Goal: Task Accomplishment & Management: Manage account settings

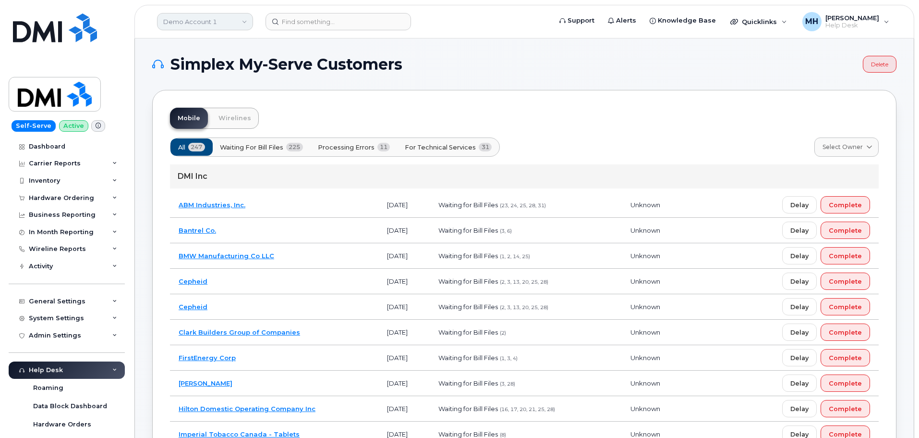
click at [206, 24] on link "Demo Account 1" at bounding box center [205, 21] width 96 height 17
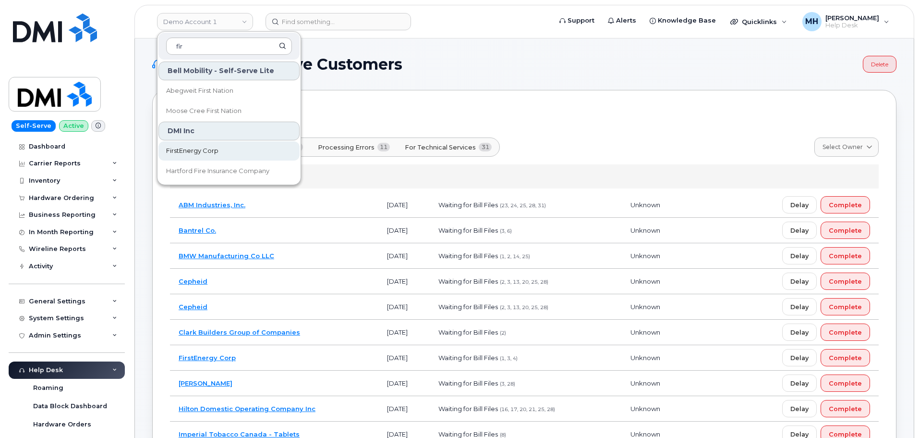
type input "fir"
drag, startPoint x: 207, startPoint y: 150, endPoint x: 18, endPoint y: 158, distance: 189.9
click at [207, 150] on span "FirstEnergy Corp" at bounding box center [192, 151] width 52 height 10
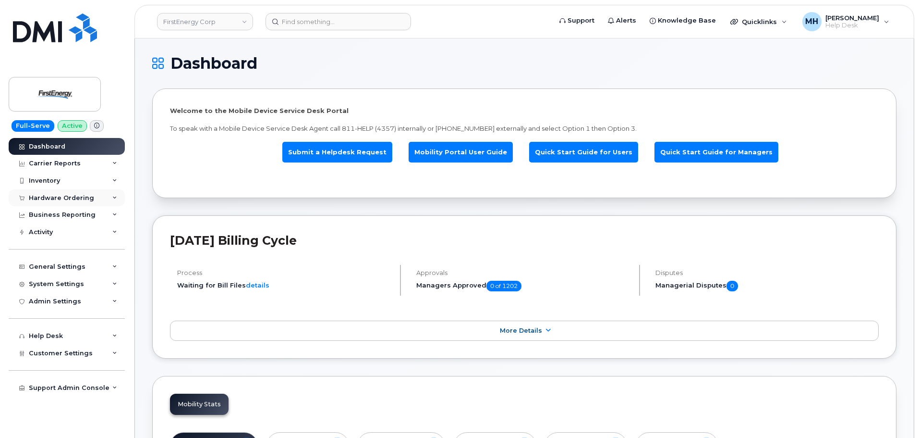
click at [71, 203] on div "Hardware Ordering" at bounding box center [67, 197] width 116 height 17
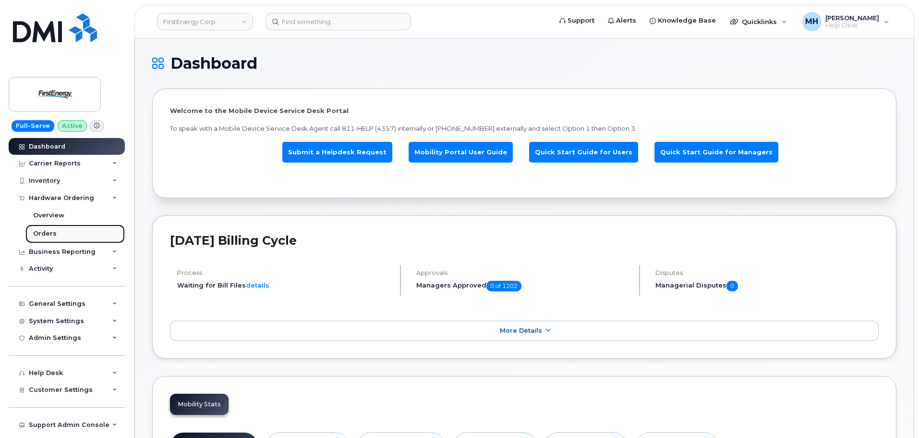
drag, startPoint x: 53, startPoint y: 232, endPoint x: 45, endPoint y: 234, distance: 8.9
click at [52, 232] on div "Orders" at bounding box center [45, 233] width 24 height 9
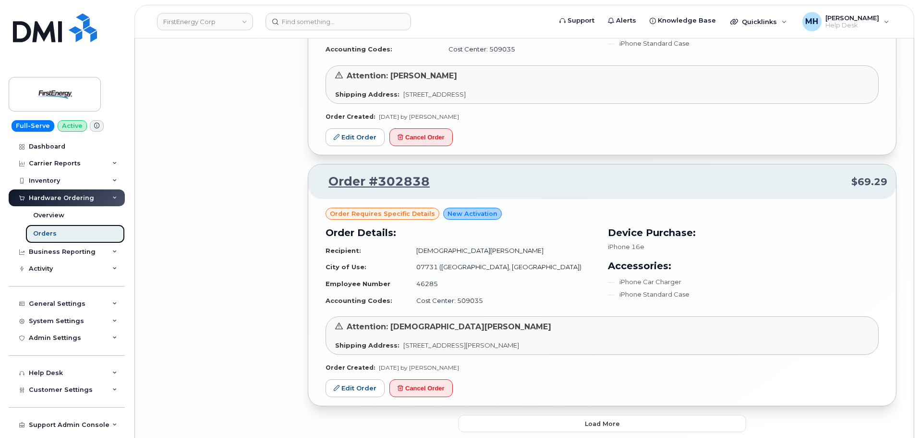
scroll to position [1834, 0]
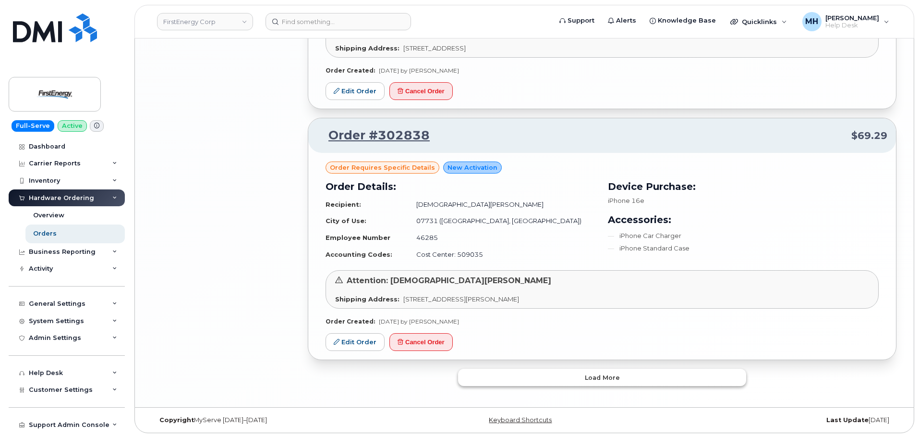
click at [486, 384] on button "Load more" at bounding box center [602, 376] width 288 height 17
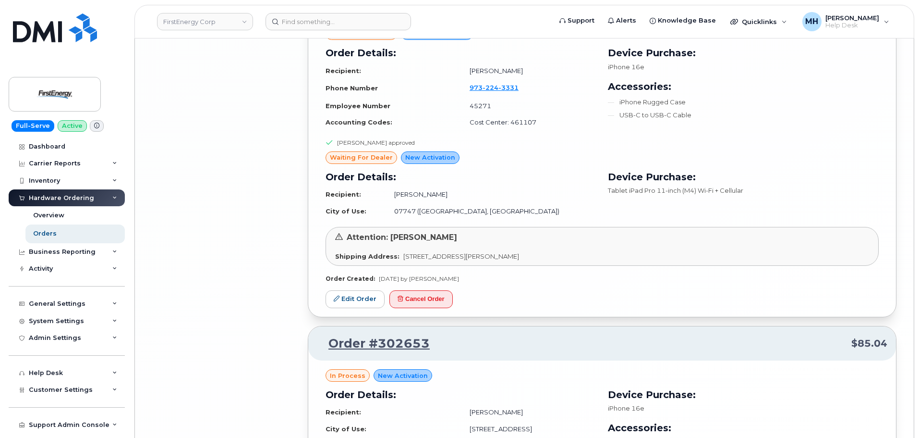
scroll to position [4012, 0]
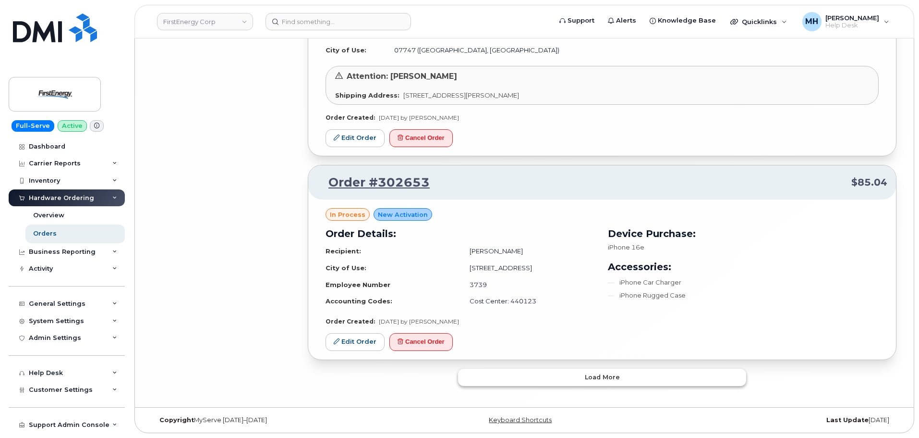
click at [489, 380] on button "Load more" at bounding box center [602, 376] width 288 height 17
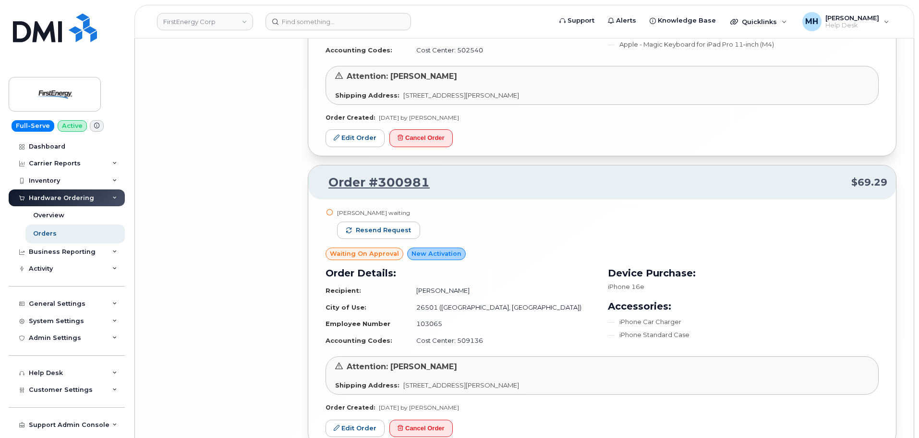
scroll to position [6225, 0]
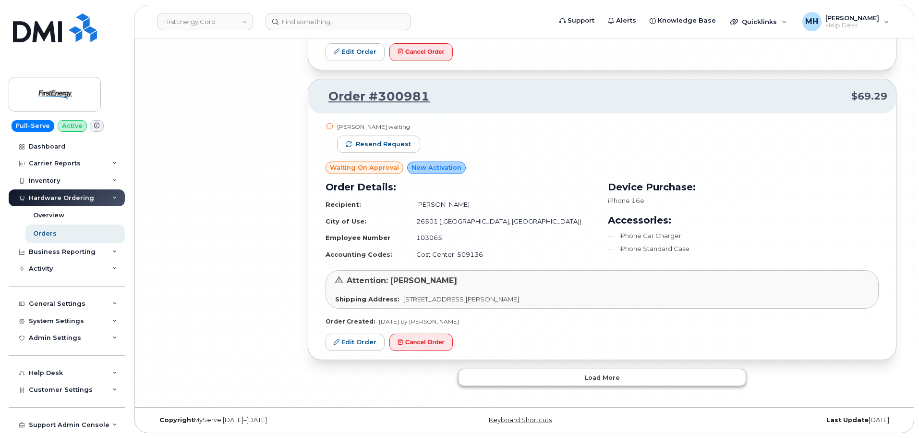
drag, startPoint x: 528, startPoint y: 368, endPoint x: 521, endPoint y: 376, distance: 10.6
click at [522, 377] on button "Load more" at bounding box center [602, 376] width 288 height 17
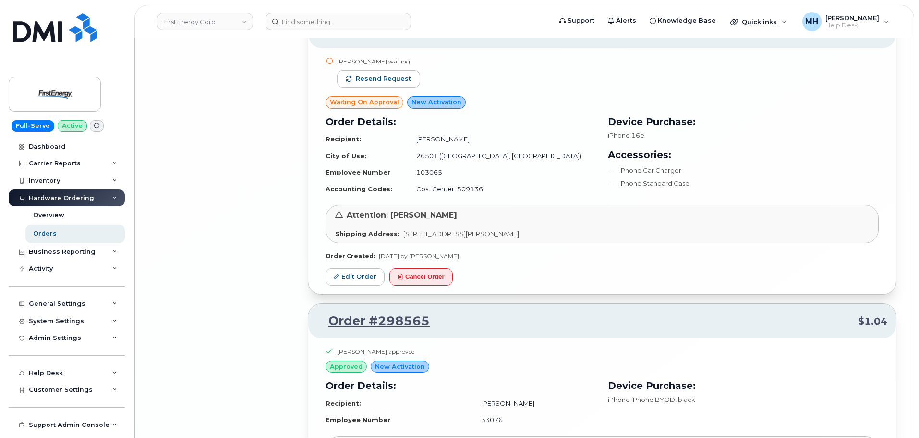
scroll to position [6147, 0]
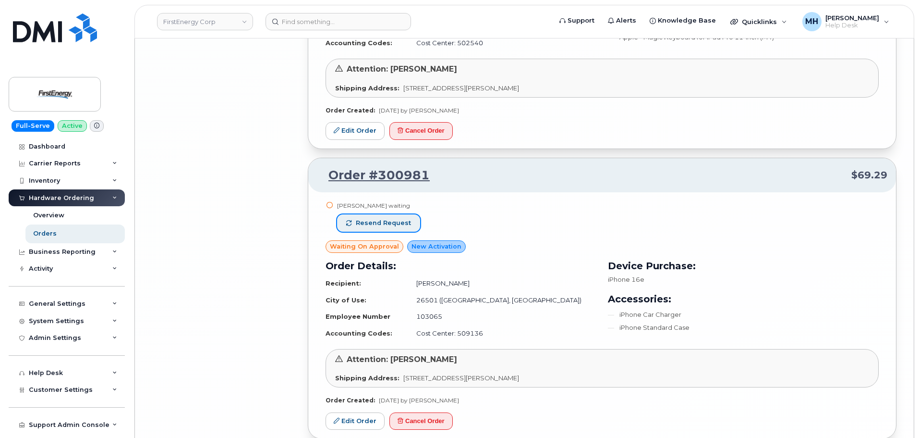
click at [378, 214] on button "Resend request" at bounding box center [378, 222] width 83 height 17
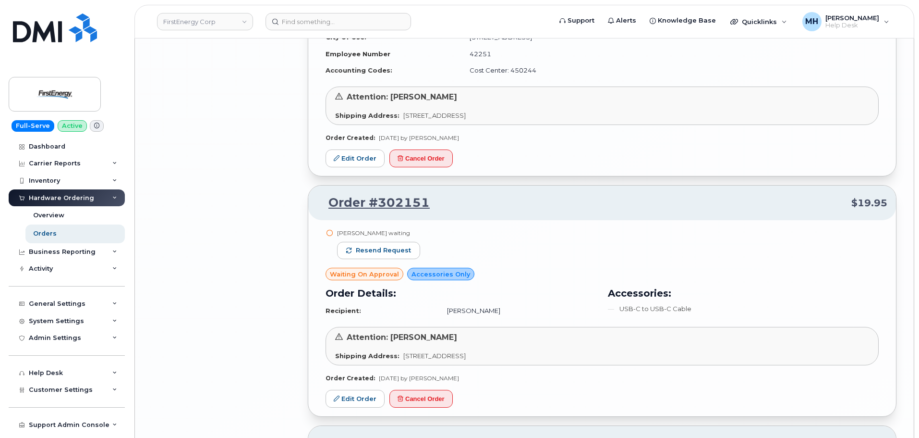
scroll to position [5042, 0]
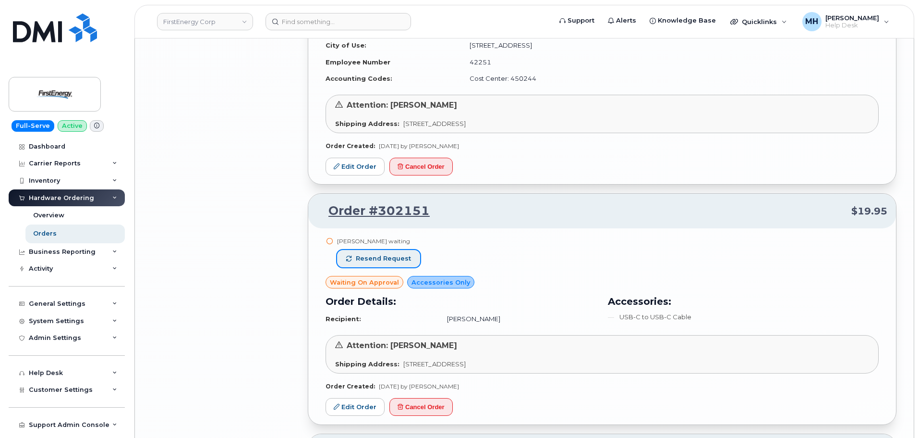
click at [377, 266] on button "Resend request" at bounding box center [378, 258] width 83 height 17
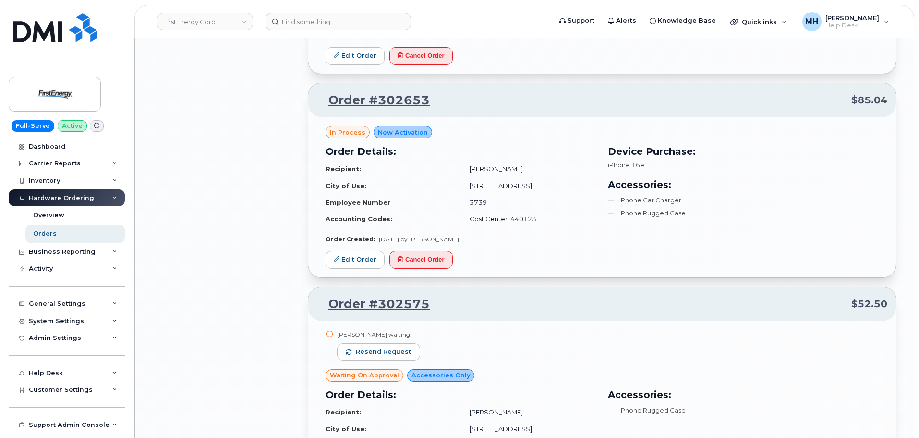
scroll to position [4081, 0]
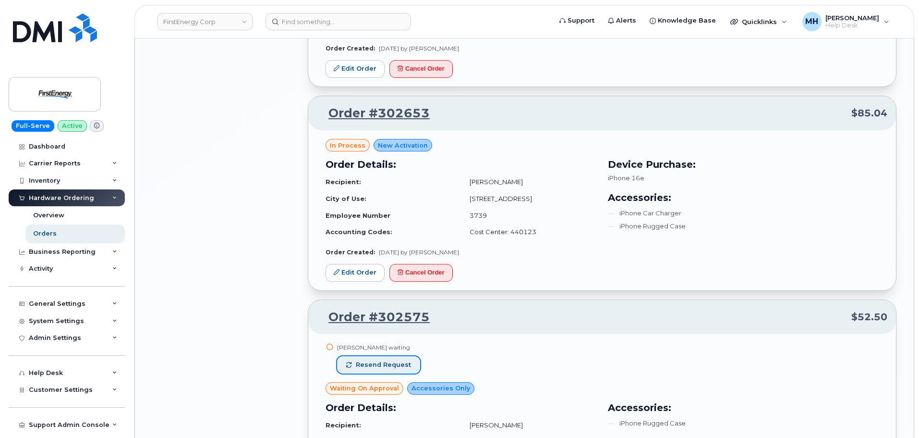
click at [390, 359] on button "Resend request" at bounding box center [378, 364] width 83 height 17
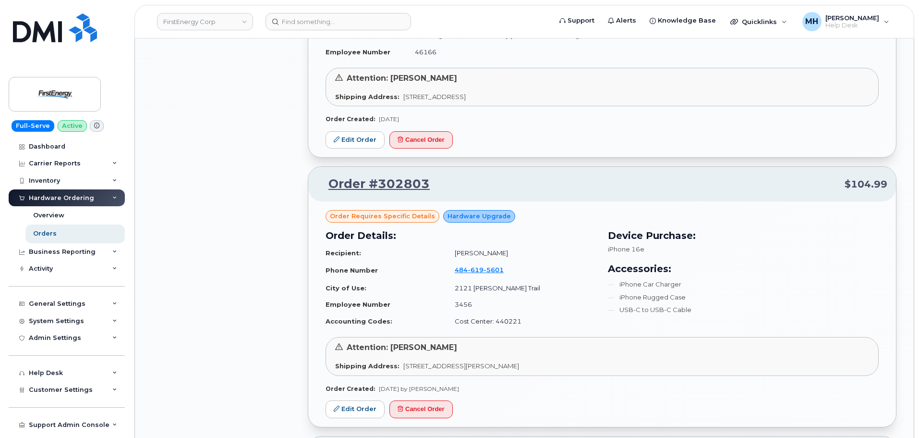
scroll to position [3409, 0]
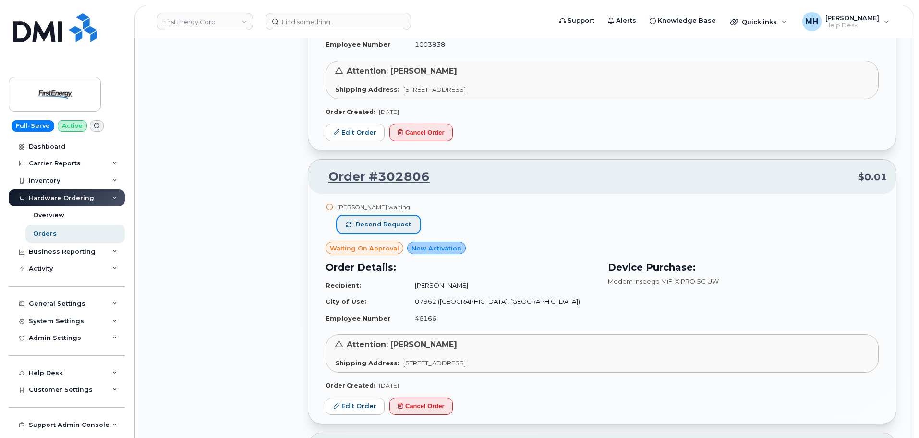
click at [393, 220] on span "Resend request" at bounding box center [383, 224] width 55 height 9
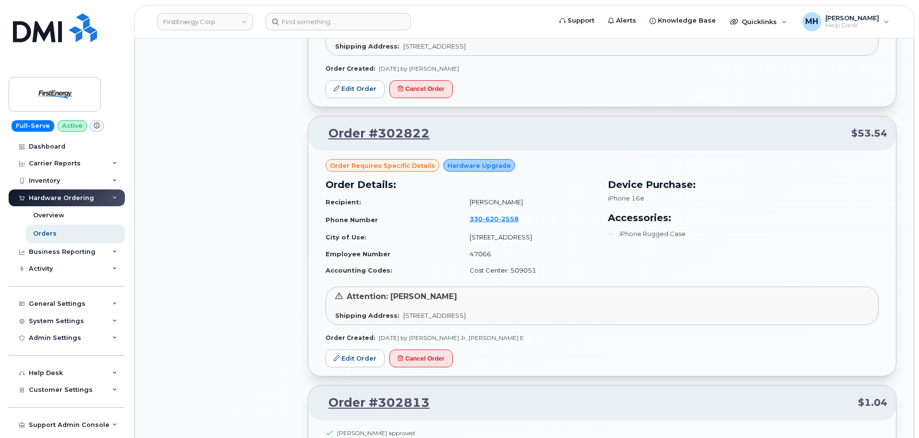
scroll to position [2641, 0]
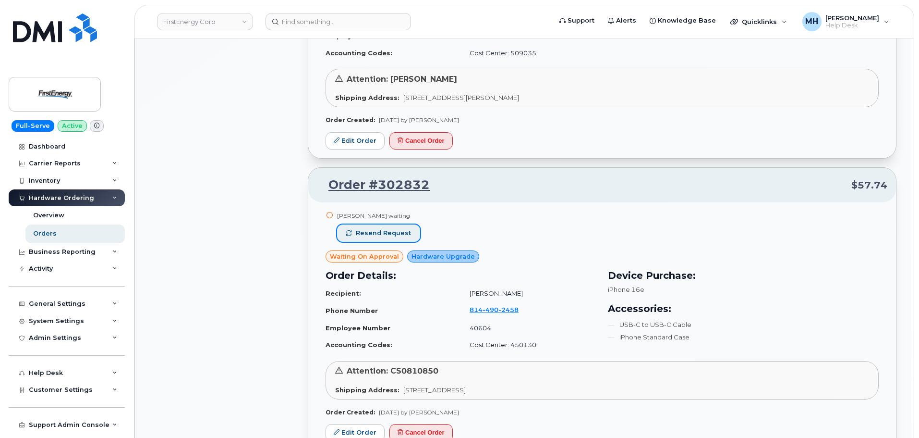
click at [387, 231] on span "Resend request" at bounding box center [383, 233] width 55 height 9
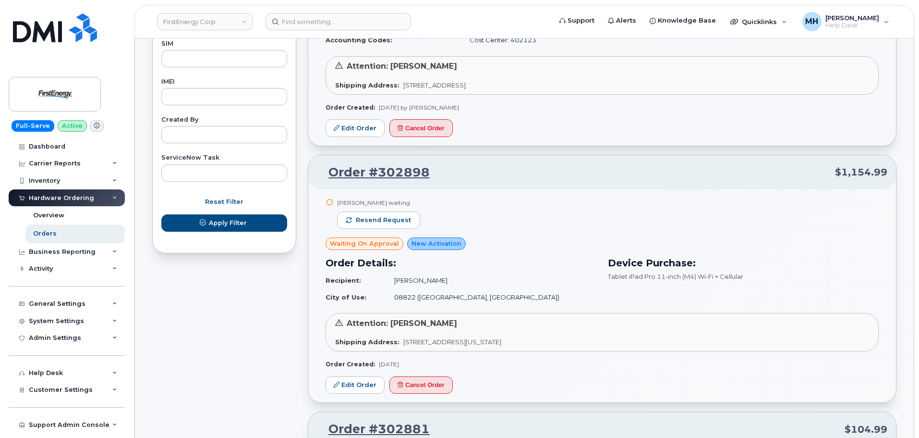
scroll to position [479, 0]
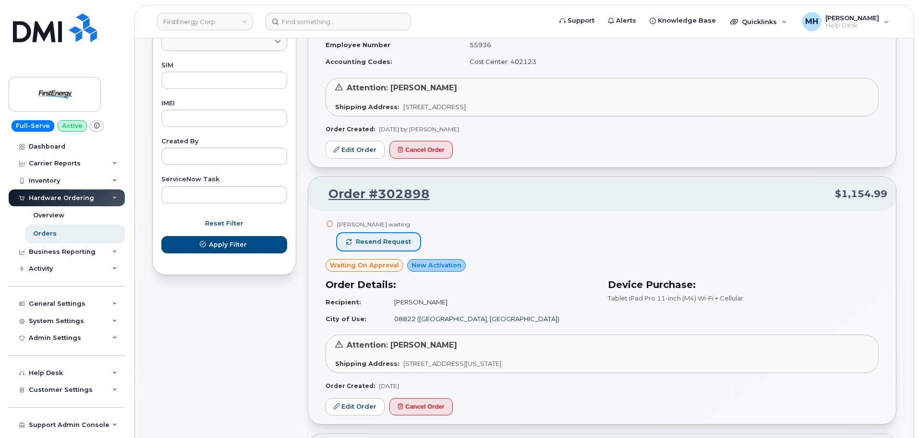
click at [405, 238] on span "Resend request" at bounding box center [383, 241] width 55 height 9
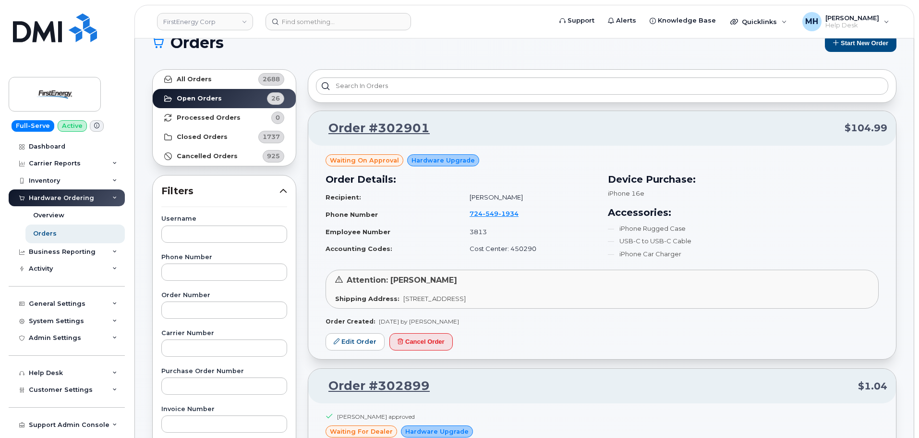
scroll to position [0, 0]
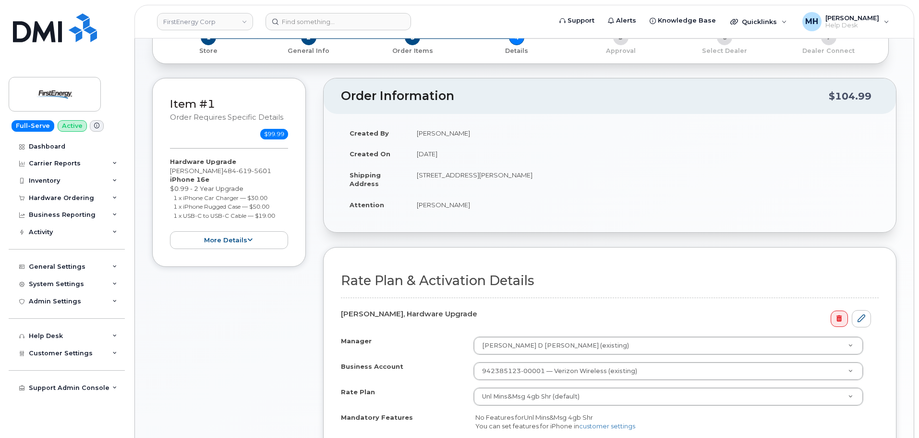
scroll to position [192, 0]
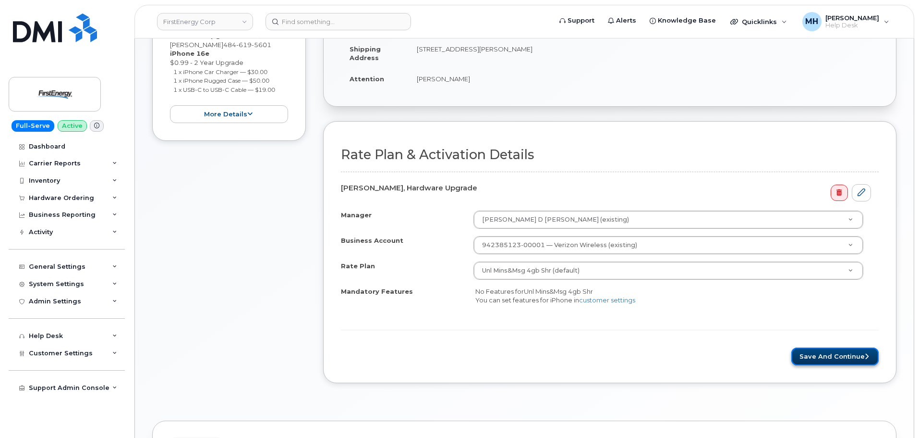
click at [807, 356] on button "Save and Continue" at bounding box center [835, 356] width 87 height 18
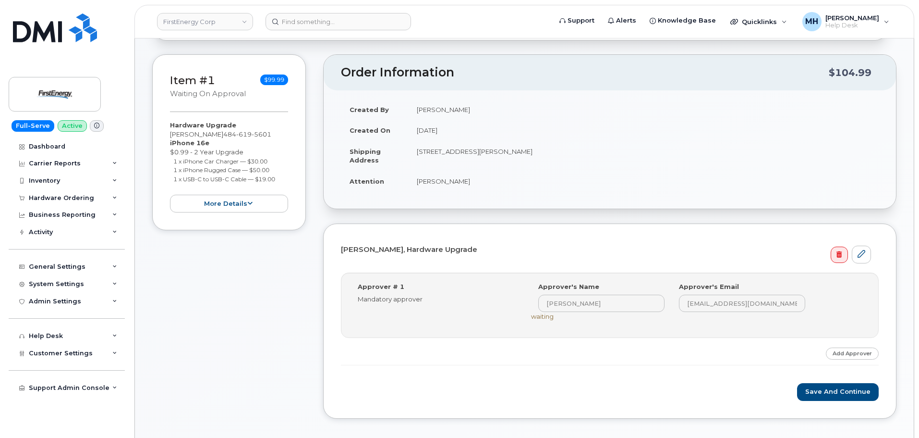
scroll to position [192, 0]
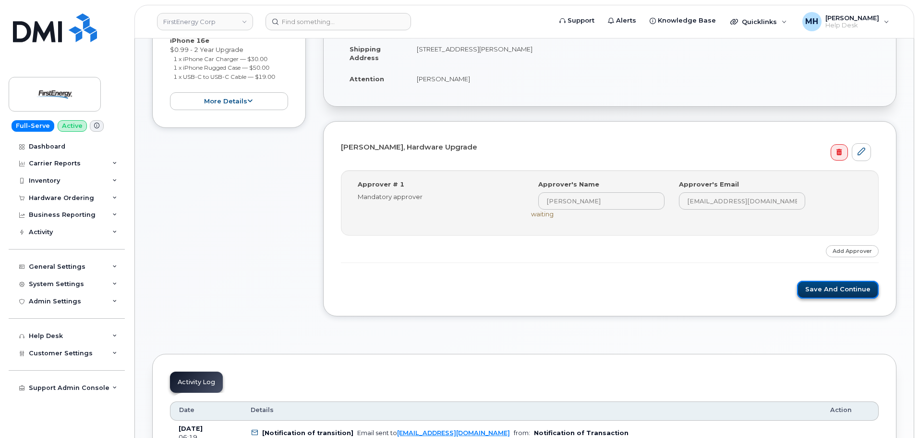
click at [810, 292] on button "Save and Continue" at bounding box center [838, 289] width 82 height 18
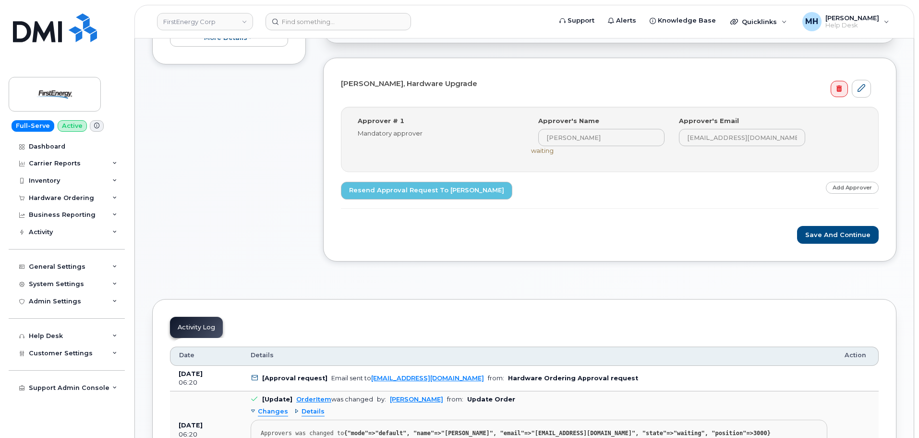
scroll to position [384, 0]
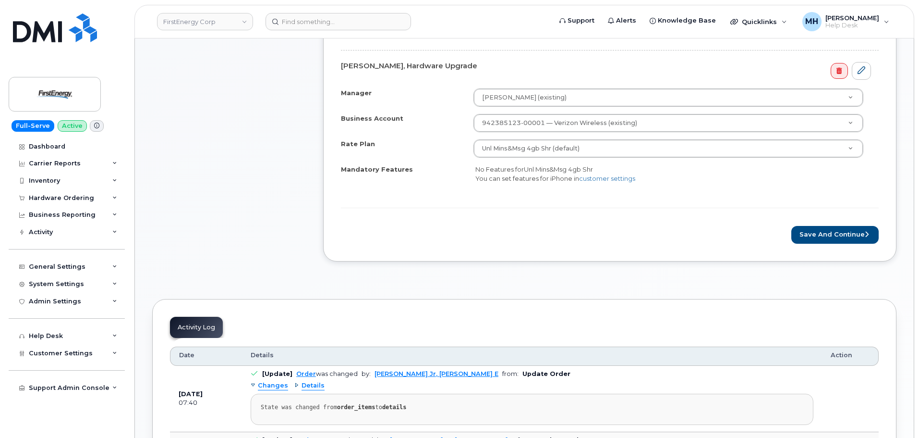
scroll to position [336, 0]
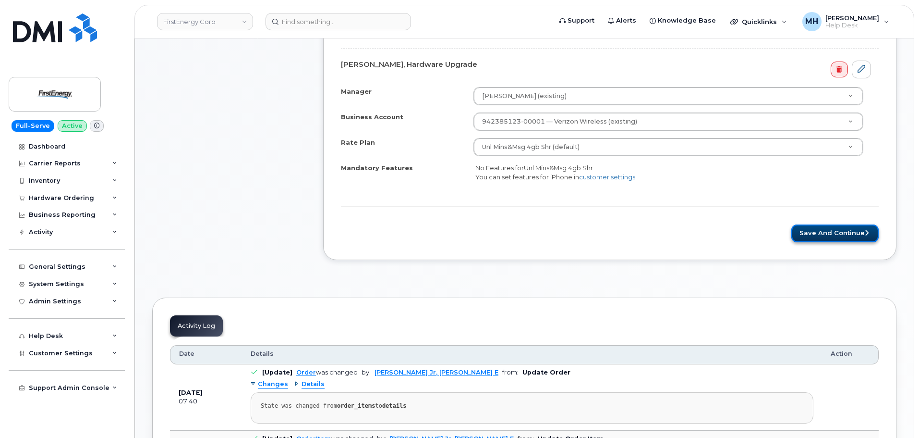
drag, startPoint x: 839, startPoint y: 234, endPoint x: 832, endPoint y: 235, distance: 6.3
click at [839, 234] on button "Save and Continue" at bounding box center [835, 233] width 87 height 18
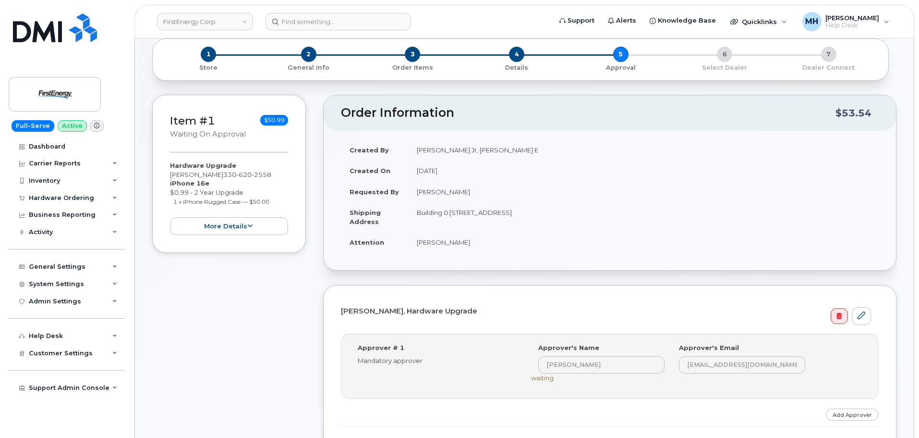
scroll to position [192, 0]
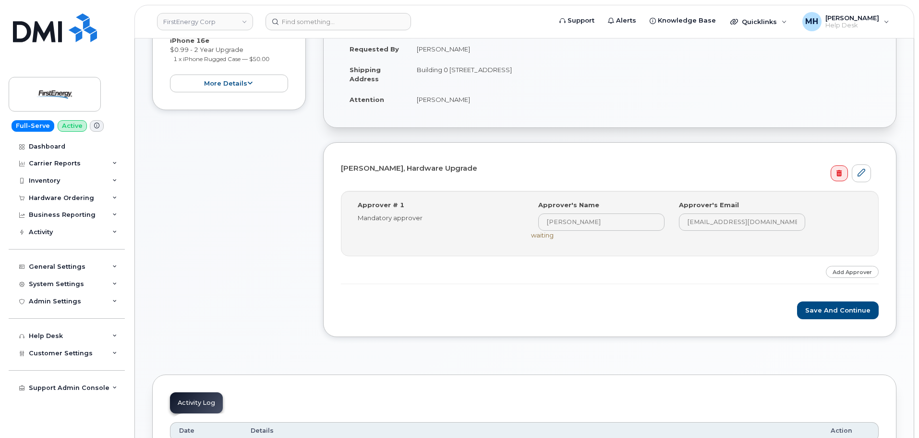
click at [784, 305] on div "Save and Continue" at bounding box center [610, 310] width 538 height 18
click at [816, 313] on button "Save and Continue" at bounding box center [838, 310] width 82 height 18
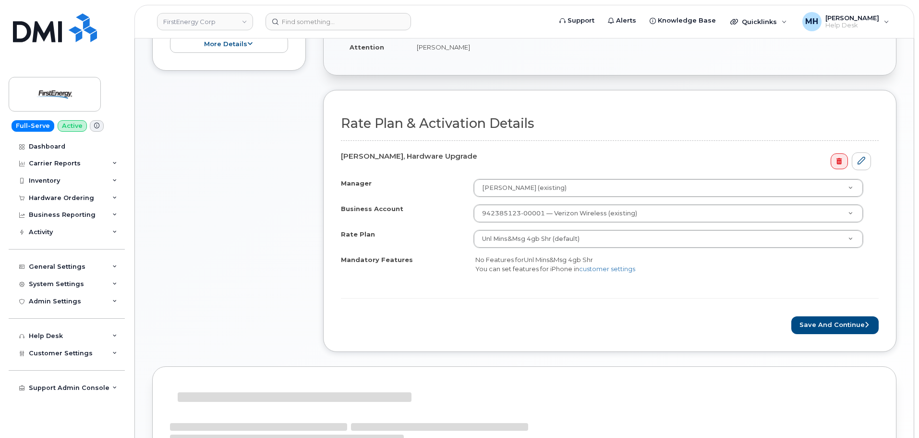
scroll to position [372, 0]
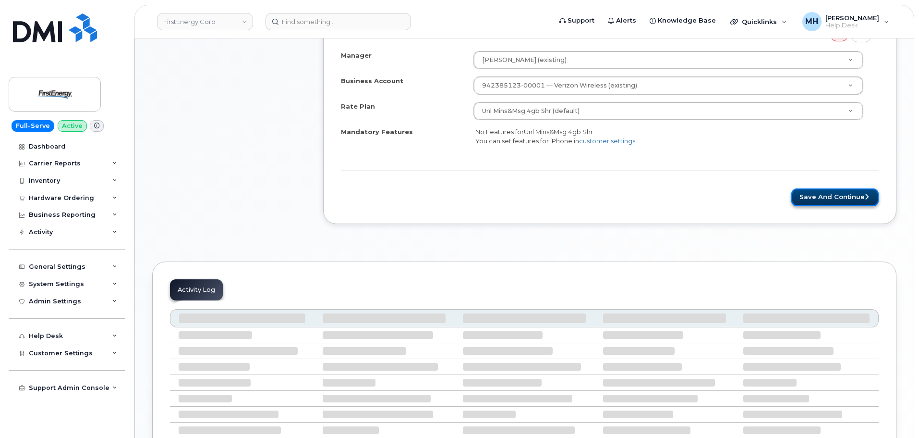
click at [824, 195] on button "Save and Continue" at bounding box center [835, 197] width 87 height 18
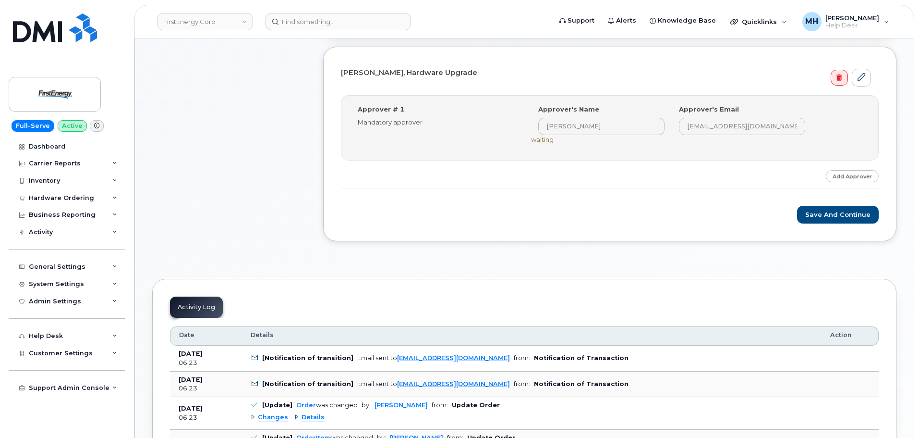
scroll to position [288, 0]
click at [812, 219] on button "Save and Continue" at bounding box center [838, 214] width 82 height 18
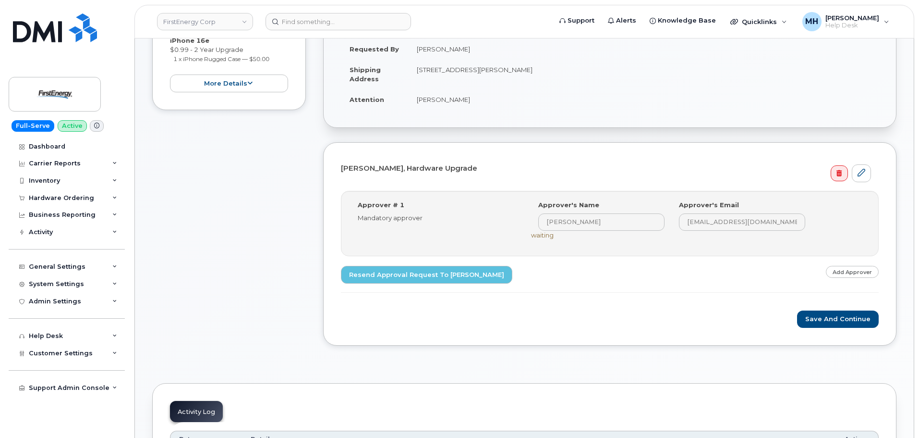
scroll to position [432, 0]
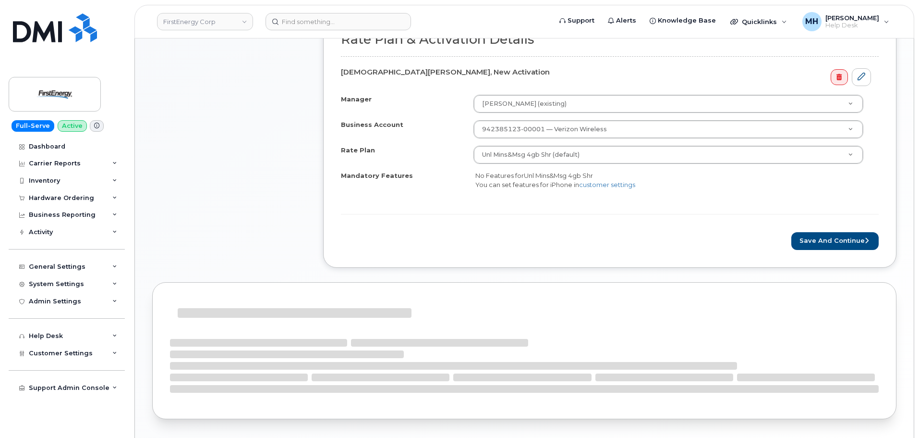
scroll to position [336, 0]
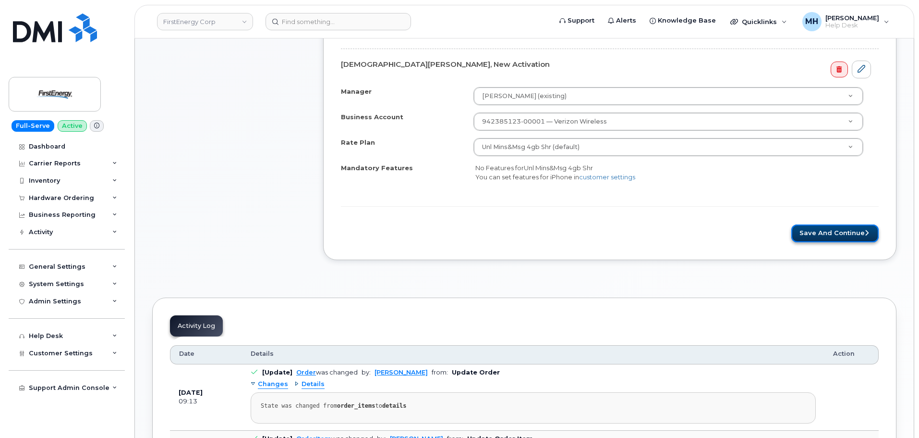
click at [841, 235] on button "Save and Continue" at bounding box center [835, 233] width 87 height 18
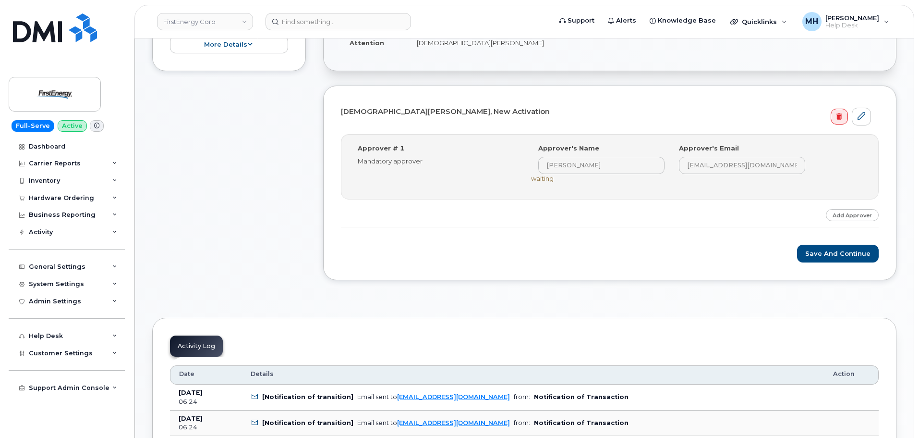
scroll to position [336, 0]
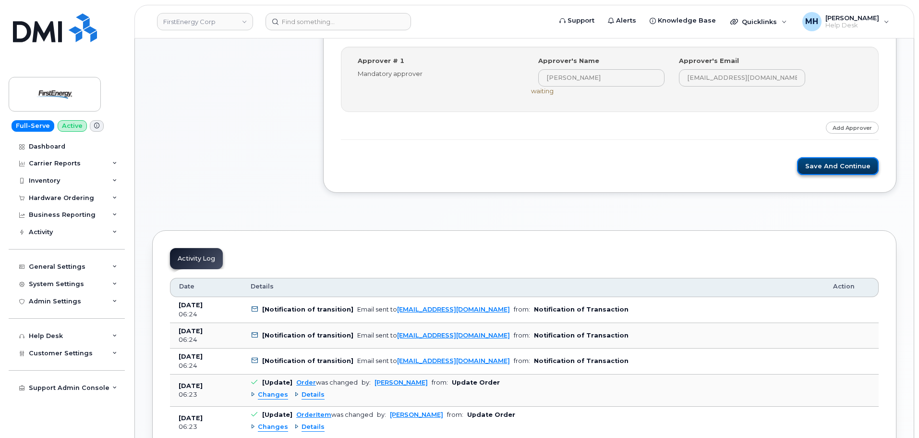
click at [869, 168] on button "Save and Continue" at bounding box center [838, 166] width 82 height 18
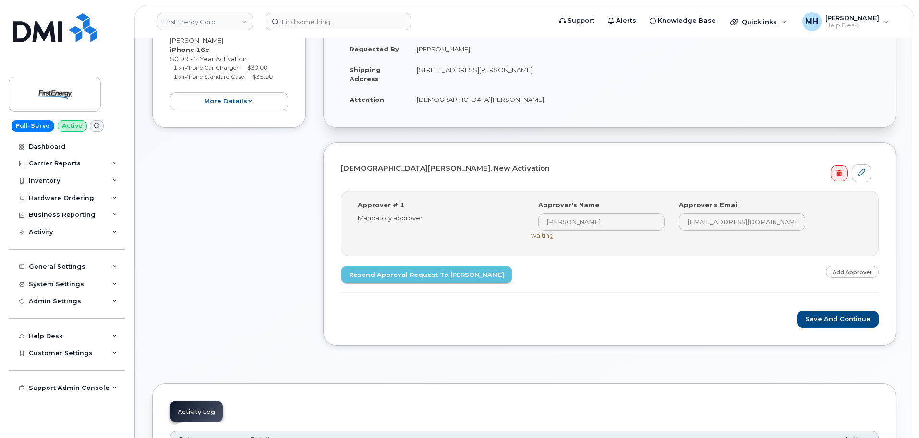
scroll to position [432, 0]
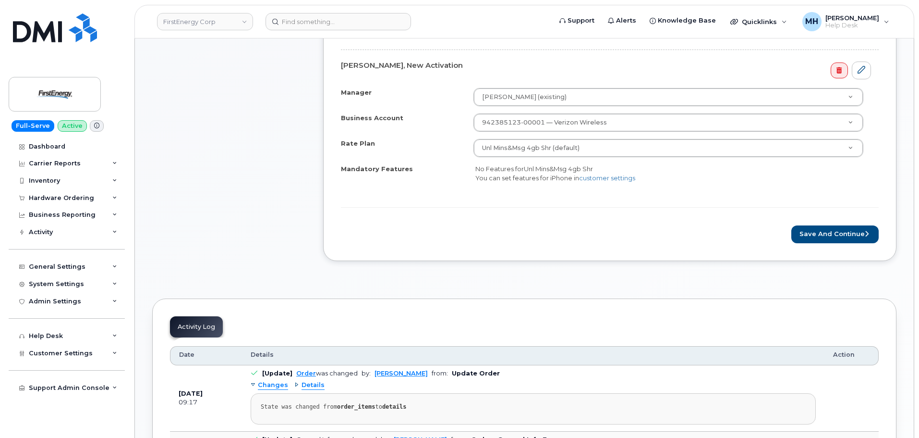
scroll to position [432, 0]
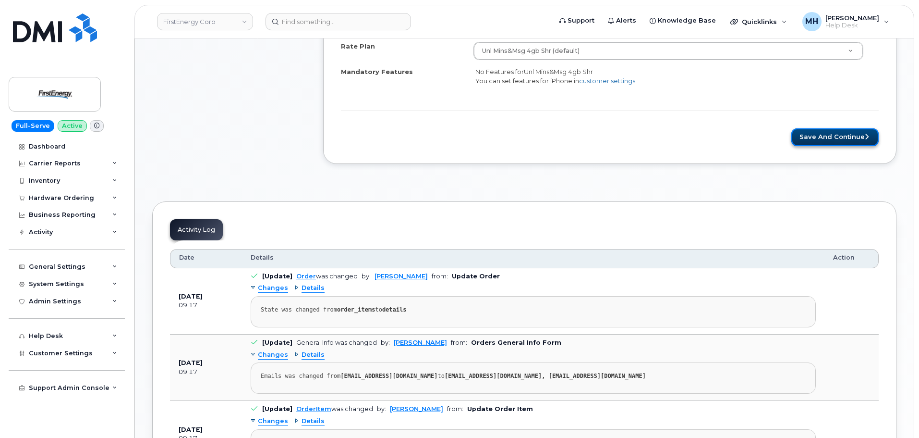
click at [812, 137] on button "Save and Continue" at bounding box center [835, 137] width 87 height 18
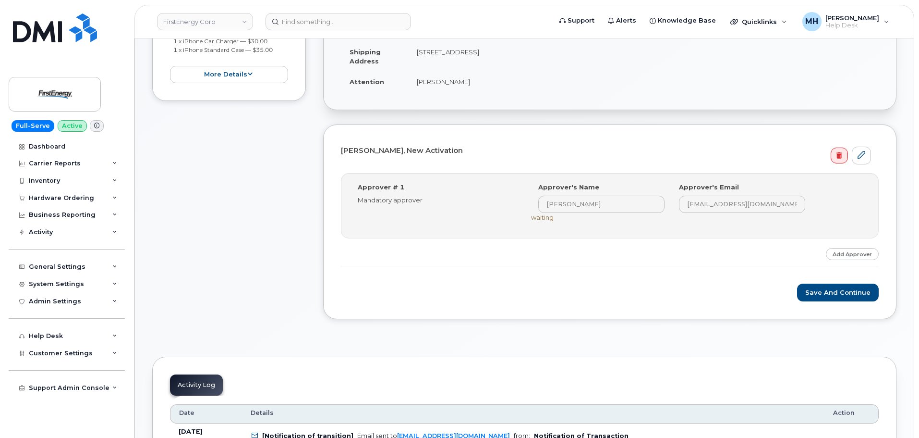
scroll to position [288, 0]
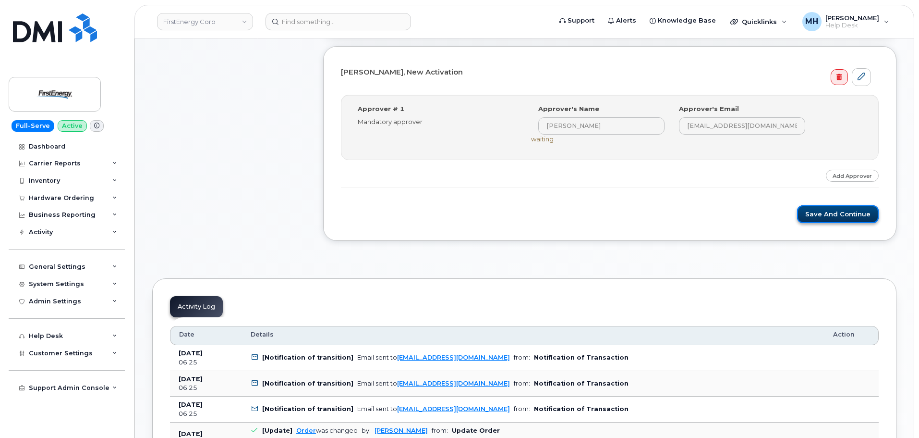
click at [835, 218] on button "Save and Continue" at bounding box center [838, 214] width 82 height 18
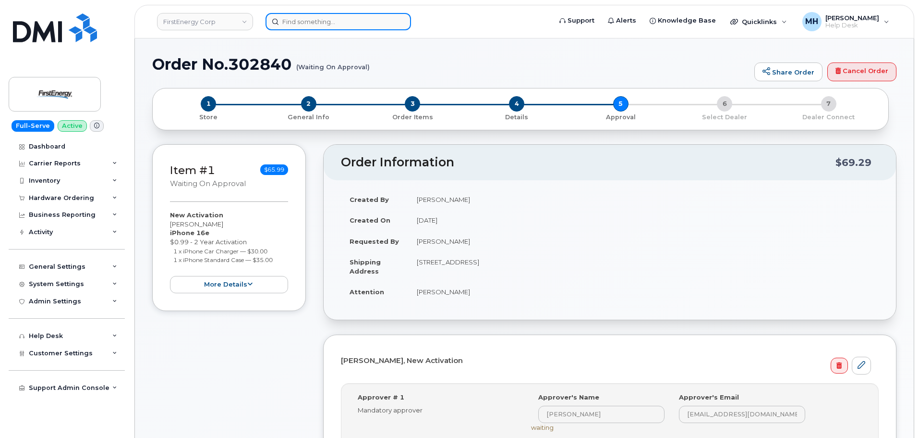
click at [343, 25] on input at bounding box center [339, 21] width 146 height 17
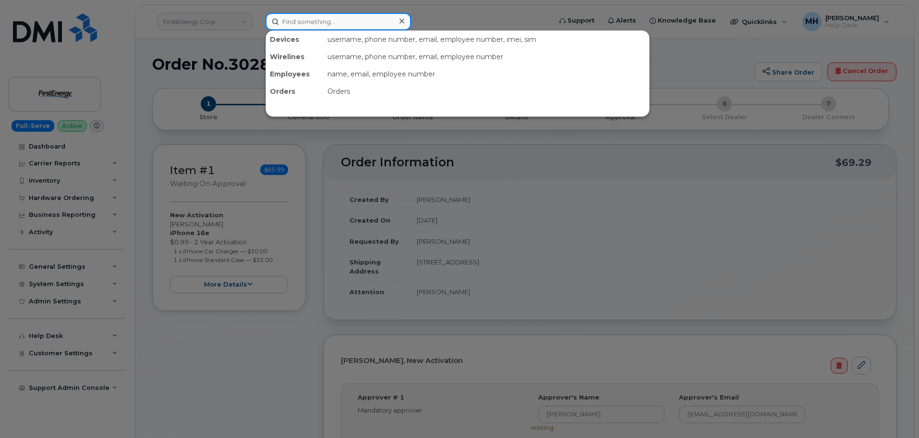
paste input "913-238-2067"
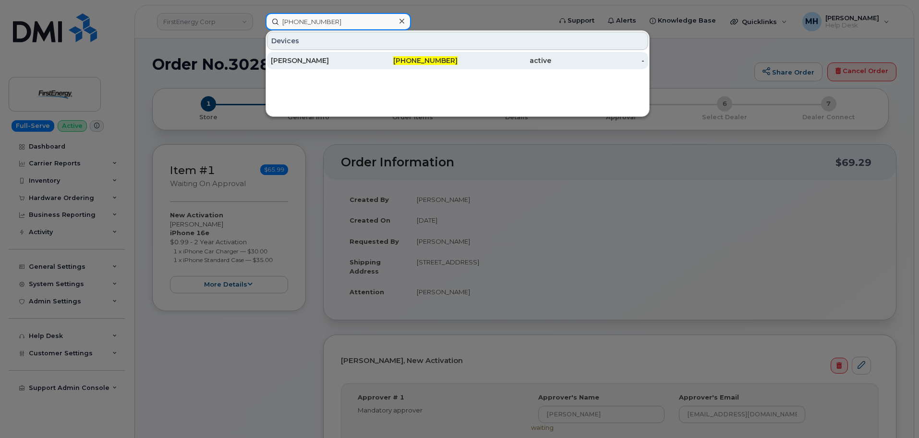
type input "913-238-2067"
click at [354, 58] on div "[PERSON_NAME]" at bounding box center [318, 61] width 94 height 10
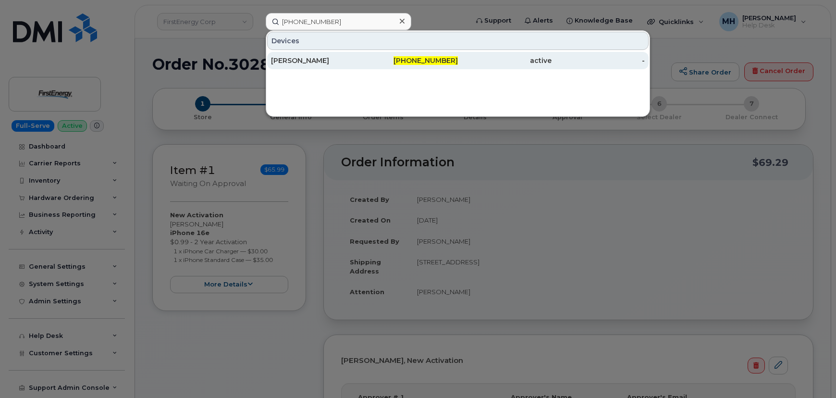
click at [446, 67] on div "913-238-2067" at bounding box center [412, 60] width 94 height 17
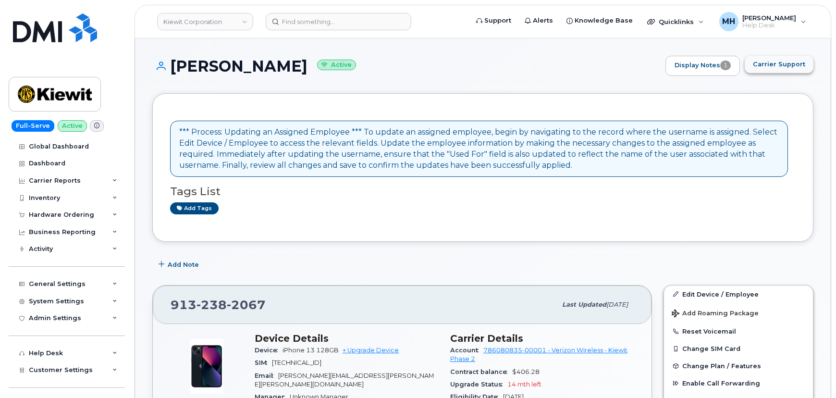
click at [770, 69] on button "Carrier Support" at bounding box center [778, 64] width 69 height 17
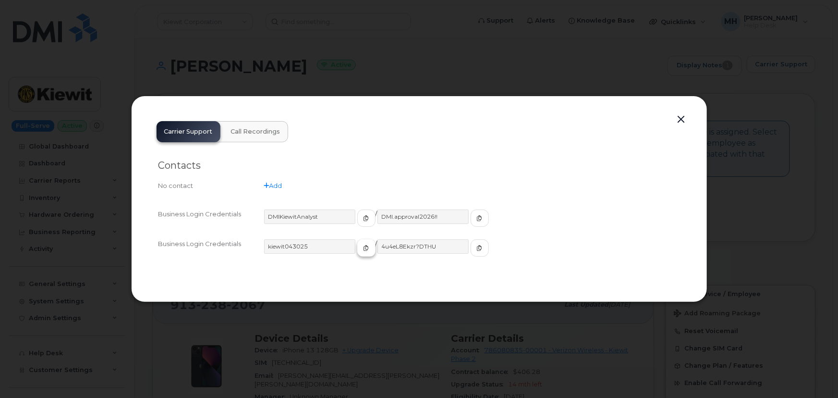
drag, startPoint x: 347, startPoint y: 248, endPoint x: 359, endPoint y: 248, distance: 11.5
click at [362, 248] on span "button" at bounding box center [366, 248] width 9 height 9
click at [455, 258] on div "4u4eL8Ekzr?DTHU" at bounding box center [433, 252] width 111 height 26
click at [475, 251] on span "button" at bounding box center [479, 248] width 9 height 9
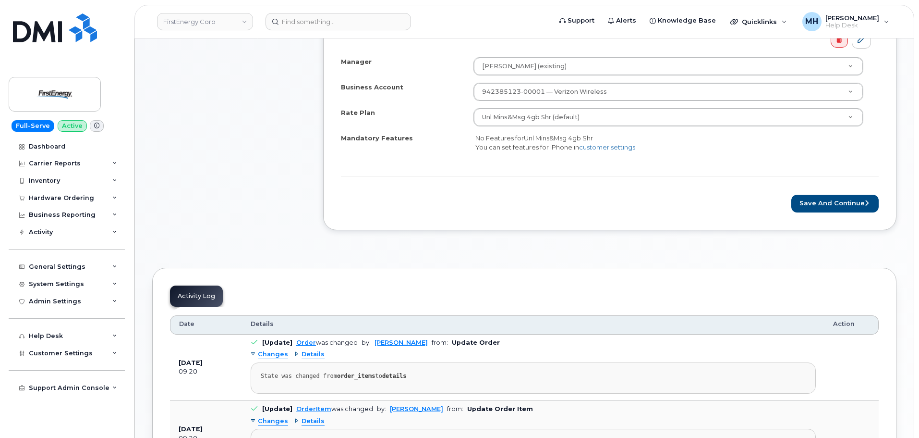
scroll to position [384, 0]
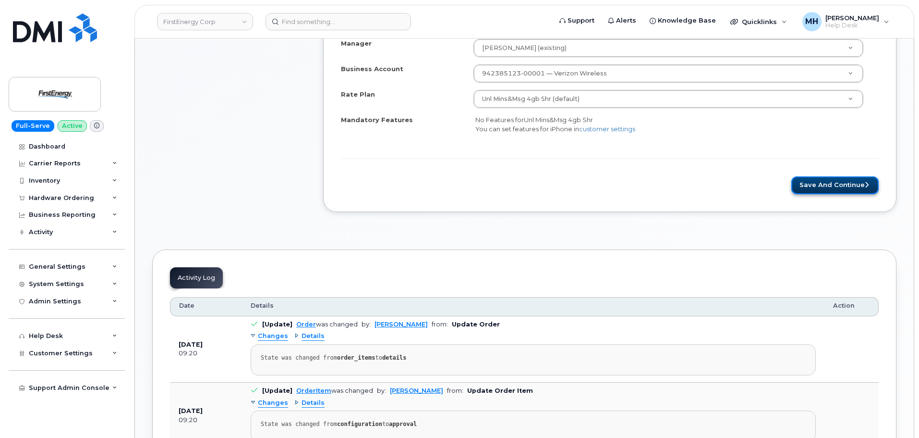
click at [826, 193] on button "Save and Continue" at bounding box center [835, 185] width 87 height 18
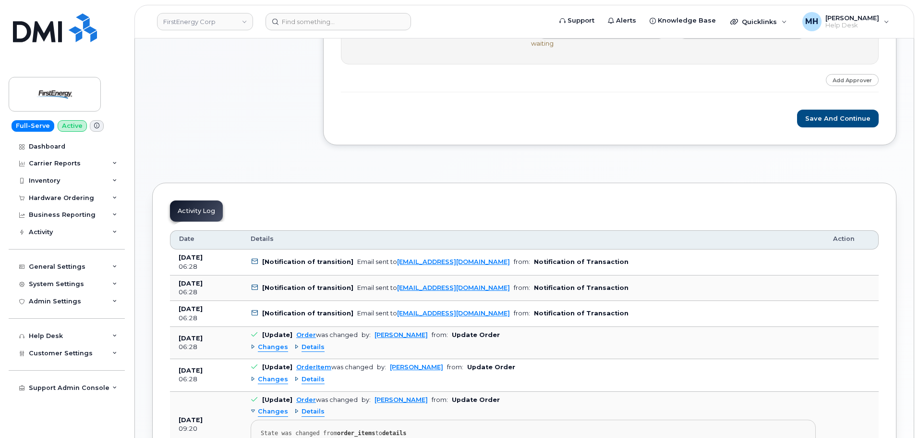
scroll to position [384, 0]
click at [810, 131] on div "Gwendolyn Snagg, New Activation Step-by-step approvals: Meghan C Jurica » Appro…" at bounding box center [609, 47] width 573 height 195
click at [811, 124] on button "Save and Continue" at bounding box center [838, 118] width 82 height 18
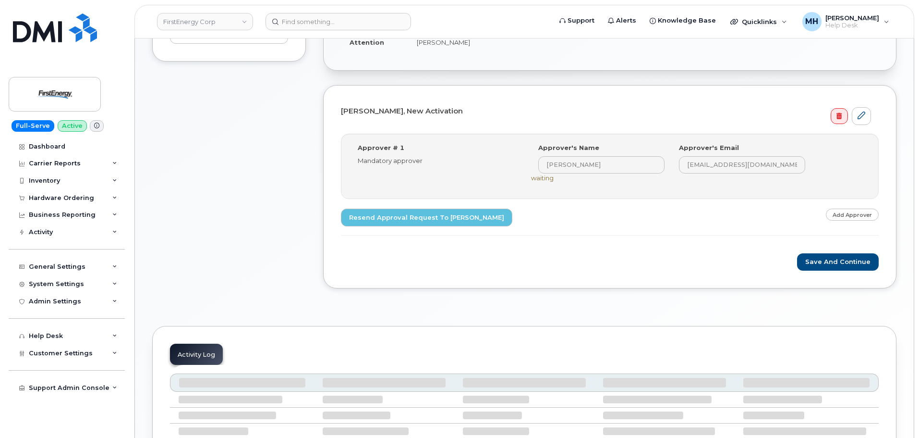
scroll to position [384, 0]
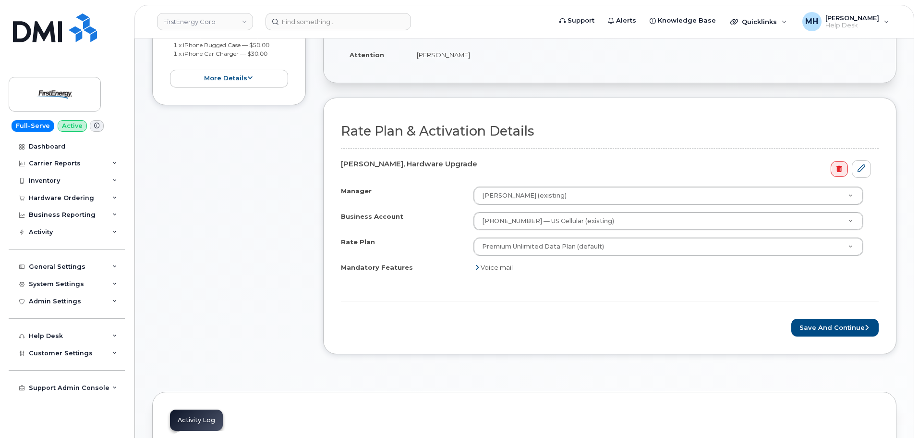
scroll to position [336, 0]
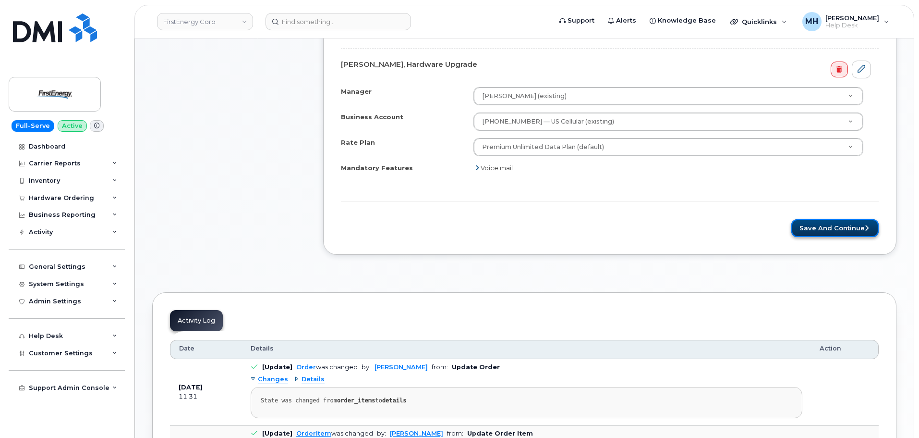
click at [815, 235] on button "Save and Continue" at bounding box center [835, 228] width 87 height 18
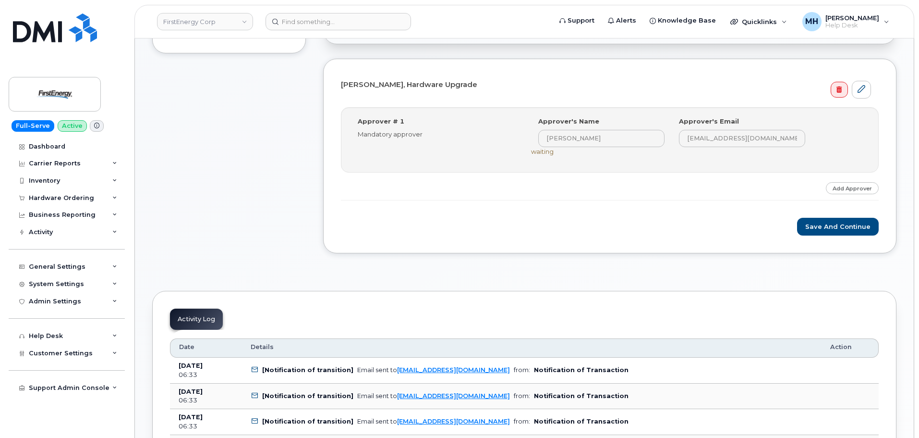
scroll to position [384, 0]
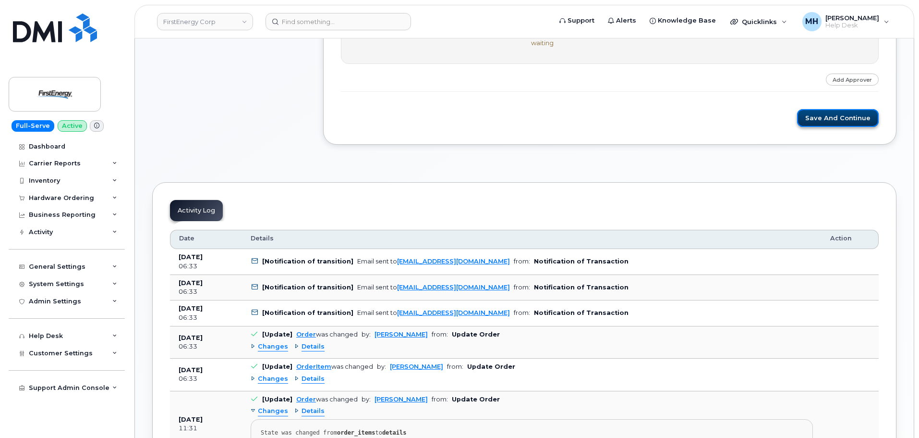
click at [822, 122] on button "Save and Continue" at bounding box center [838, 118] width 82 height 18
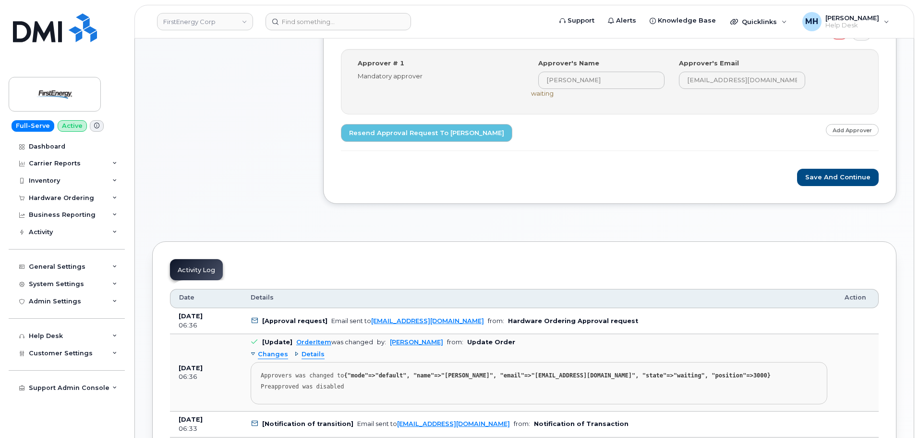
scroll to position [336, 0]
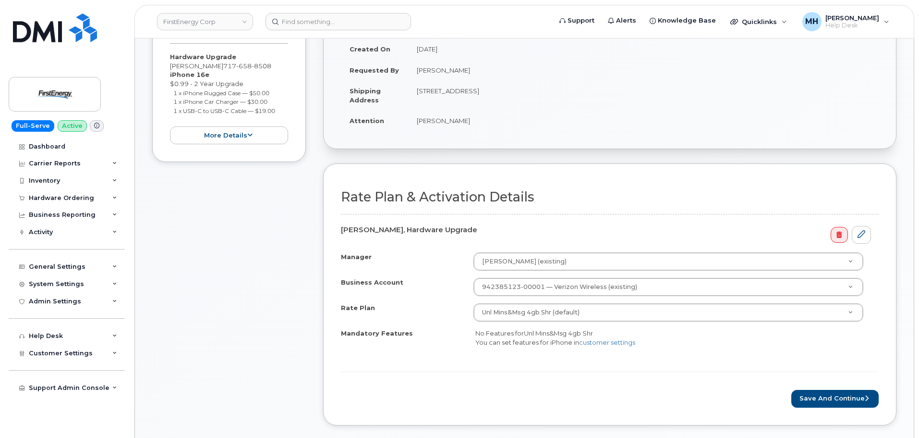
scroll to position [144, 0]
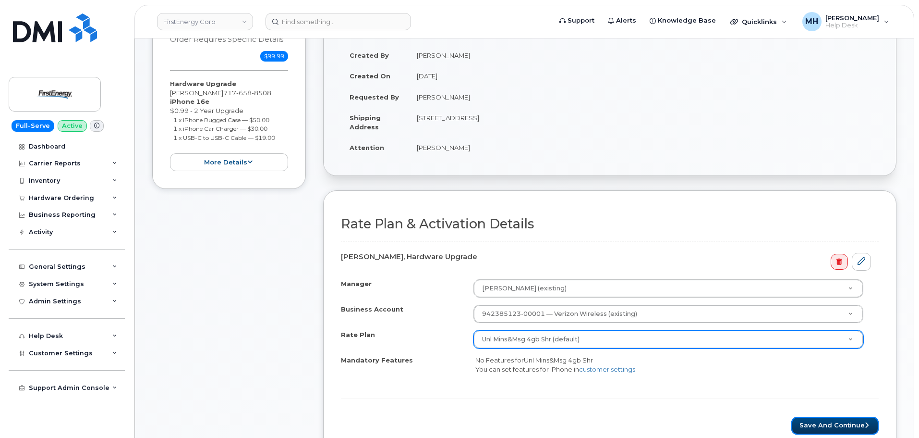
drag, startPoint x: 838, startPoint y: 418, endPoint x: 749, endPoint y: 342, distance: 116.8
click at [838, 419] on button "Save and Continue" at bounding box center [835, 425] width 87 height 18
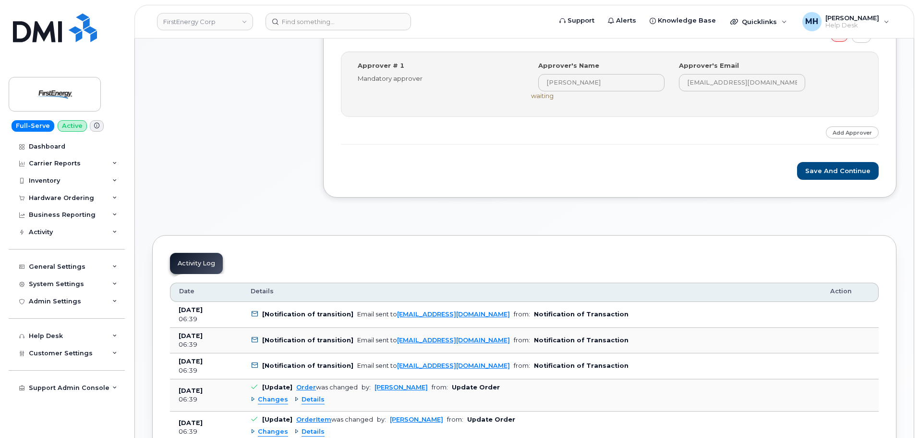
scroll to position [336, 0]
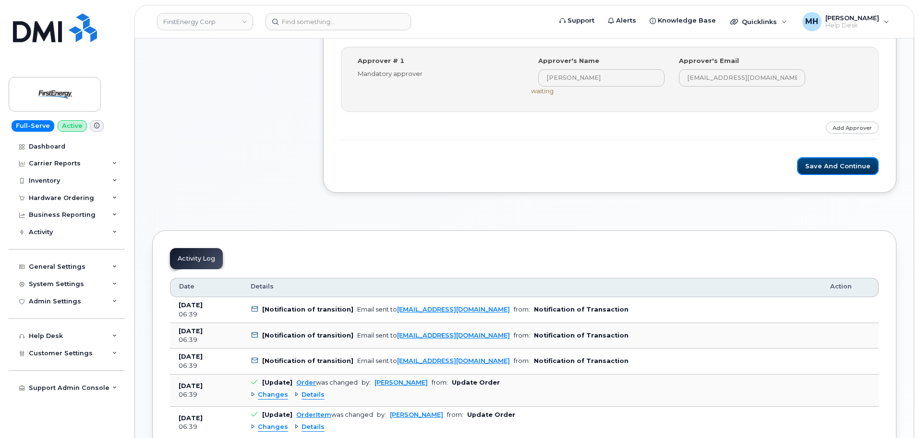
click at [822, 160] on button "Save and Continue" at bounding box center [838, 166] width 82 height 18
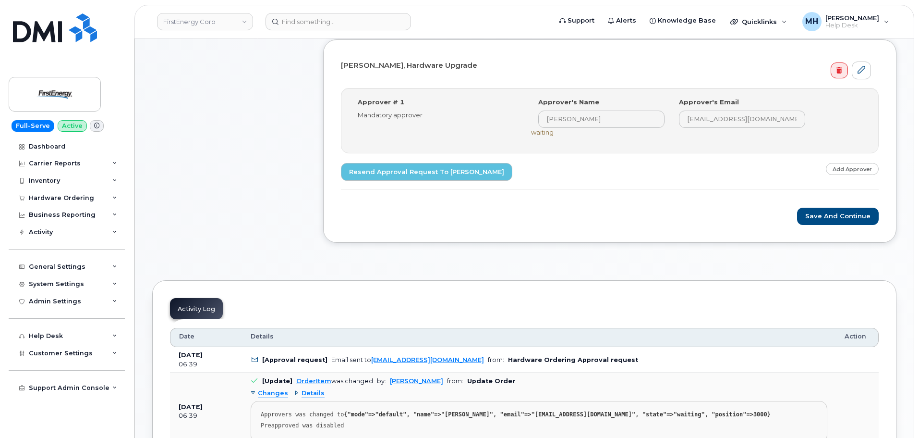
scroll to position [384, 0]
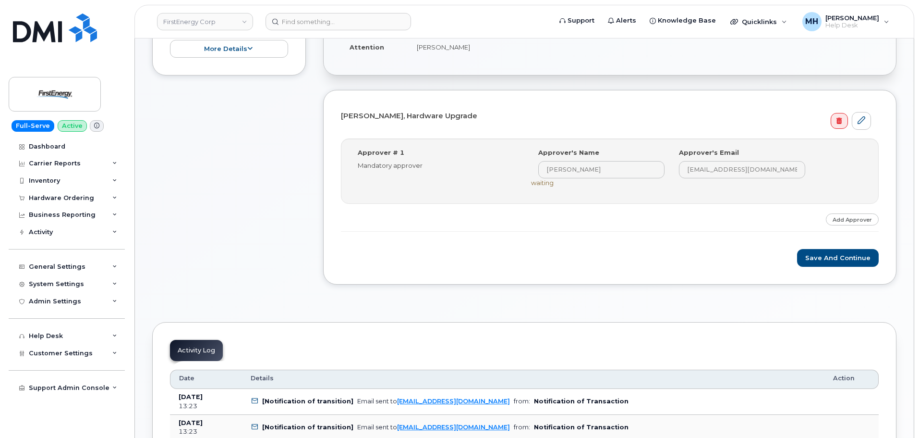
scroll to position [336, 0]
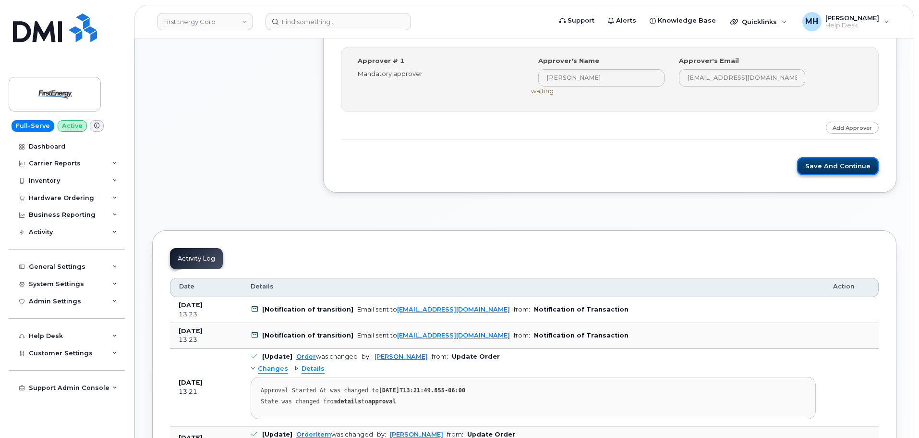
click at [825, 174] on button "Save and Continue" at bounding box center [838, 166] width 82 height 18
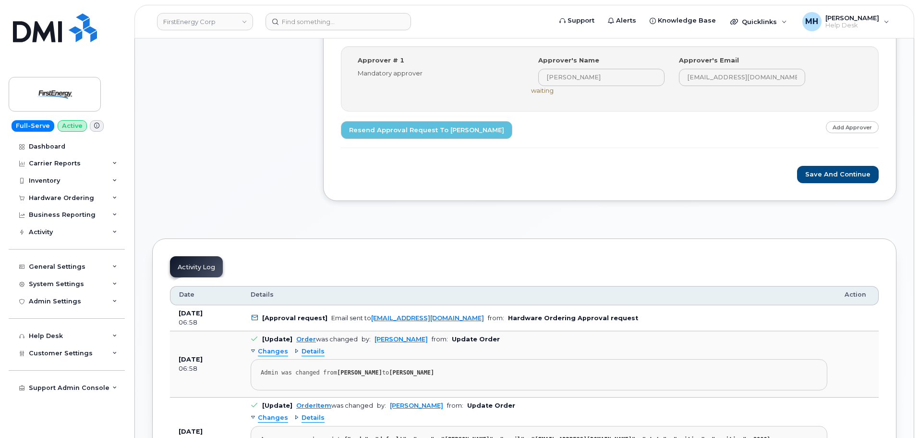
scroll to position [336, 0]
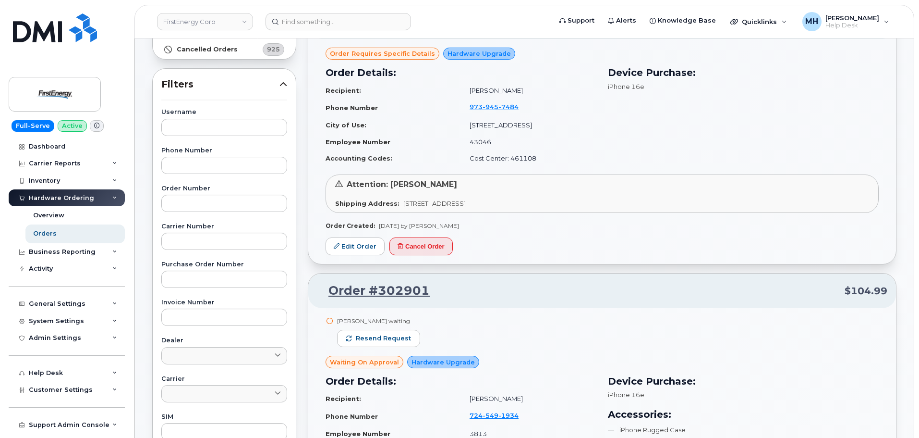
scroll to position [48, 0]
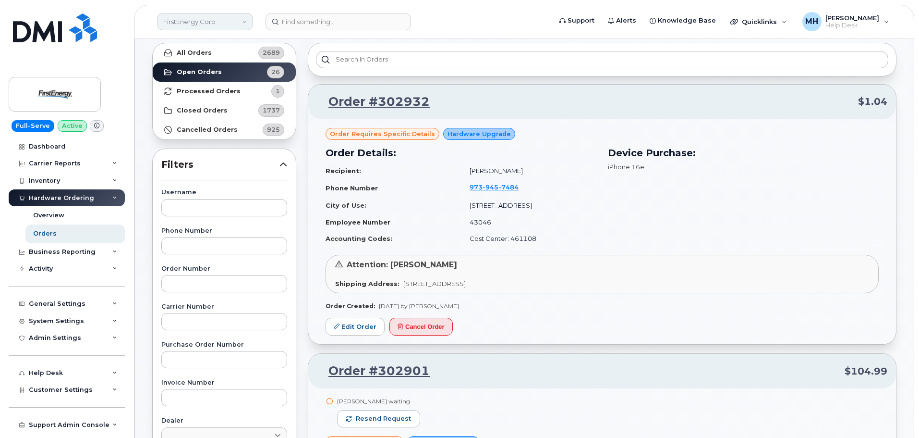
click at [202, 28] on link "FirstEnergy Corp" at bounding box center [205, 21] width 96 height 17
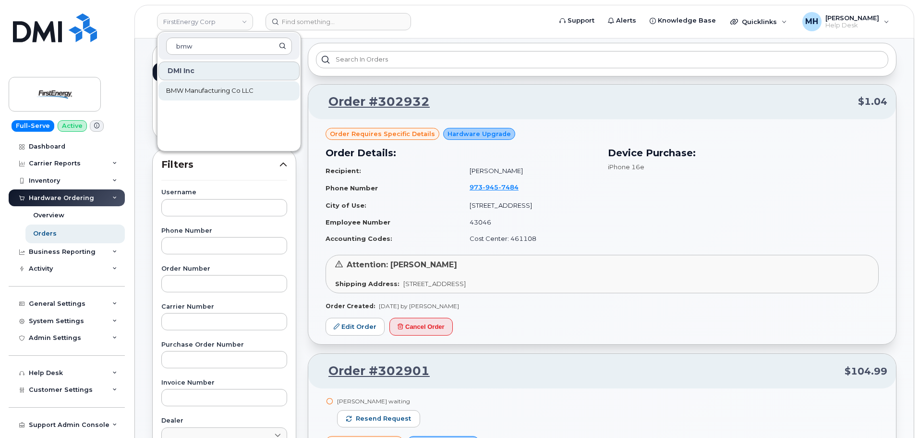
type input "bmw"
click at [198, 90] on span "BMW Manufacturing Co LLC" at bounding box center [209, 91] width 87 height 10
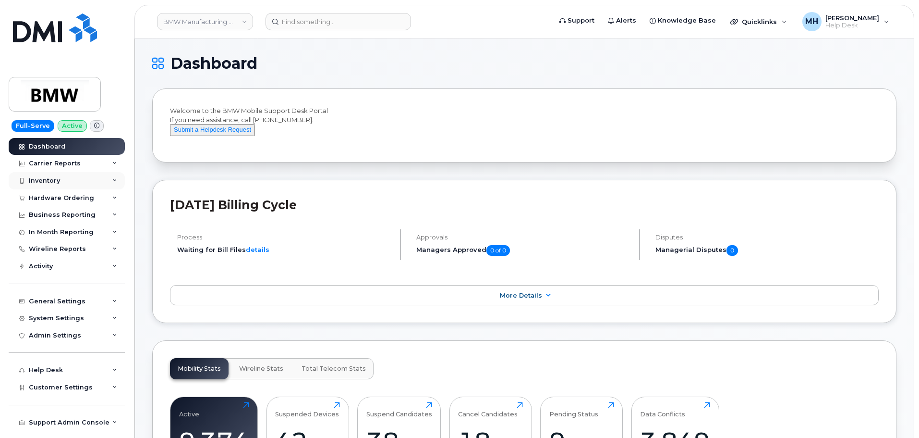
click at [69, 187] on div "Inventory" at bounding box center [67, 180] width 116 height 17
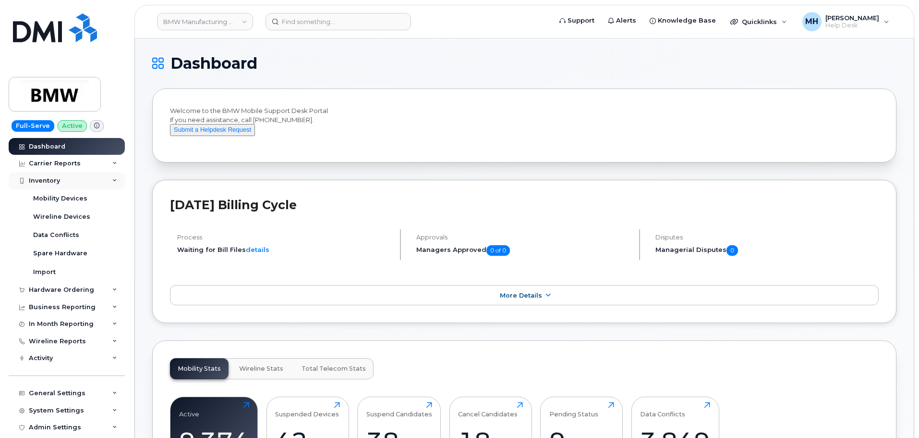
click at [60, 182] on div "Inventory" at bounding box center [67, 180] width 116 height 17
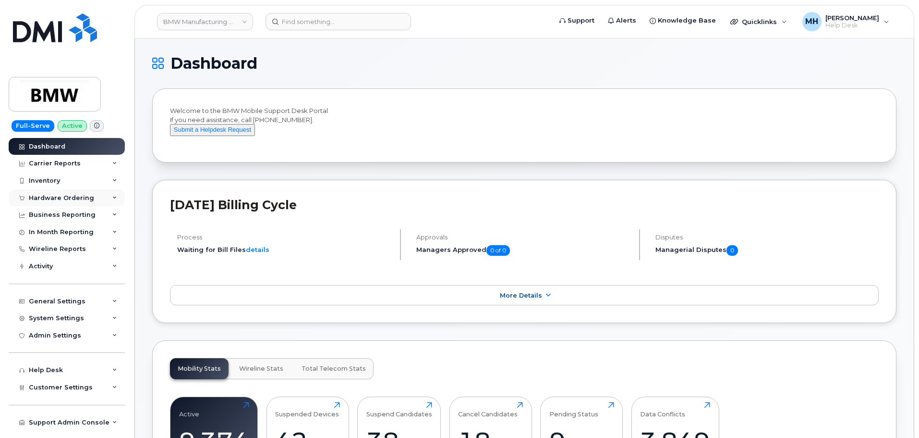
click at [66, 197] on div "Hardware Ordering" at bounding box center [61, 198] width 65 height 8
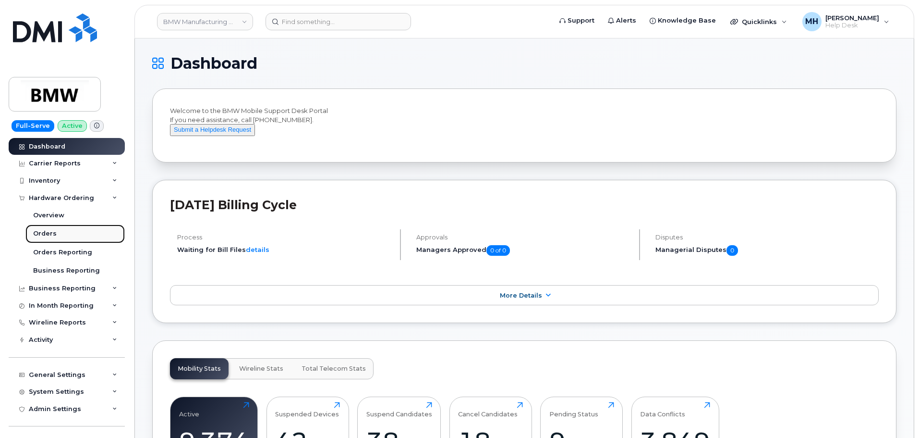
click at [55, 233] on link "Orders" at bounding box center [74, 233] width 99 height 18
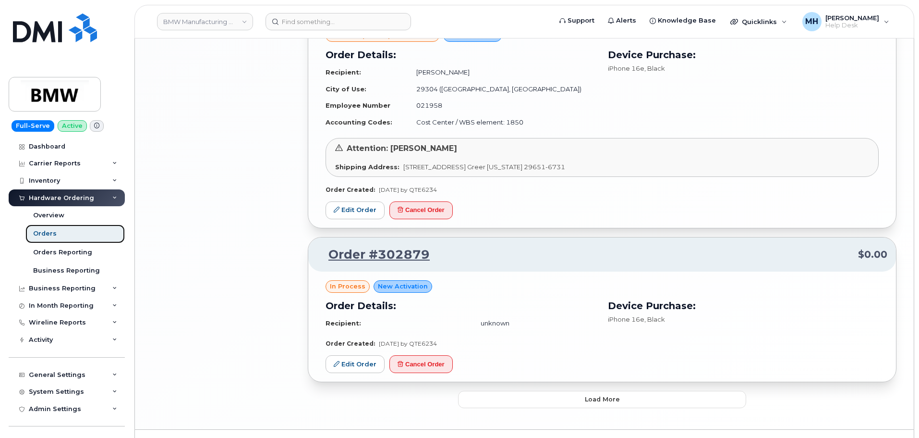
scroll to position [1596, 0]
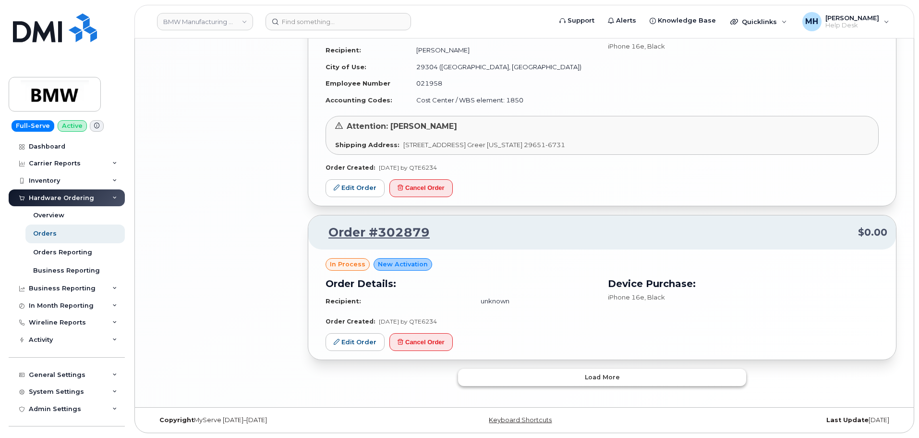
click at [571, 370] on button "Load more" at bounding box center [602, 376] width 288 height 17
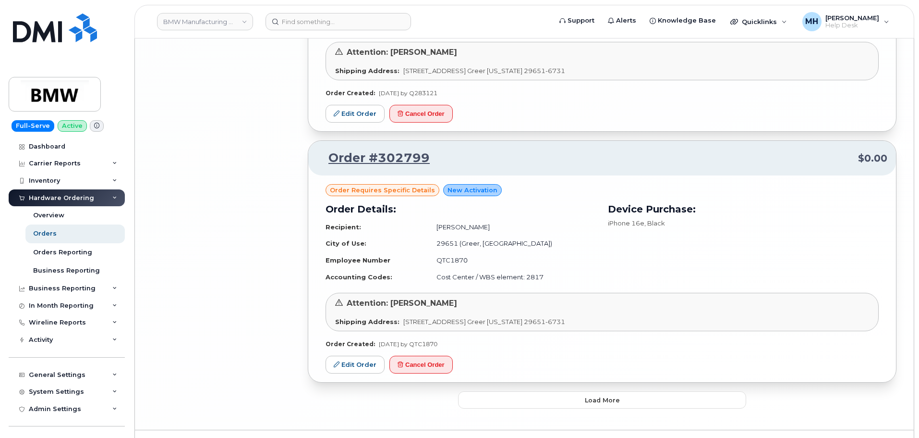
scroll to position [3563, 0]
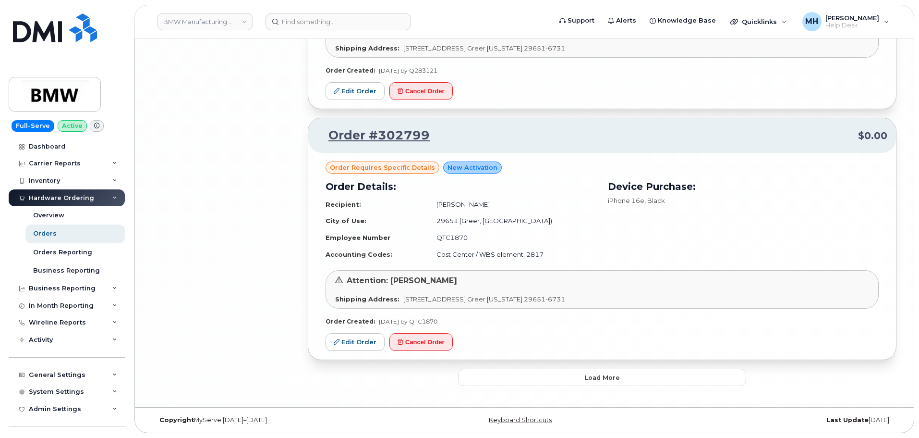
click at [522, 376] on button "Load more" at bounding box center [602, 376] width 288 height 17
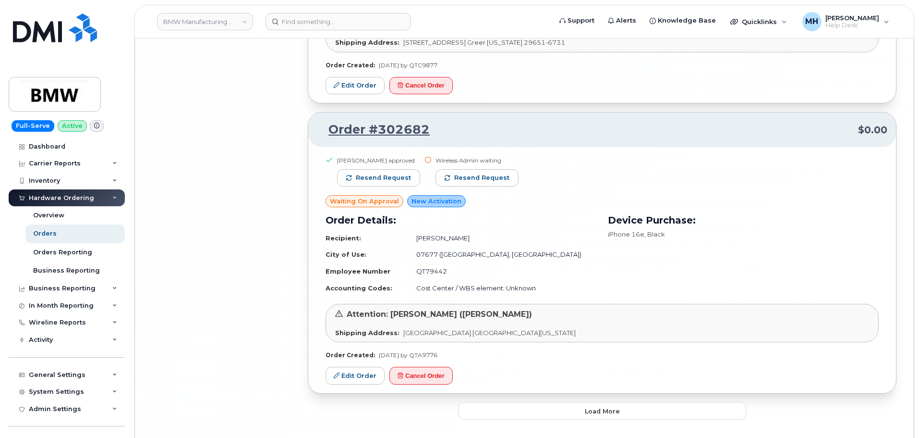
scroll to position [5480, 0]
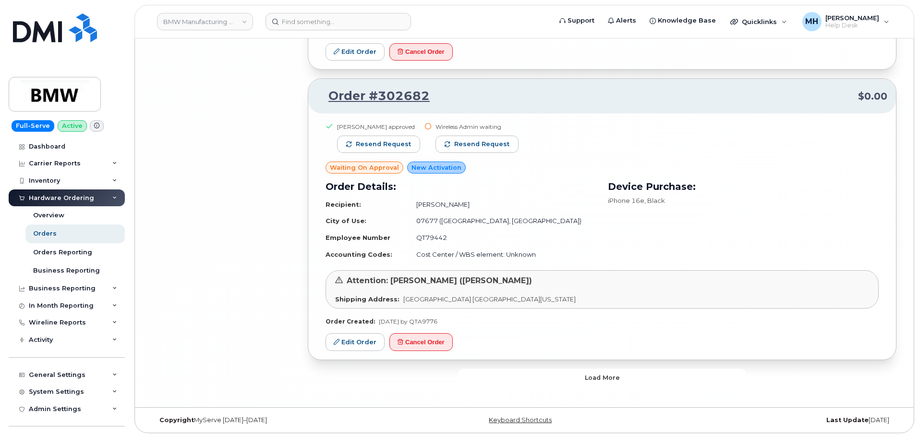
click at [490, 379] on button "Load more" at bounding box center [602, 376] width 288 height 17
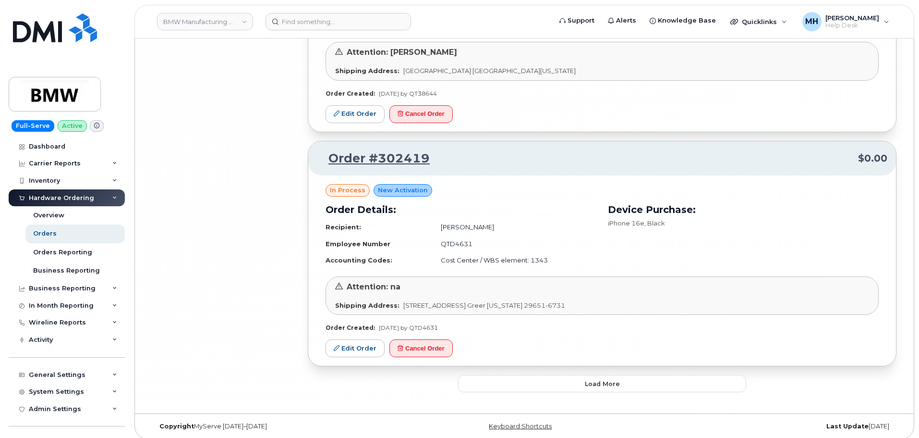
scroll to position [7462, 0]
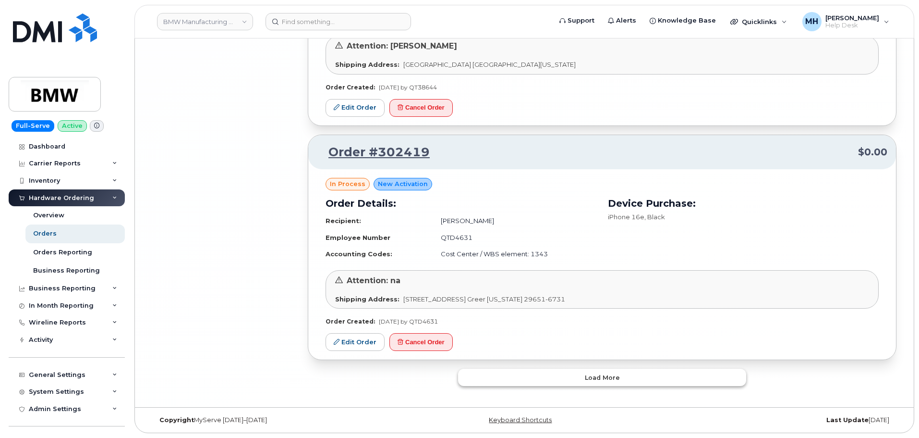
click at [532, 378] on button "Load more" at bounding box center [602, 376] width 288 height 17
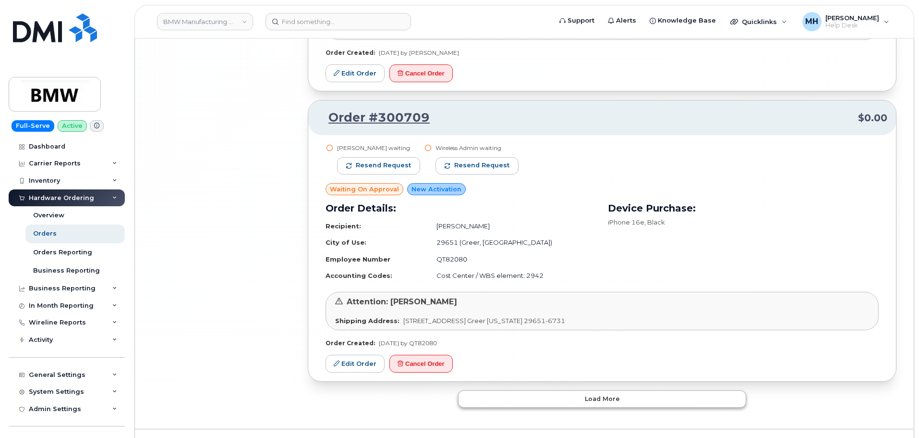
scroll to position [9619, 0]
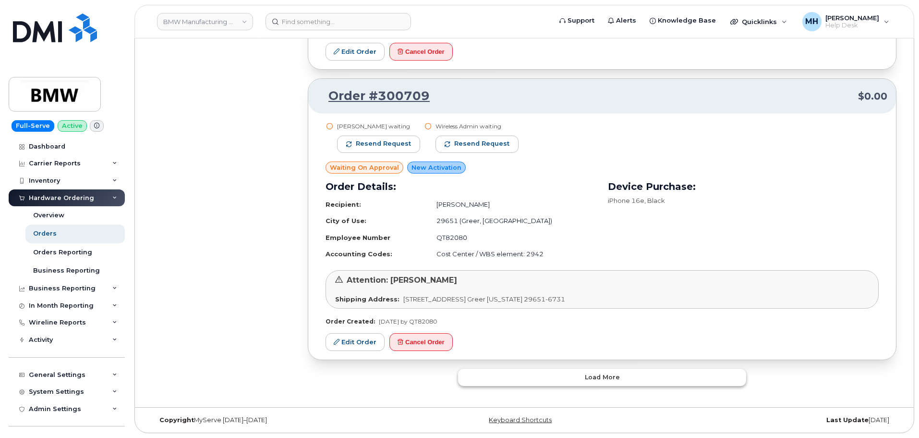
click at [488, 378] on button "Load more" at bounding box center [602, 376] width 288 height 17
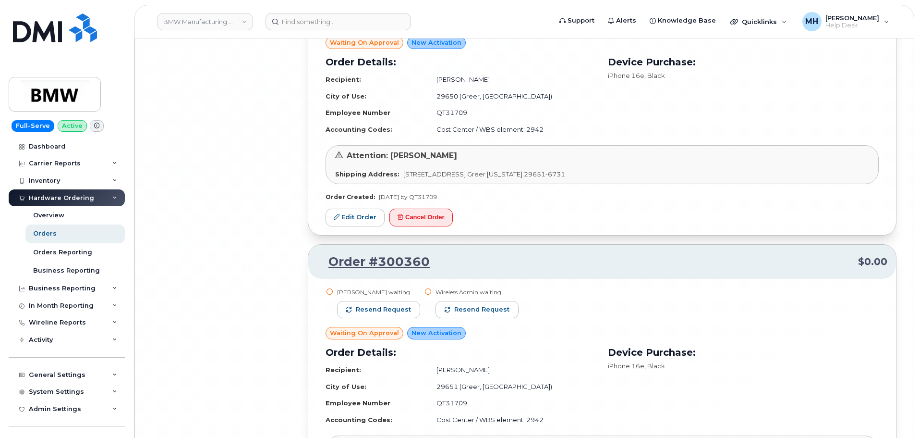
scroll to position [11634, 0]
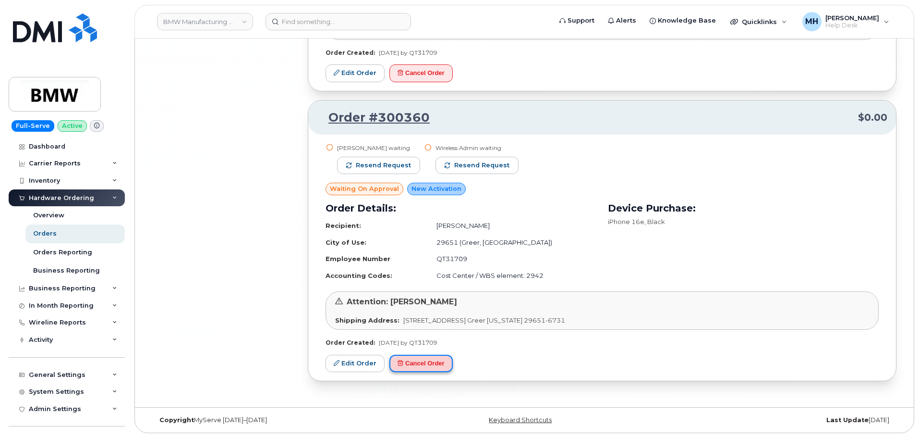
click at [426, 362] on button "Cancel Order" at bounding box center [421, 363] width 63 height 18
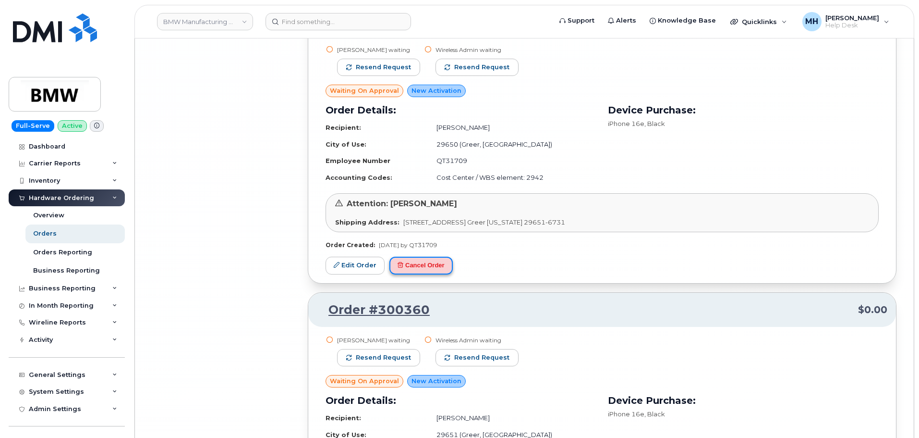
click at [440, 269] on button "Cancel Order" at bounding box center [421, 265] width 63 height 18
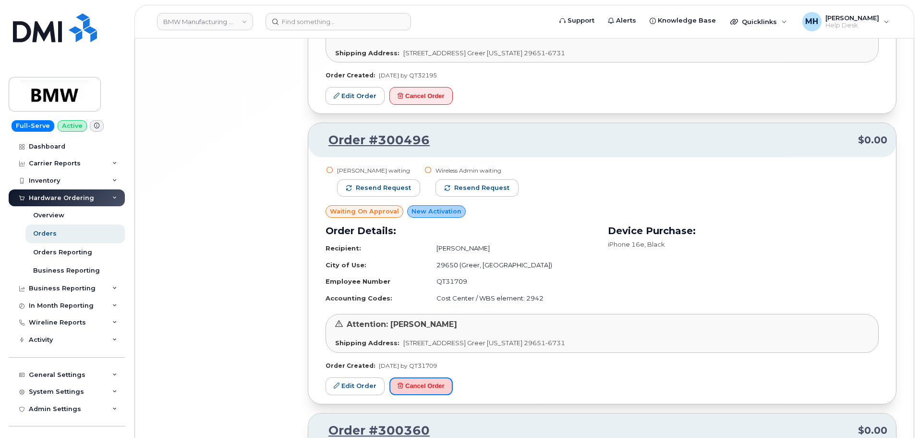
scroll to position [11202, 0]
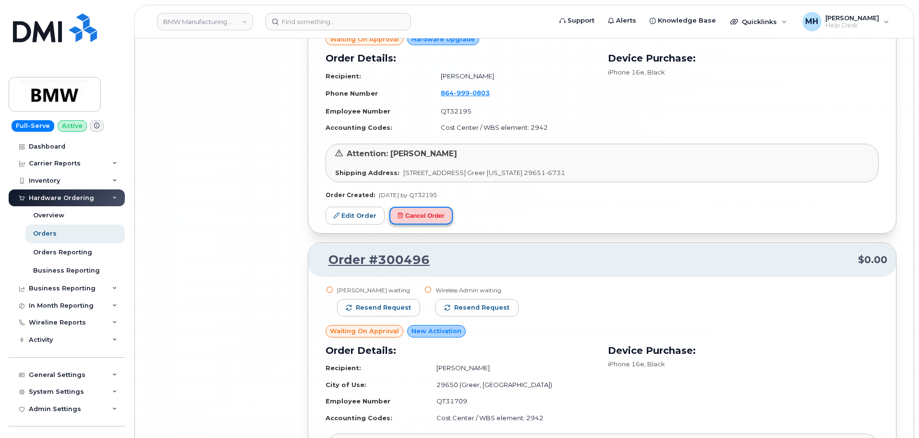
click at [439, 219] on button "Cancel Order" at bounding box center [421, 216] width 63 height 18
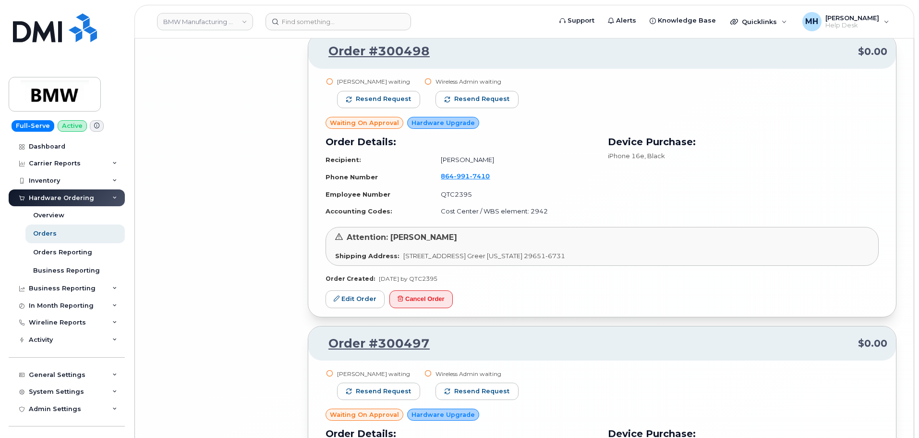
scroll to position [10817, 0]
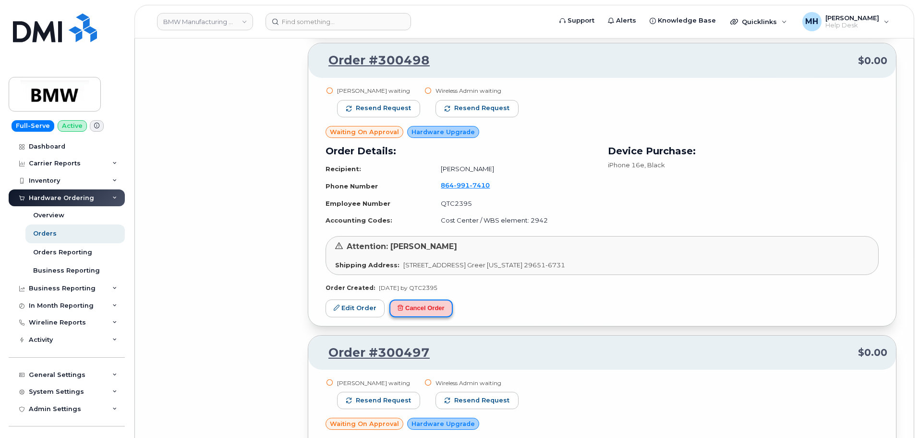
click at [441, 315] on button "Cancel Order" at bounding box center [421, 308] width 63 height 18
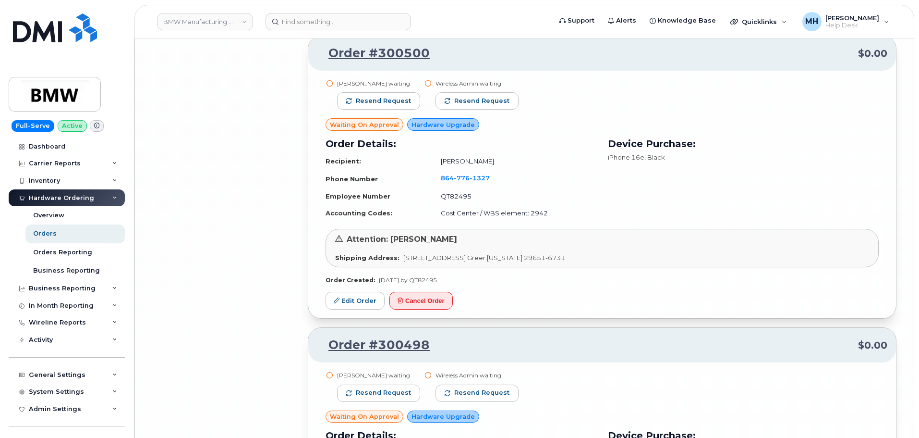
scroll to position [10529, 0]
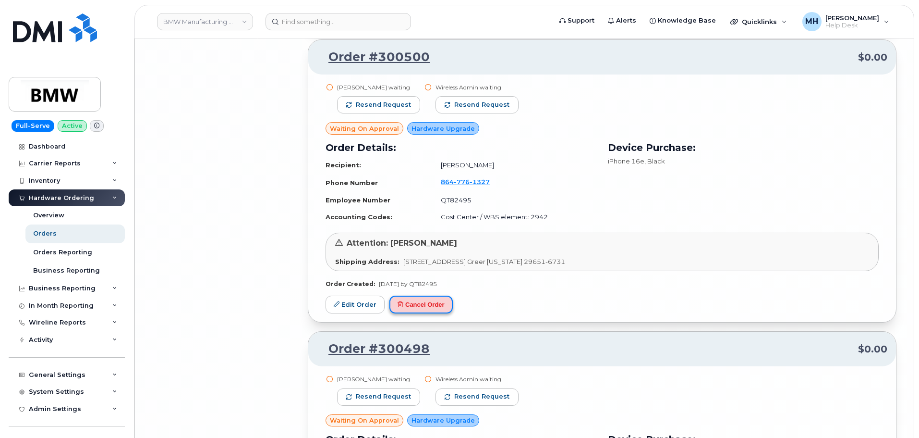
click at [438, 302] on button "Cancel Order" at bounding box center [421, 304] width 63 height 18
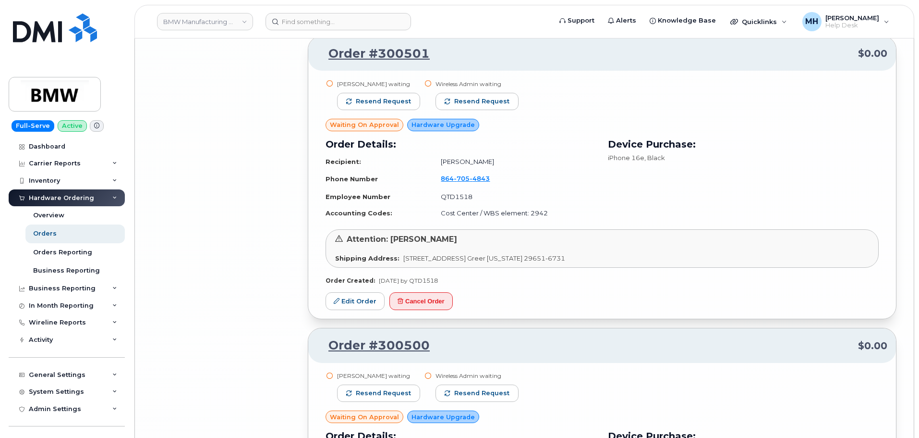
scroll to position [10193, 0]
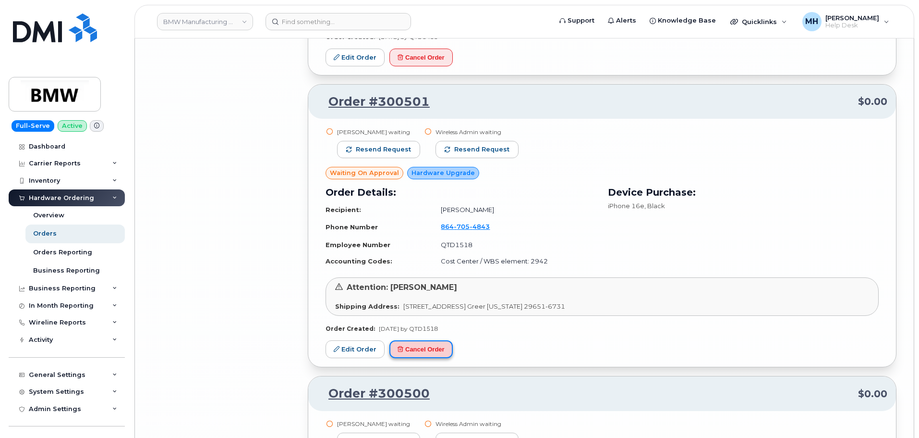
click at [444, 348] on button "Cancel Order" at bounding box center [421, 349] width 63 height 18
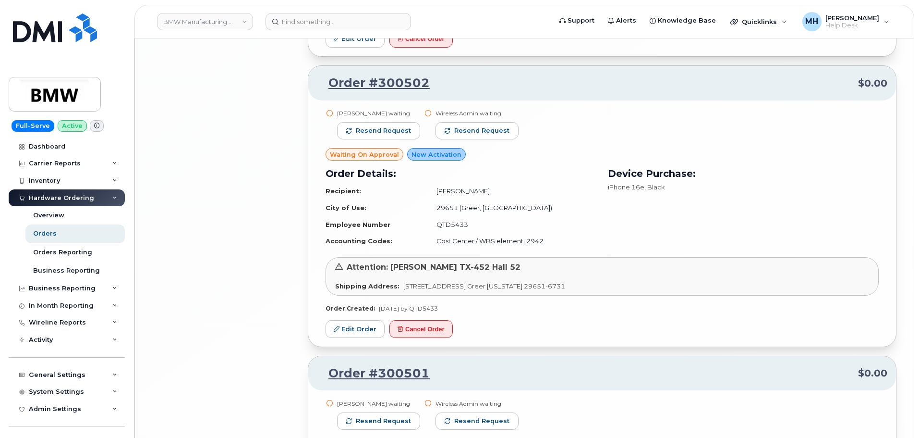
scroll to position [9905, 0]
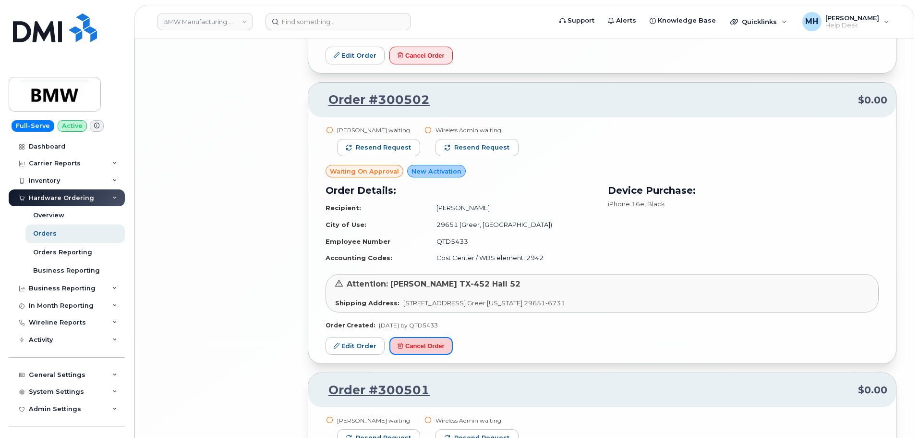
drag, startPoint x: 439, startPoint y: 351, endPoint x: 501, endPoint y: 35, distance: 321.6
click at [439, 351] on button "Cancel Order" at bounding box center [421, 346] width 63 height 18
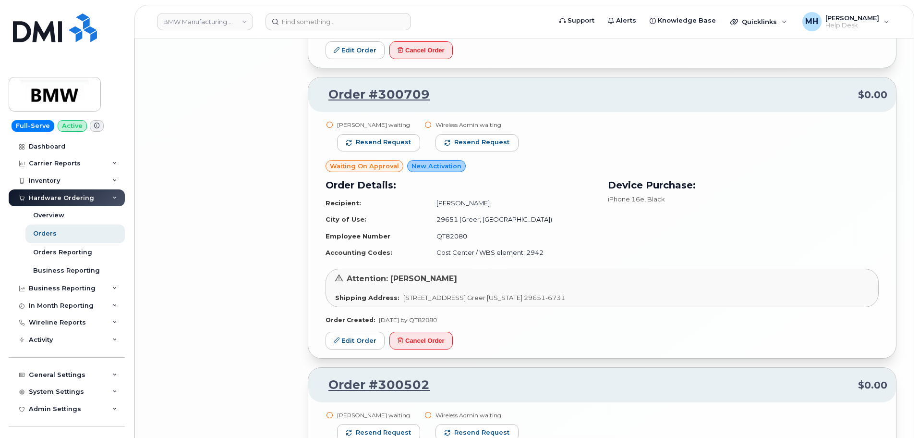
scroll to position [9617, 0]
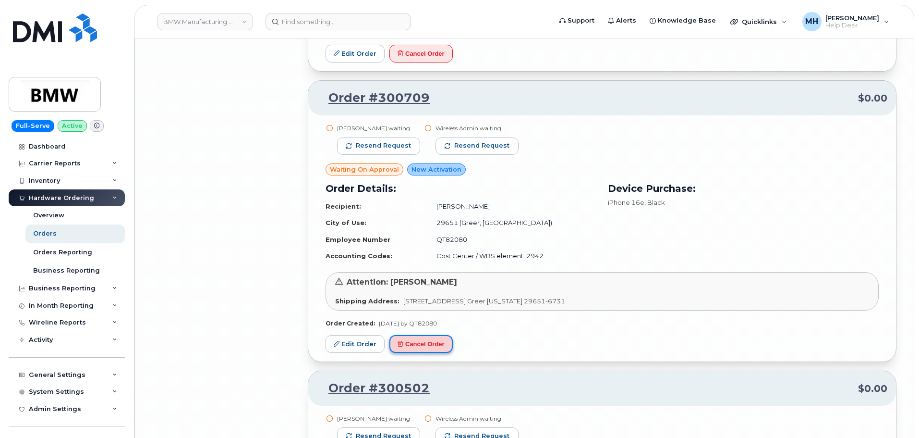
click at [442, 344] on button "Cancel Order" at bounding box center [421, 344] width 63 height 18
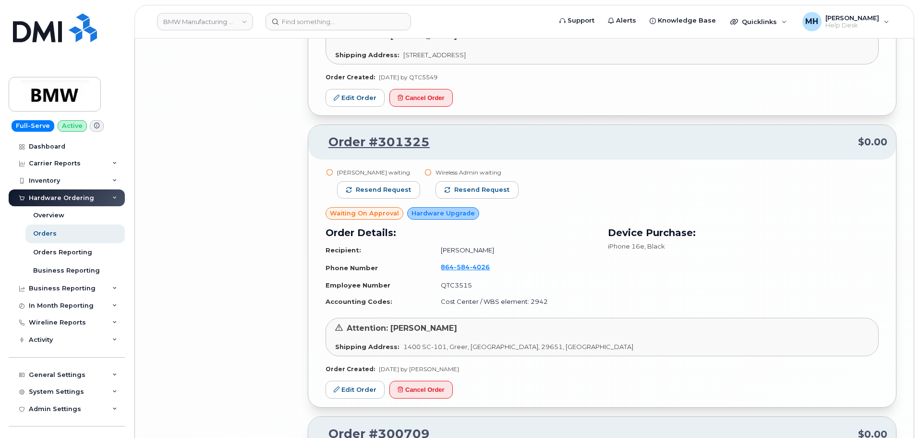
scroll to position [9281, 0]
click at [441, 388] on button "Cancel Order" at bounding box center [421, 390] width 63 height 18
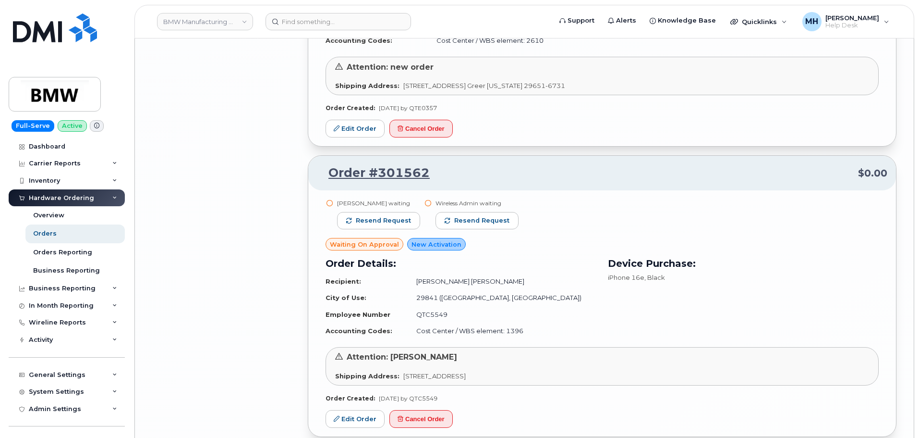
scroll to position [8944, 0]
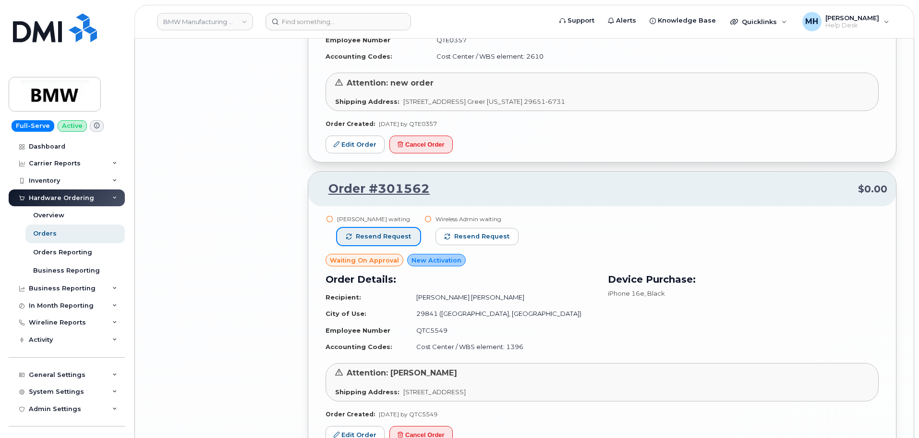
click at [406, 233] on span "Resend request" at bounding box center [383, 236] width 55 height 9
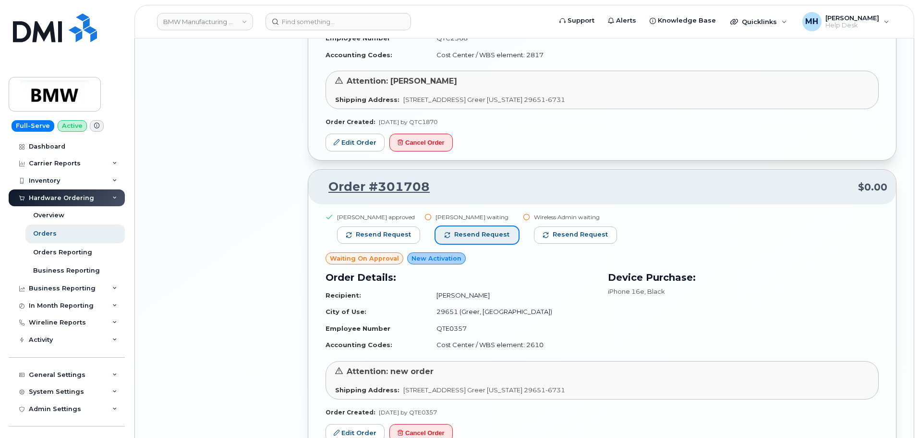
click at [509, 234] on button "Resend request" at bounding box center [477, 234] width 83 height 17
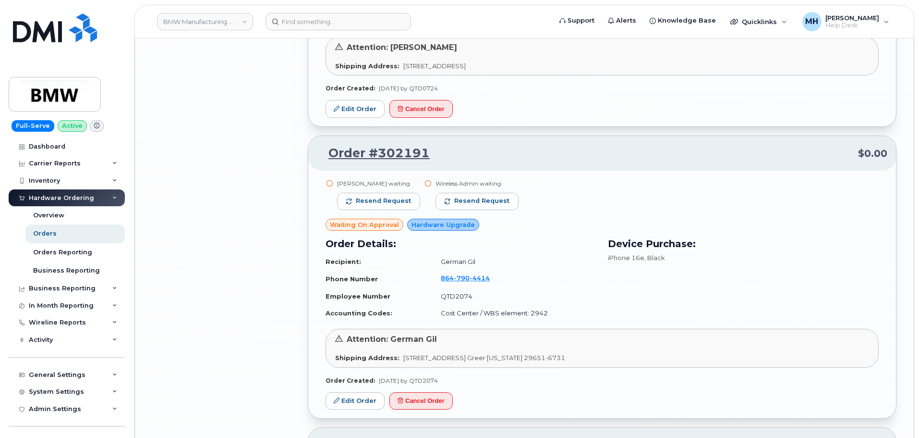
scroll to position [8128, 0]
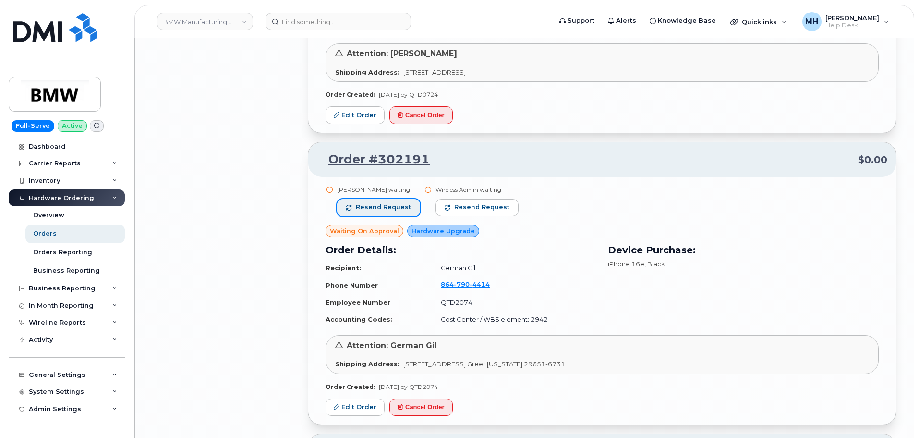
click at [396, 208] on span "Resend request" at bounding box center [383, 207] width 55 height 9
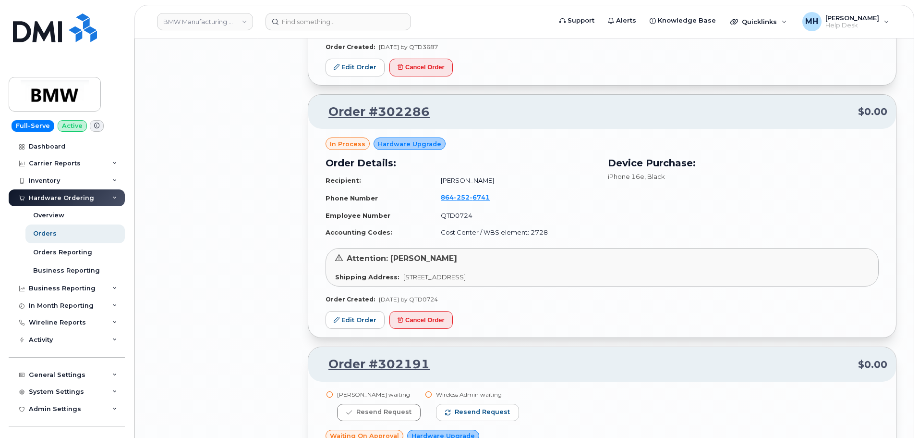
scroll to position [7888, 0]
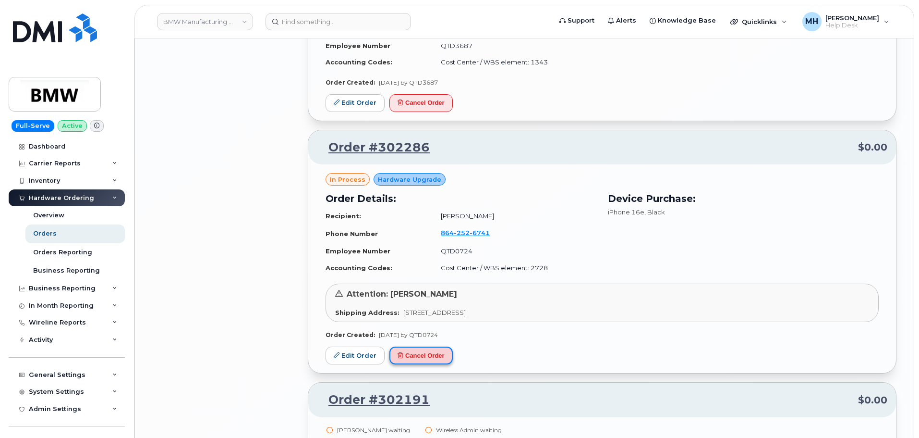
click at [442, 353] on button "Cancel Order" at bounding box center [421, 355] width 63 height 18
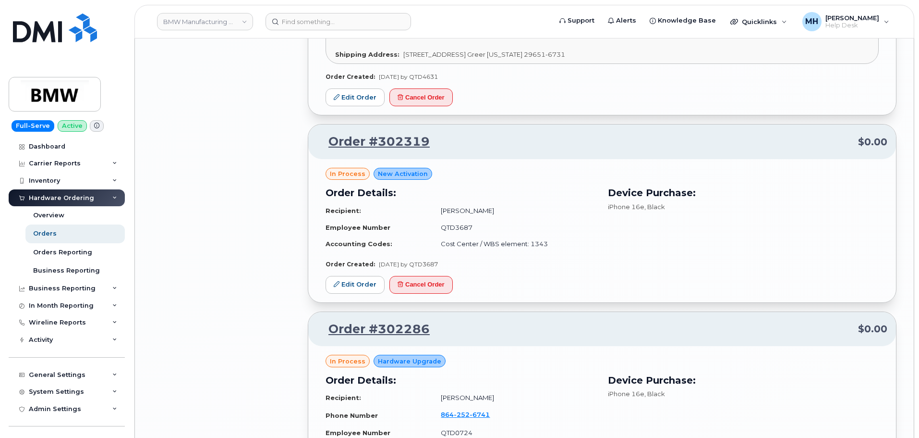
scroll to position [7696, 0]
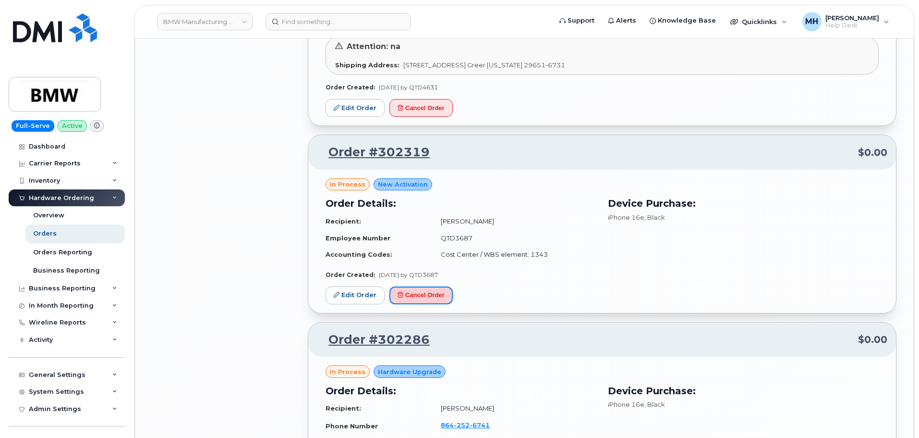
click at [447, 295] on button "Cancel Order" at bounding box center [421, 295] width 63 height 18
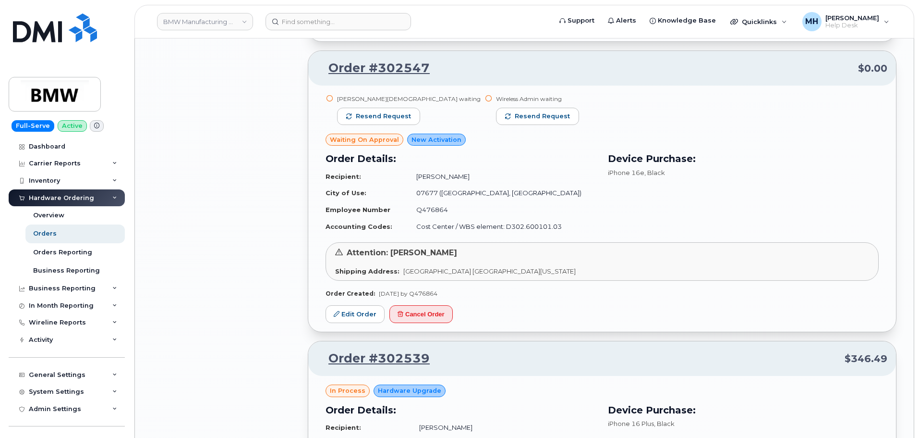
scroll to position [6591, 0]
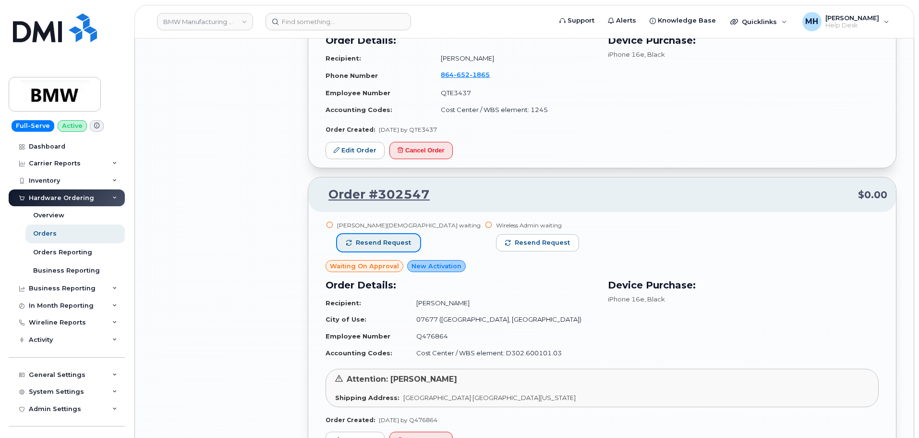
click at [402, 244] on span "Resend request" at bounding box center [383, 242] width 55 height 9
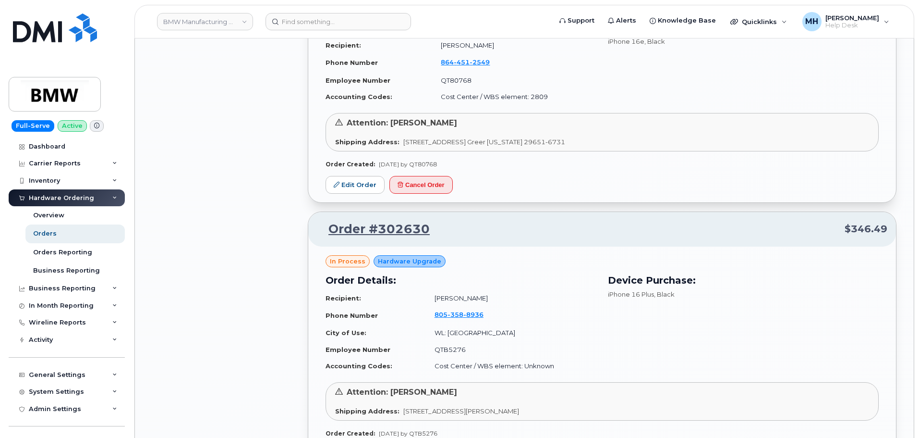
scroll to position [5919, 0]
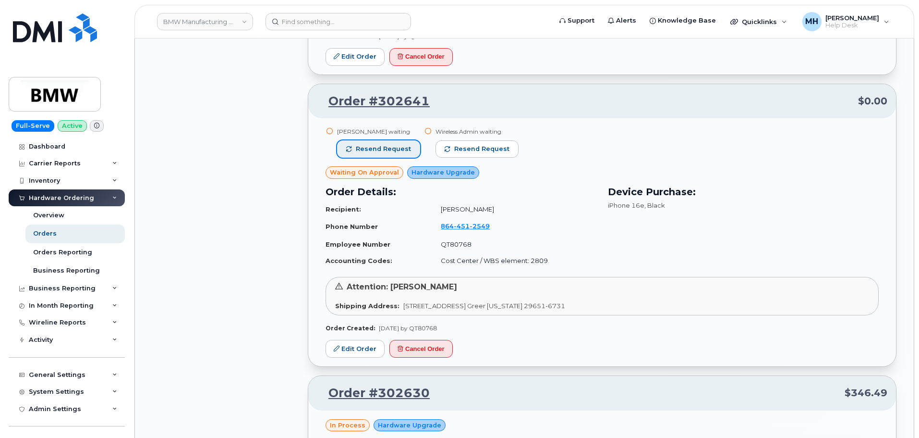
click at [398, 145] on span "Resend request" at bounding box center [383, 149] width 55 height 9
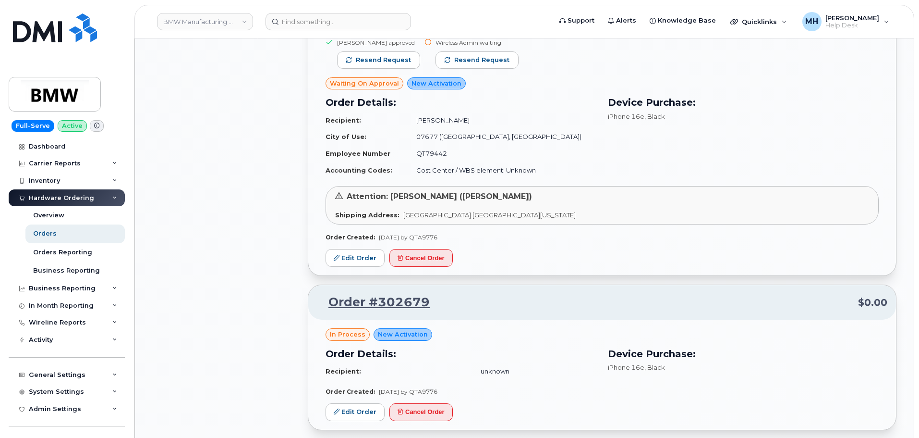
scroll to position [5438, 0]
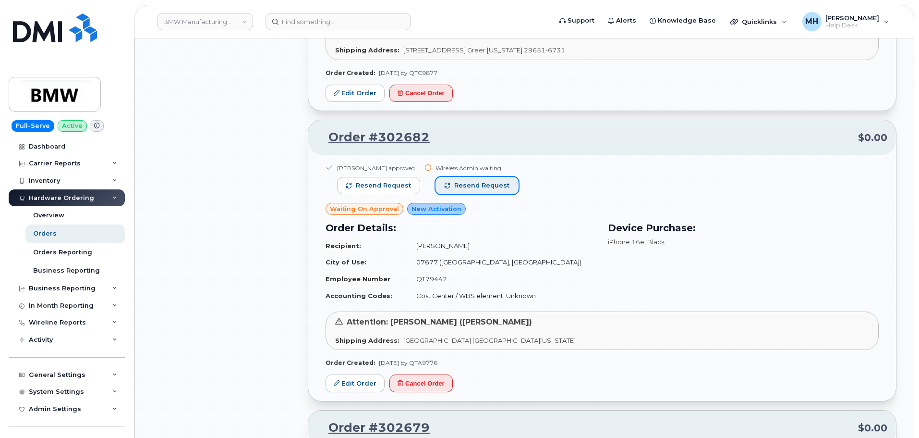
click at [470, 190] on button "Resend request" at bounding box center [477, 185] width 83 height 17
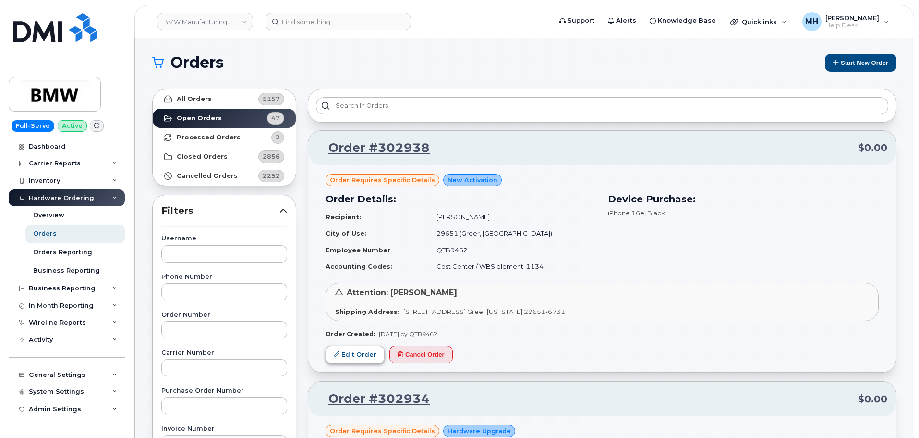
scroll to position [0, 0]
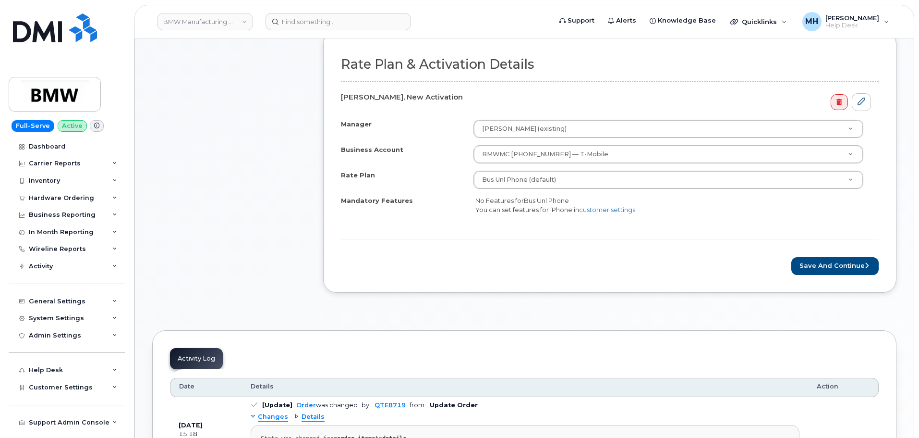
scroll to position [336, 0]
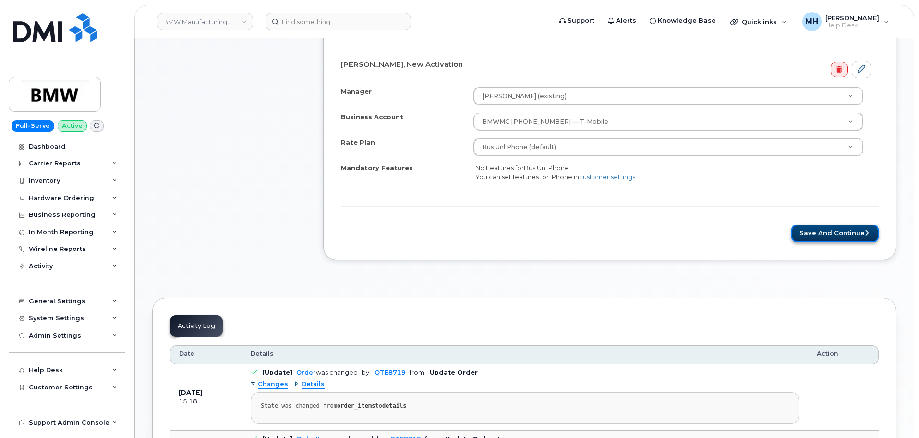
click at [815, 240] on button "Save and Continue" at bounding box center [835, 233] width 87 height 18
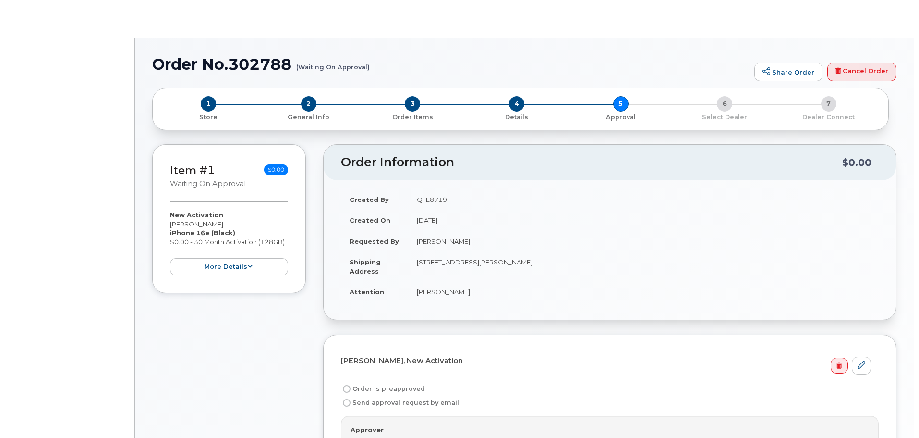
radio input "true"
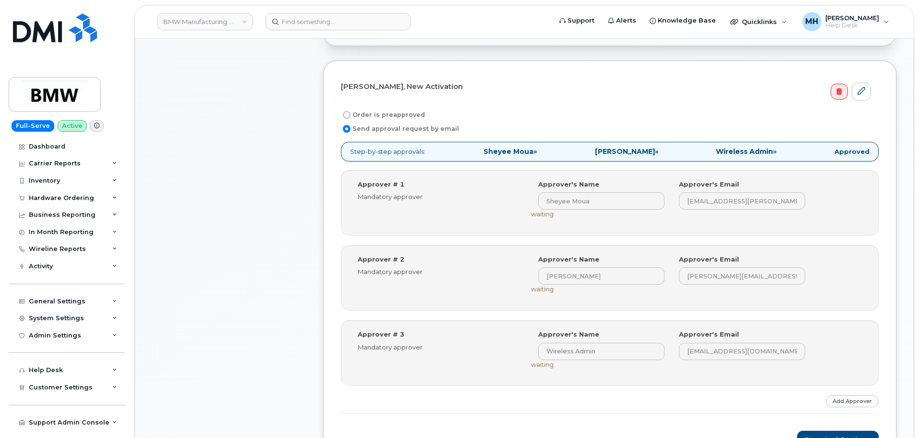
scroll to position [336, 0]
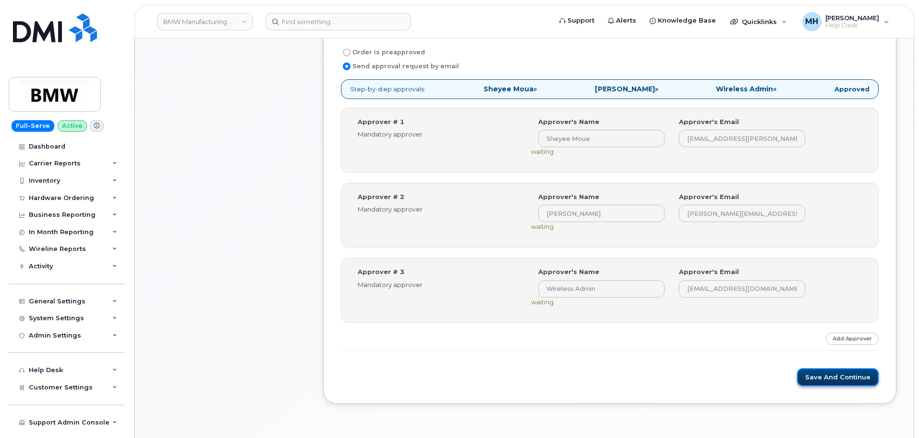
click at [823, 370] on button "Save and Continue" at bounding box center [838, 377] width 82 height 18
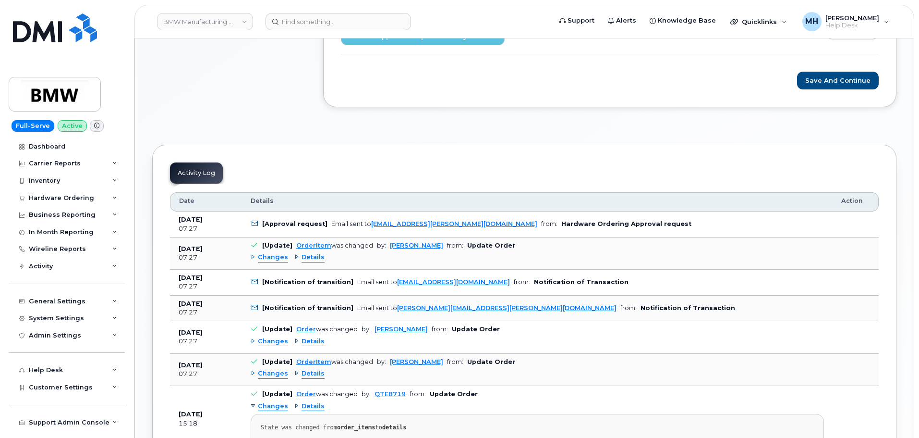
scroll to position [624, 0]
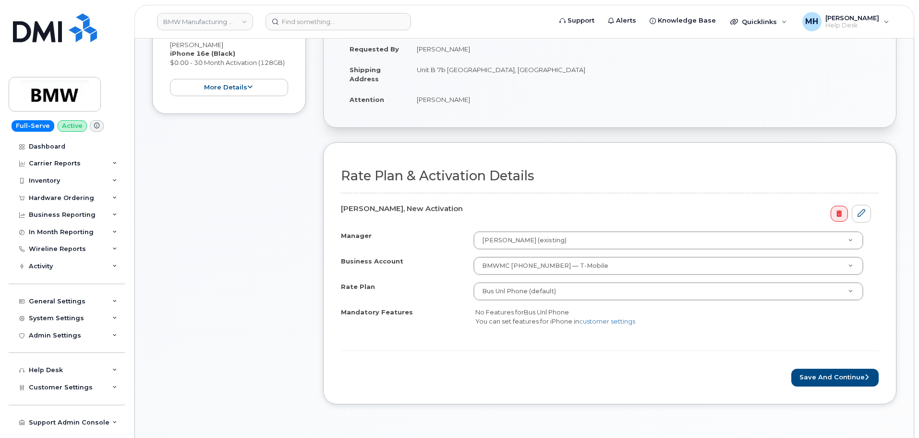
scroll to position [384, 0]
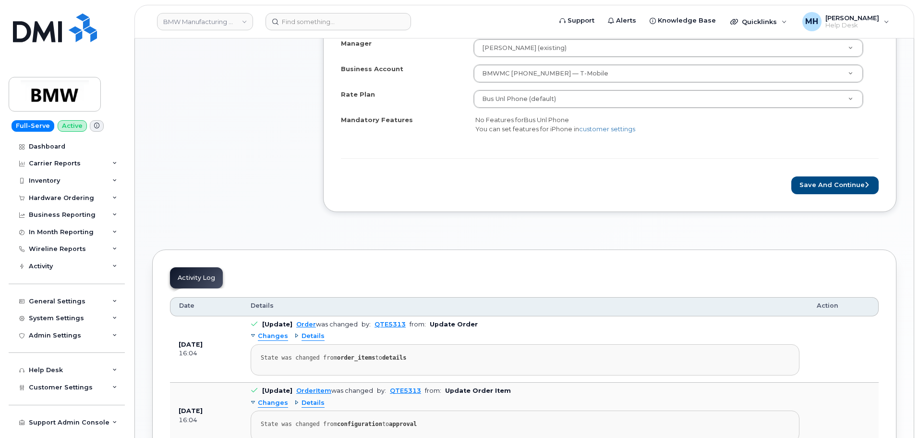
click at [854, 146] on div "Manager Peter Wheeler (existing) Manager Manager Peter Wheeler (existing) Aaron…" at bounding box center [610, 94] width 538 height 110
click at [835, 175] on form "Rate Plan & Activation Details Bashir Manzur, New Activation Manager Peter Whee…" at bounding box center [610, 84] width 538 height 217
click at [832, 180] on button "Save and Continue" at bounding box center [835, 185] width 87 height 18
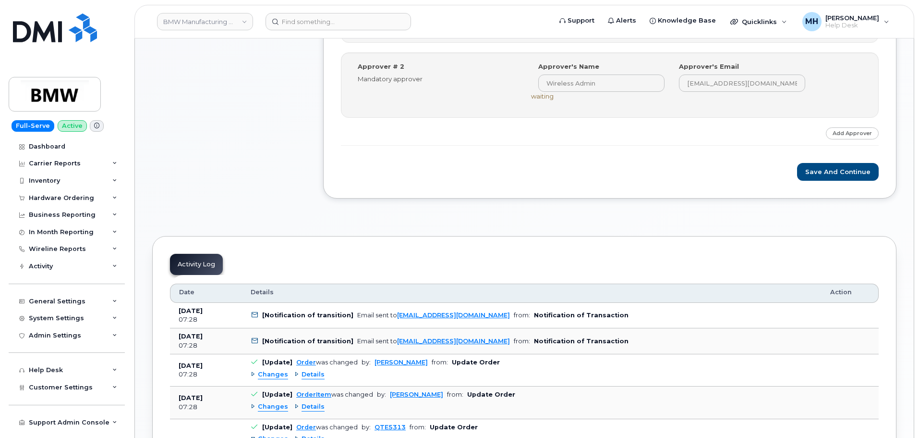
scroll to position [480, 0]
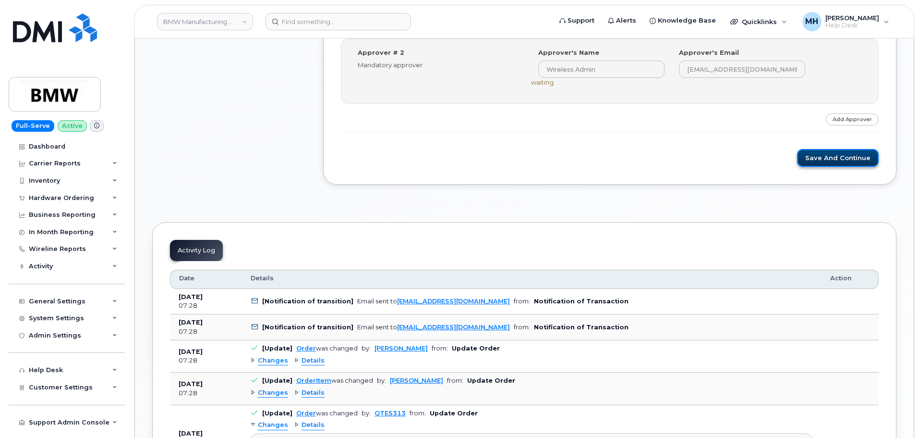
click at [846, 160] on button "Save and Continue" at bounding box center [838, 158] width 82 height 18
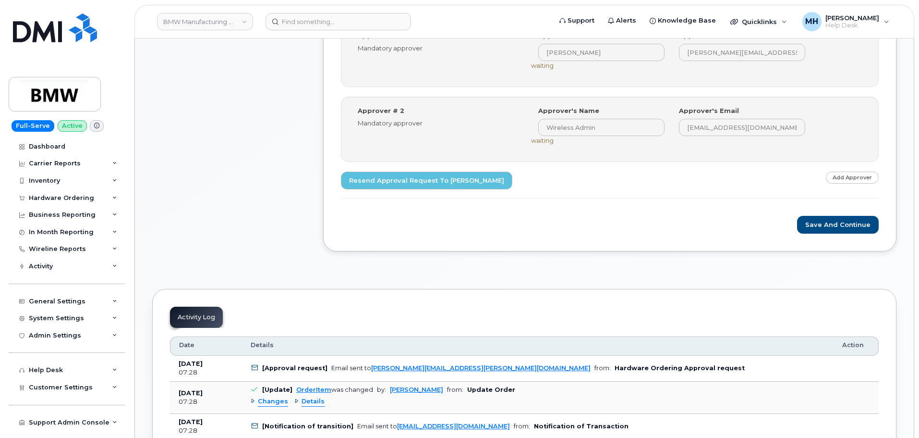
scroll to position [432, 0]
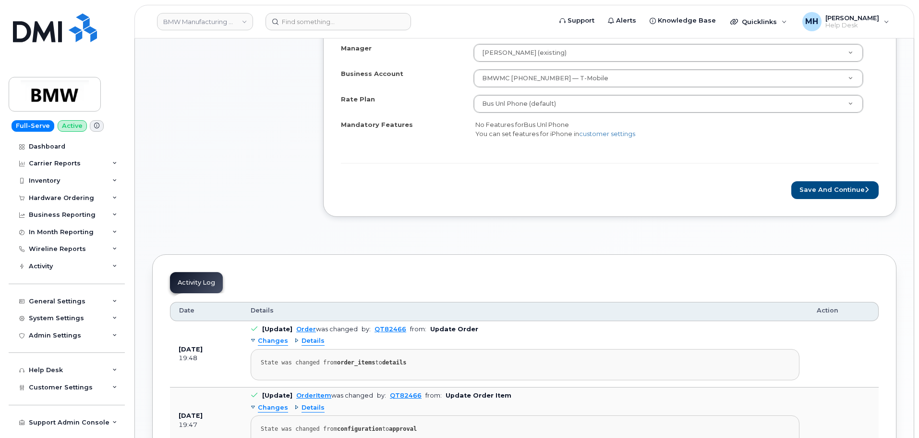
scroll to position [384, 0]
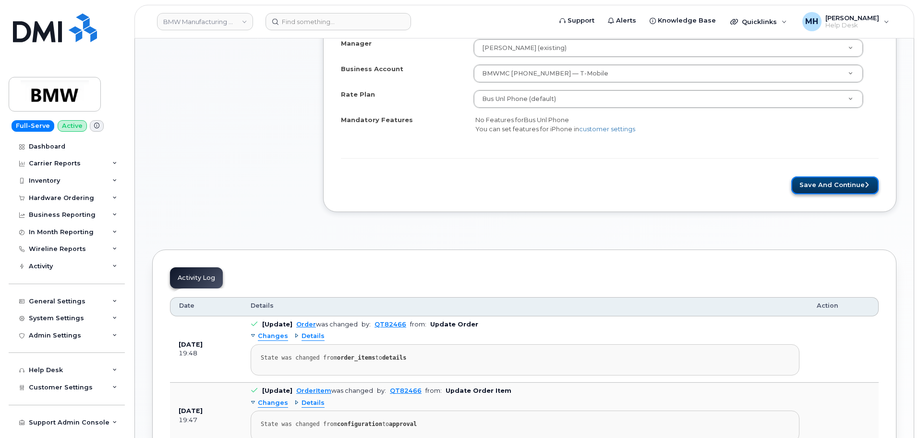
click at [825, 180] on button "Save and Continue" at bounding box center [835, 185] width 87 height 18
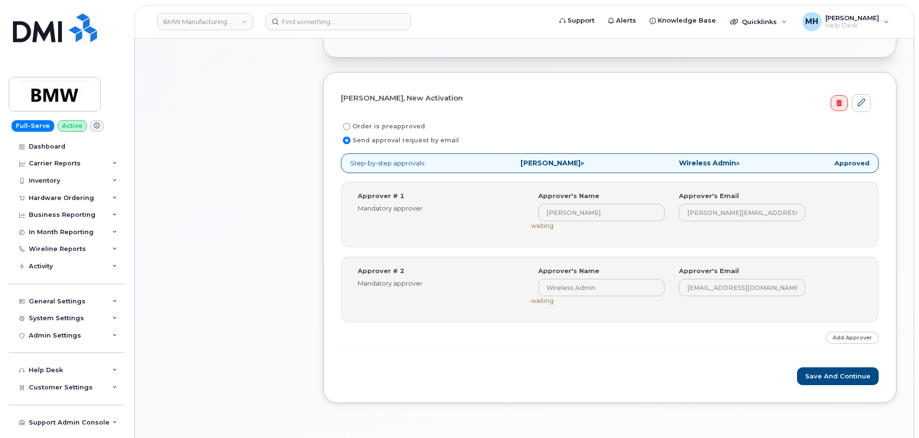
scroll to position [336, 0]
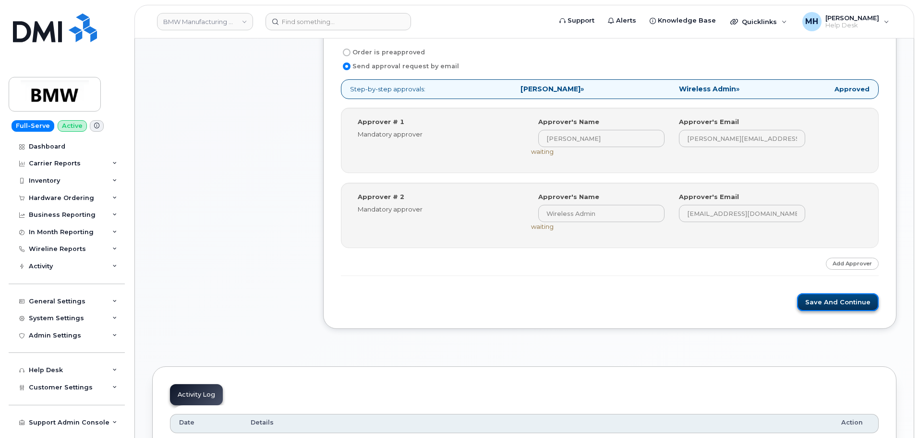
click at [859, 308] on button "Save and Continue" at bounding box center [838, 302] width 82 height 18
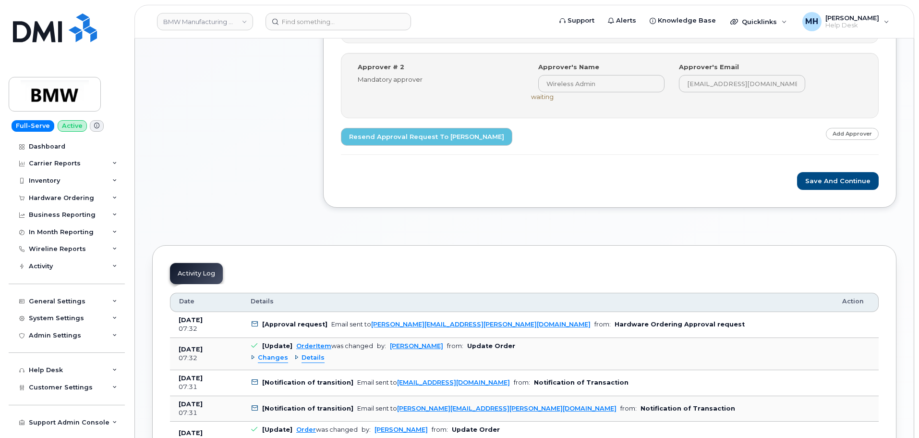
scroll to position [528, 0]
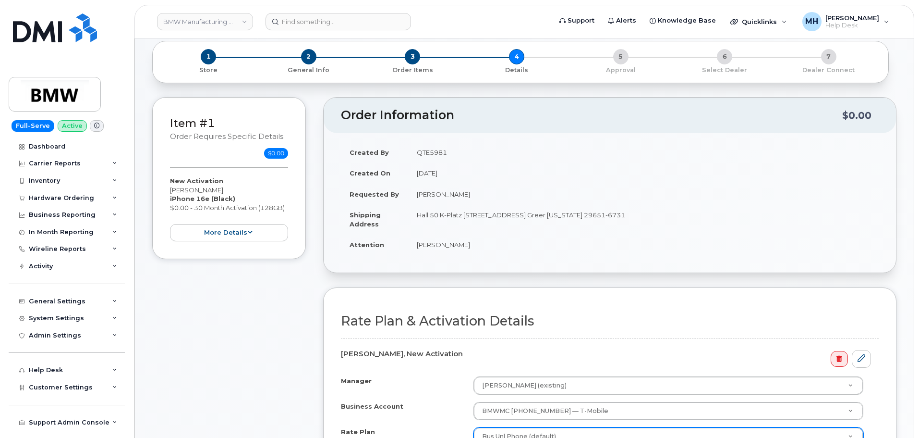
scroll to position [192, 0]
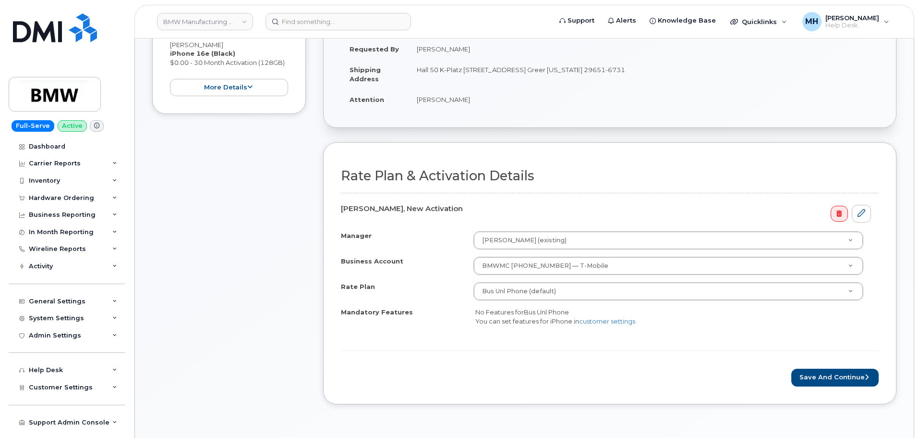
click at [787, 374] on div "Save and Continue" at bounding box center [610, 377] width 538 height 18
click at [801, 379] on button "Save and Continue" at bounding box center [835, 377] width 87 height 18
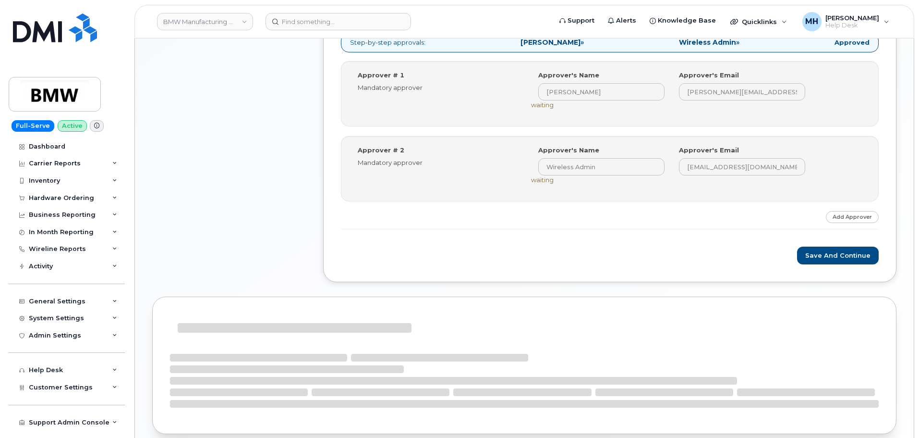
scroll to position [384, 0]
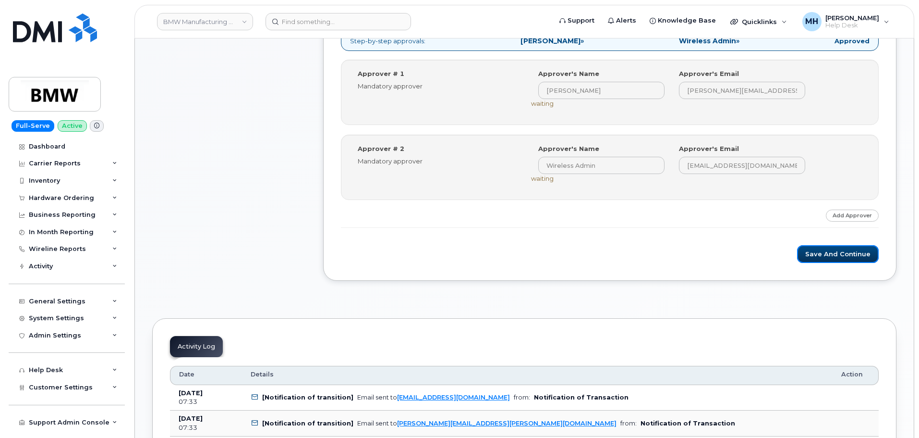
drag, startPoint x: 812, startPoint y: 248, endPoint x: 726, endPoint y: 248, distance: 86.0
click at [812, 248] on button "Save and Continue" at bounding box center [838, 254] width 82 height 18
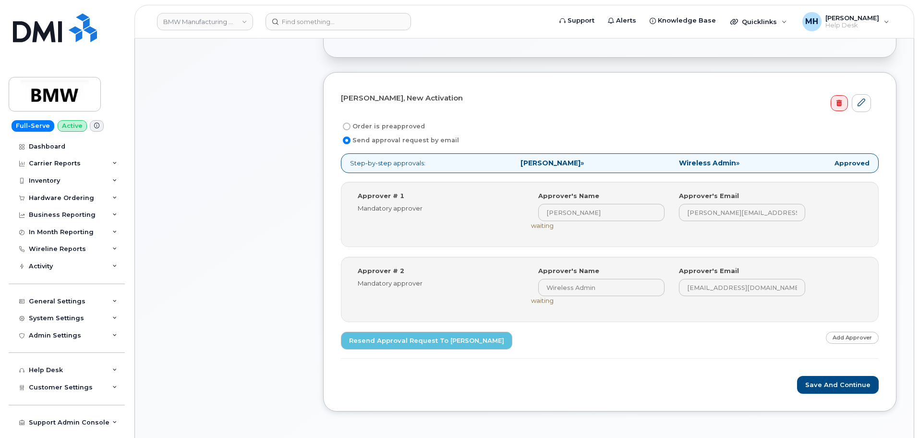
scroll to position [336, 0]
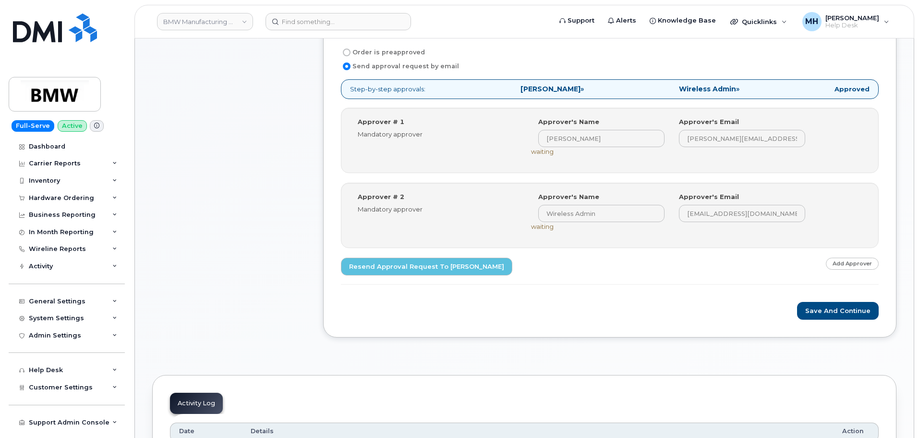
click at [801, 314] on div "Save and Continue" at bounding box center [610, 311] width 538 height 18
click at [810, 312] on button "Save and Continue" at bounding box center [838, 311] width 82 height 18
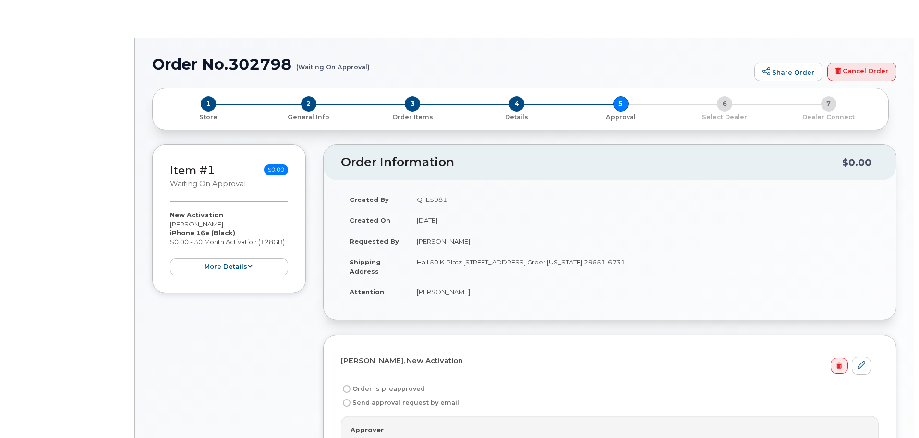
radio input "true"
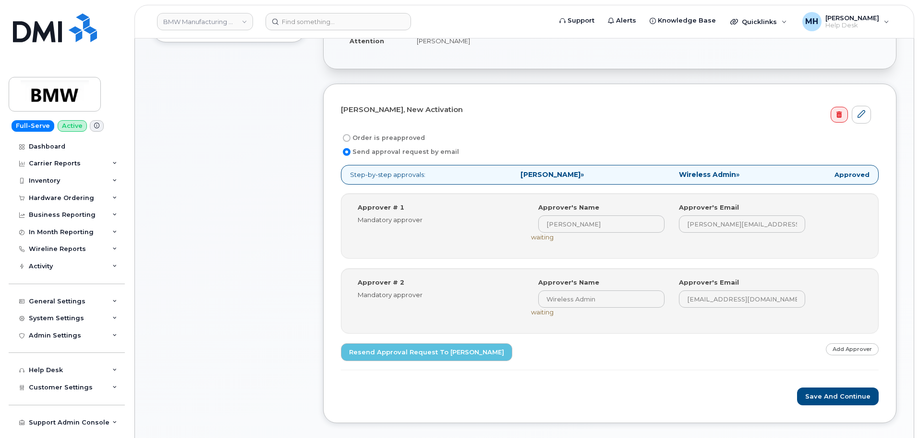
scroll to position [336, 0]
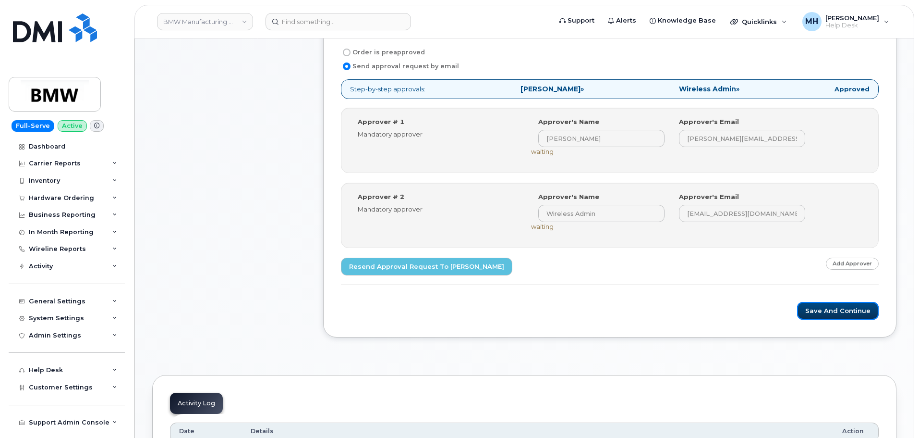
drag, startPoint x: 817, startPoint y: 306, endPoint x: 369, endPoint y: 309, distance: 448.1
click at [816, 306] on button "Save and Continue" at bounding box center [838, 311] width 82 height 18
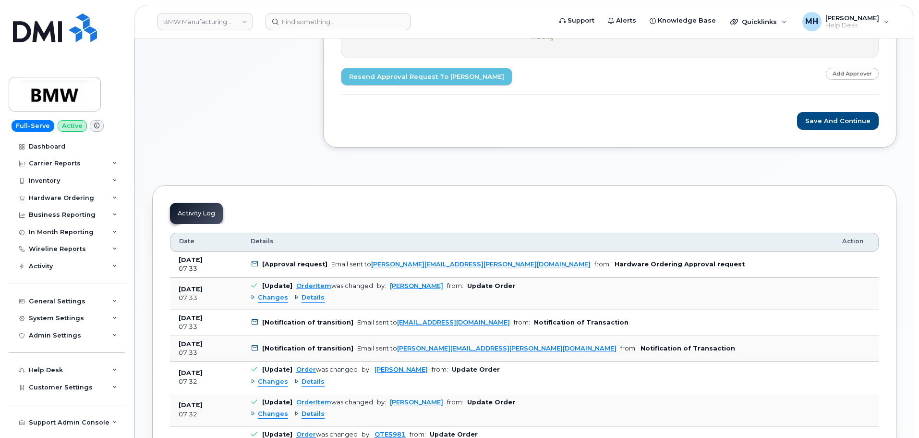
scroll to position [528, 0]
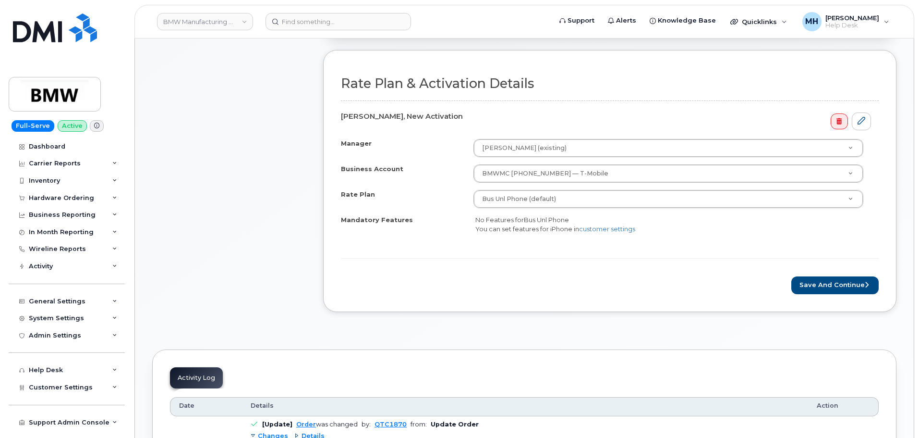
scroll to position [384, 0]
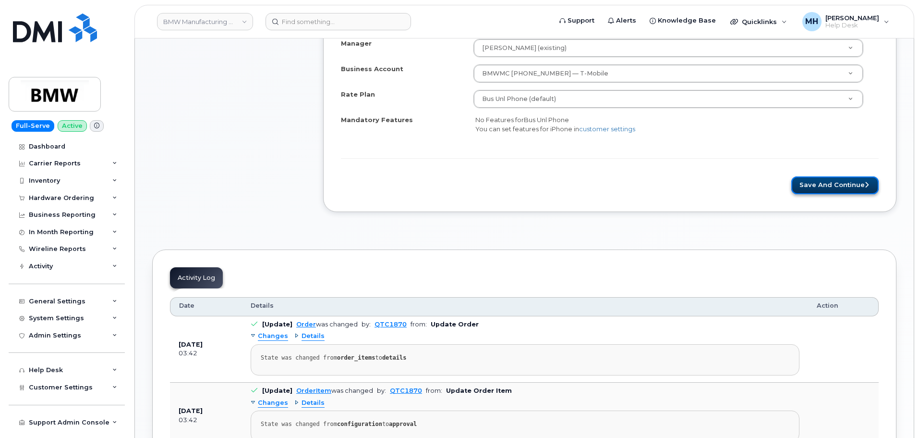
click at [804, 185] on button "Save and Continue" at bounding box center [835, 185] width 87 height 18
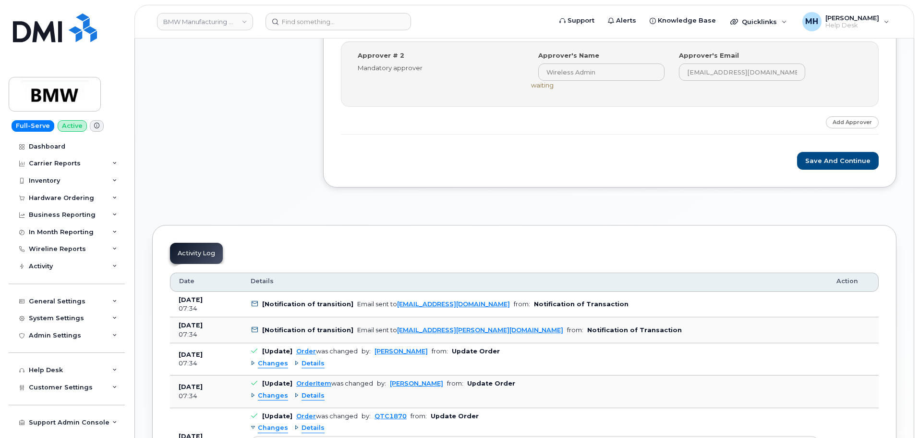
scroll to position [480, 0]
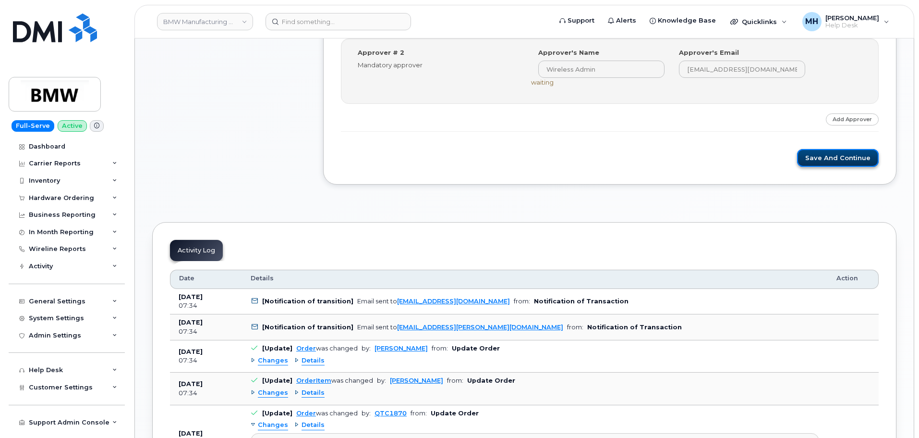
drag, startPoint x: 844, startPoint y: 159, endPoint x: 831, endPoint y: 160, distance: 13.0
click at [843, 159] on button "Save and Continue" at bounding box center [838, 158] width 82 height 18
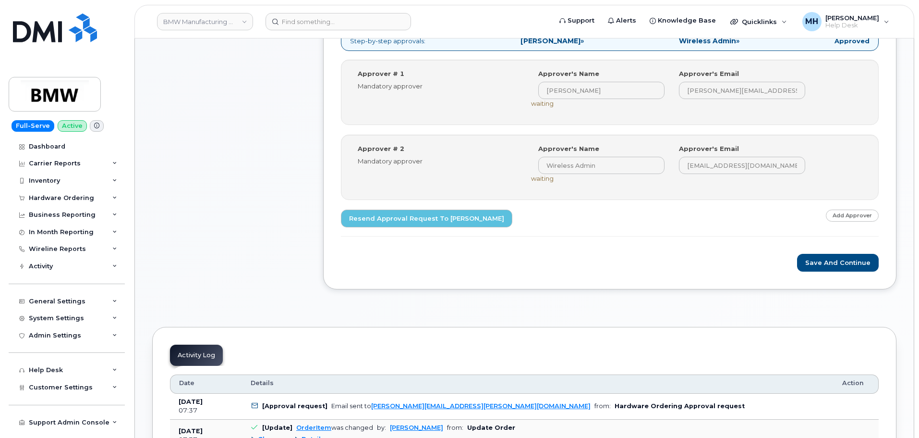
scroll to position [432, 0]
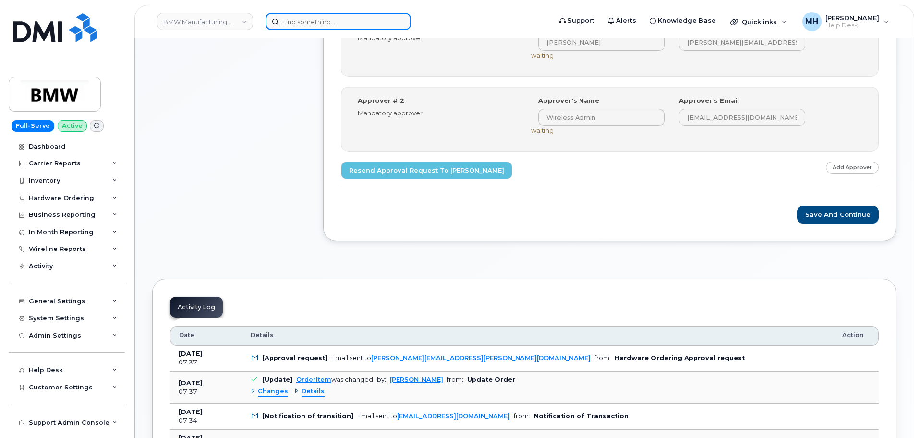
click at [378, 13] on input at bounding box center [339, 21] width 146 height 17
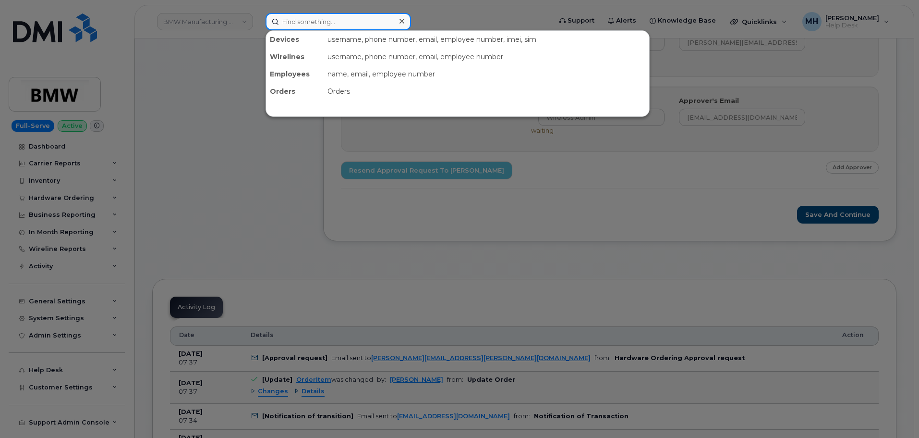
paste input "4035424849"
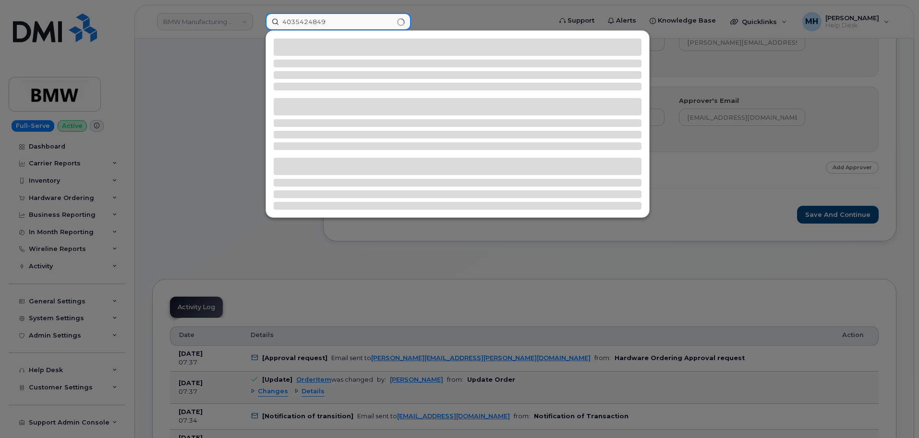
click at [293, 21] on input "4035424849" at bounding box center [339, 21] width 146 height 17
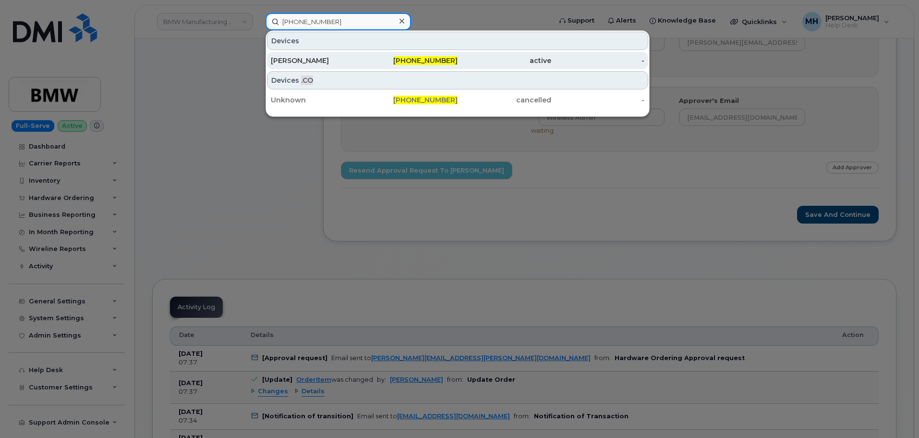
type input "[PHONE_NUMBER]"
click at [354, 61] on div "[PERSON_NAME]" at bounding box center [318, 61] width 94 height 10
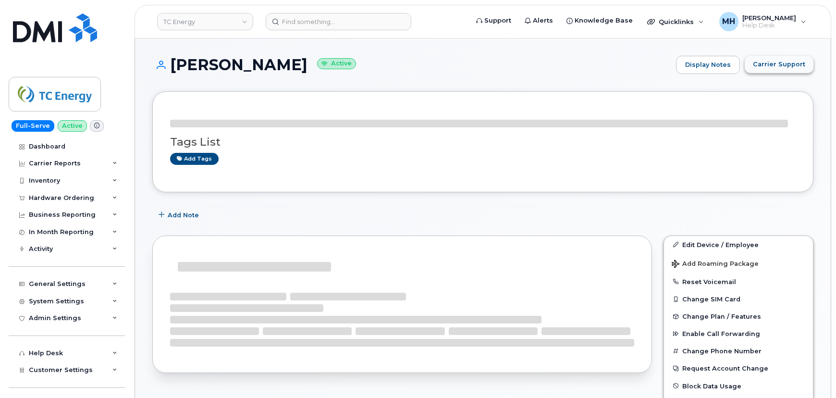
click at [795, 63] on span "Carrier Support" at bounding box center [779, 64] width 52 height 9
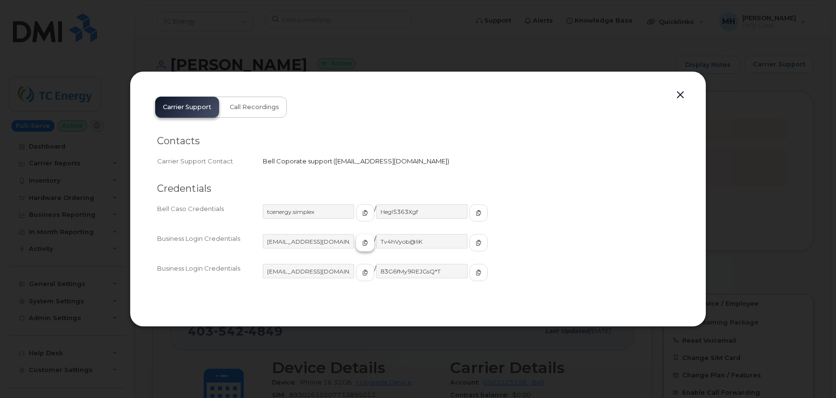
click at [356, 241] on button "button" at bounding box center [365, 242] width 18 height 17
click at [475, 240] on icon "button" at bounding box center [478, 243] width 6 height 6
click at [361, 216] on span "button" at bounding box center [365, 212] width 9 height 9
click at [469, 214] on button "button" at bounding box center [478, 212] width 18 height 17
click at [682, 94] on button "button" at bounding box center [680, 94] width 14 height 13
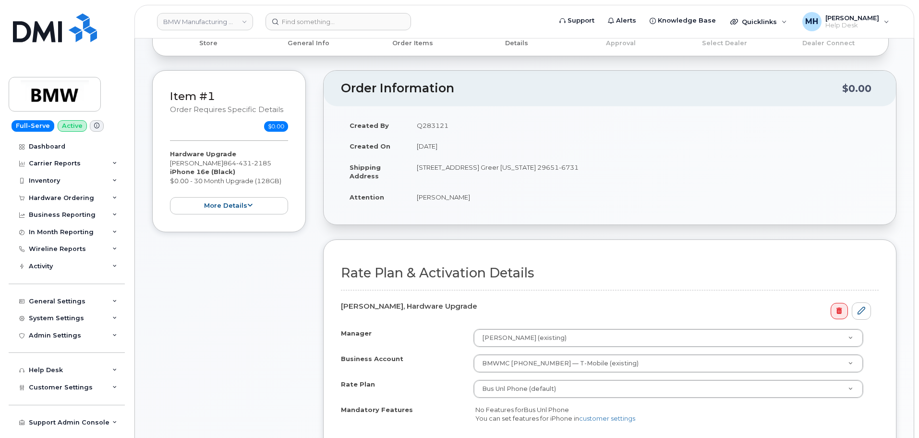
scroll to position [144, 0]
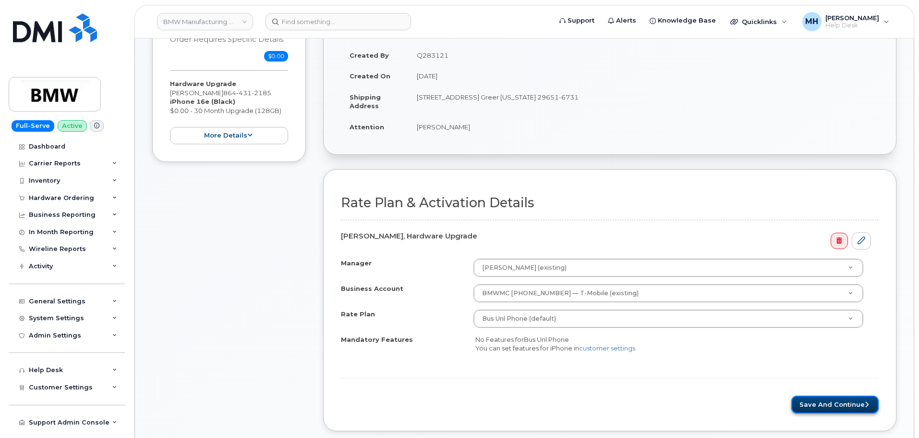
click at [821, 402] on button "Save and Continue" at bounding box center [835, 404] width 87 height 18
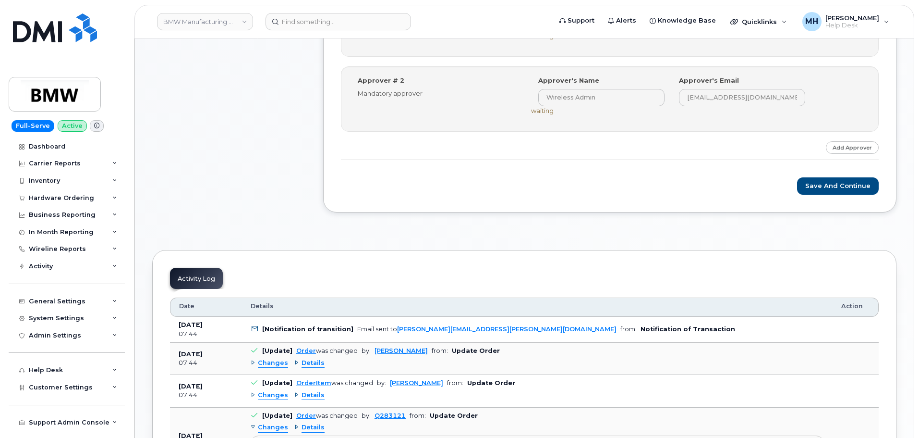
scroll to position [432, 0]
click at [817, 183] on button "Save and Continue" at bounding box center [838, 185] width 82 height 18
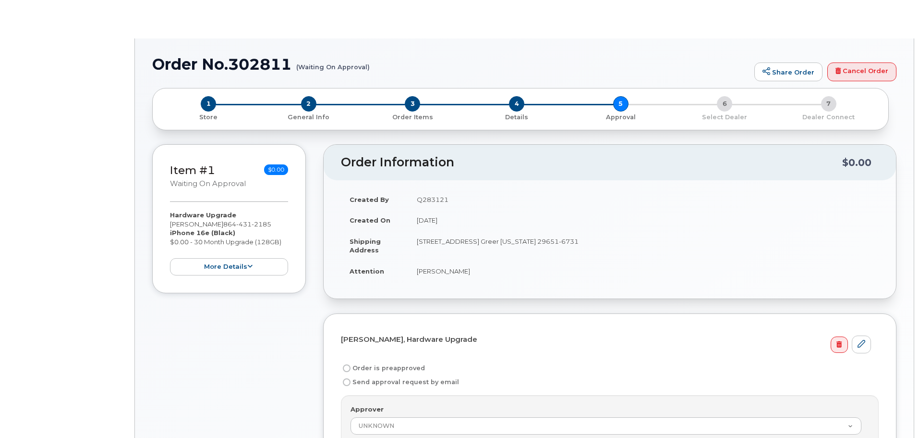
radio input "true"
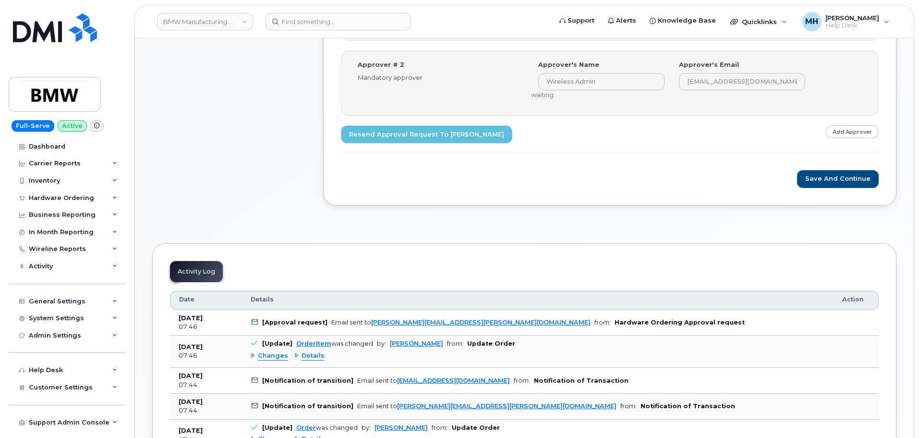
scroll to position [384, 0]
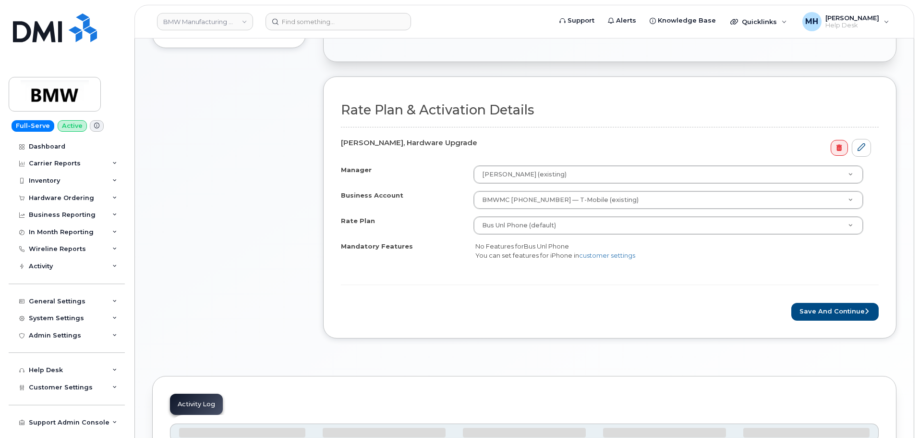
scroll to position [384, 0]
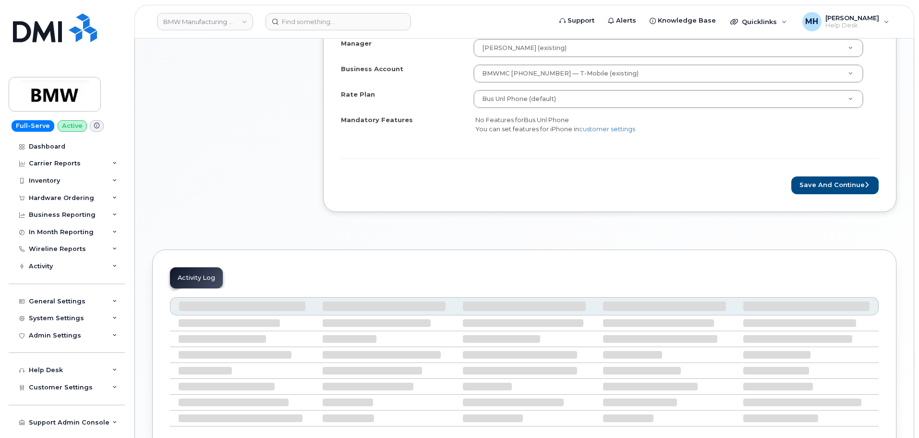
click at [857, 195] on div "Rate Plan & Activation Details Joshua Conley, Hardware Upgrade Manager Brittany…" at bounding box center [609, 80] width 573 height 261
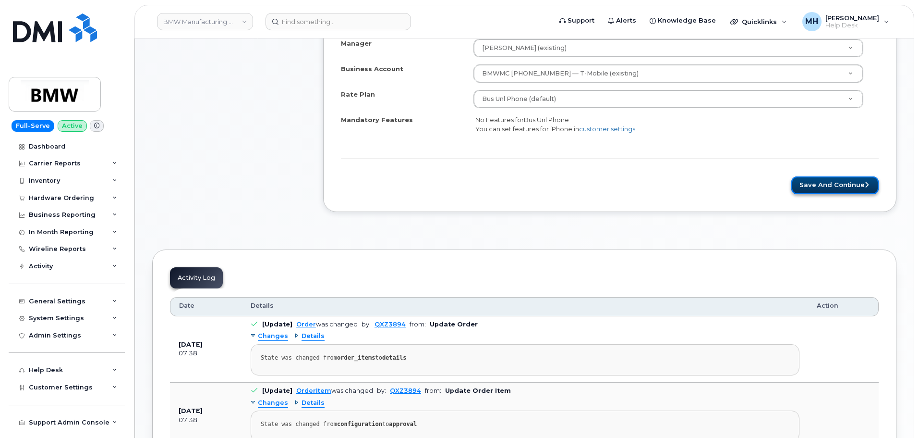
click at [856, 187] on button "Save and Continue" at bounding box center [835, 185] width 87 height 18
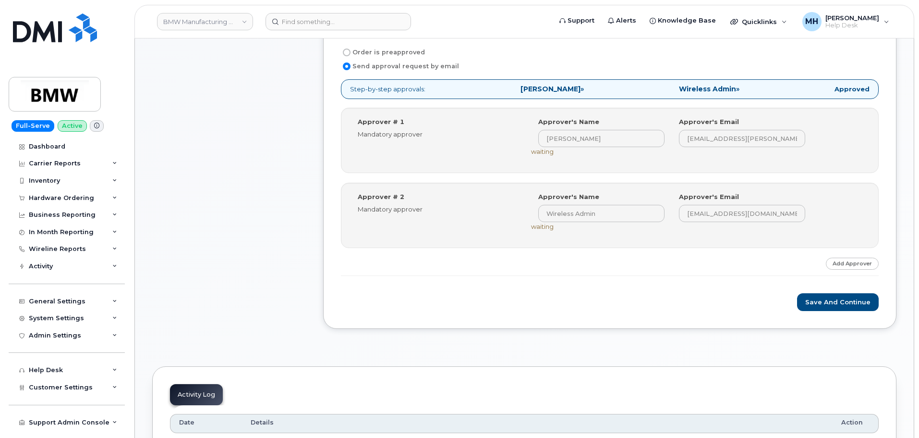
scroll to position [480, 0]
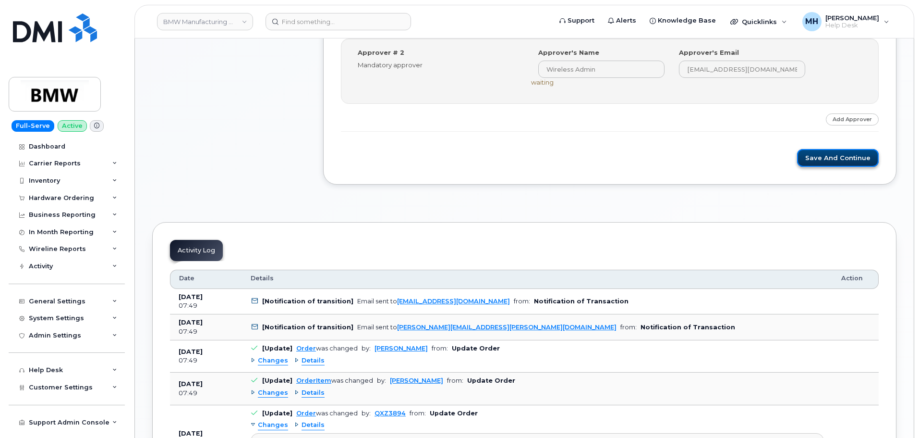
click at [824, 163] on button "Save and Continue" at bounding box center [838, 158] width 82 height 18
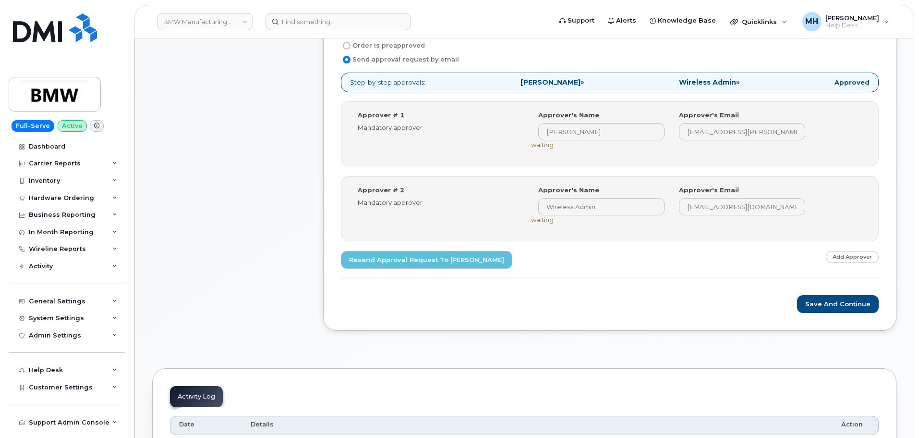
scroll to position [432, 0]
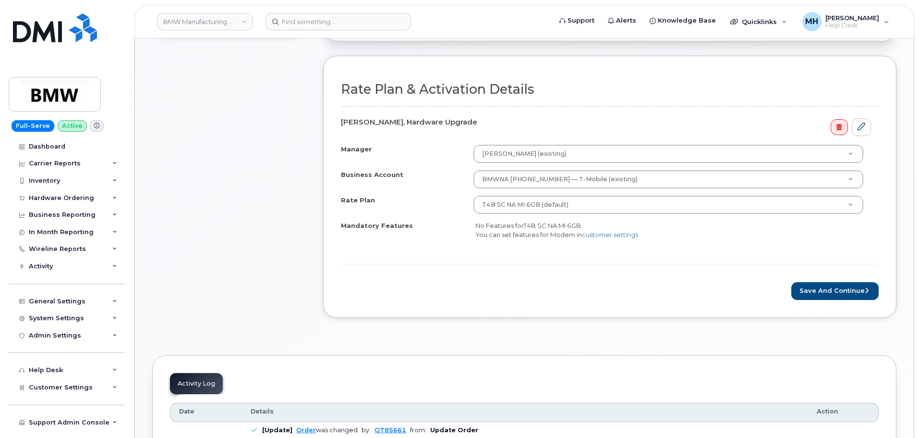
scroll to position [384, 0]
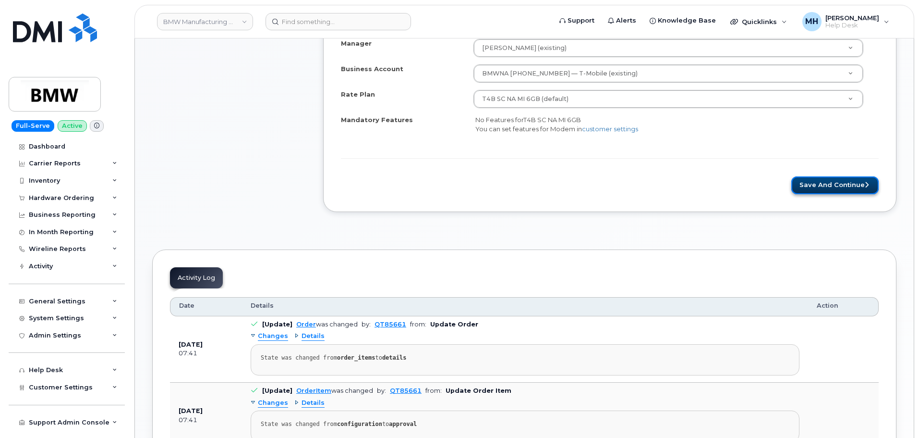
click at [828, 190] on button "Save and Continue" at bounding box center [835, 185] width 87 height 18
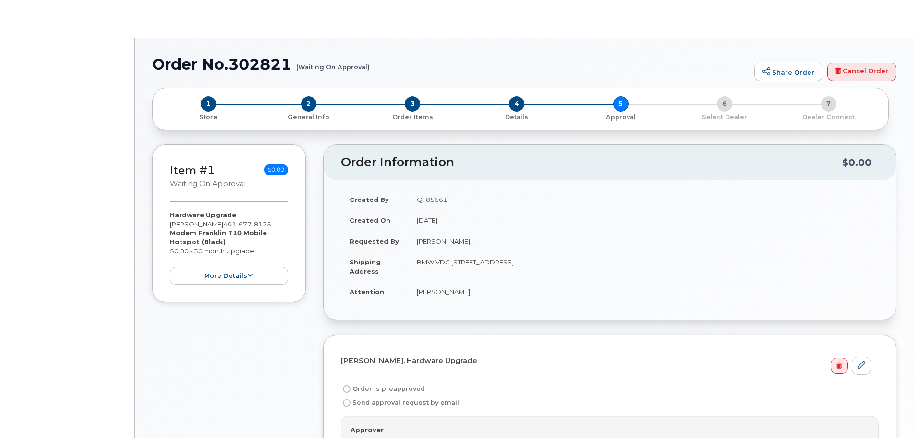
radio input "true"
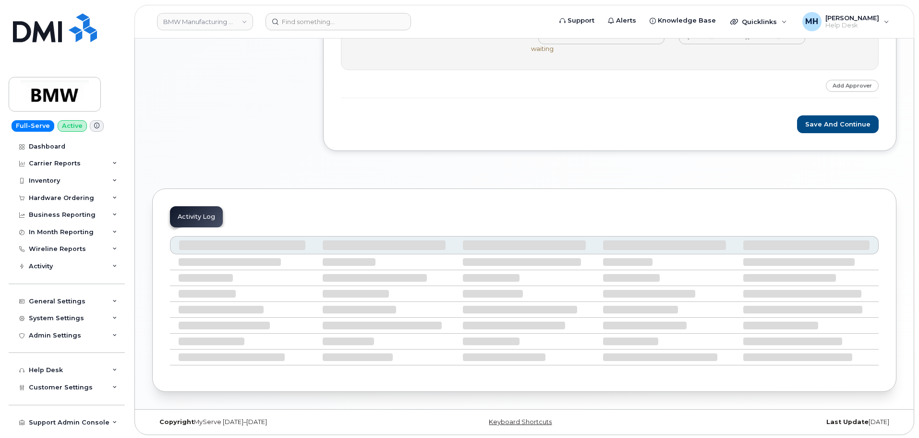
scroll to position [516, 0]
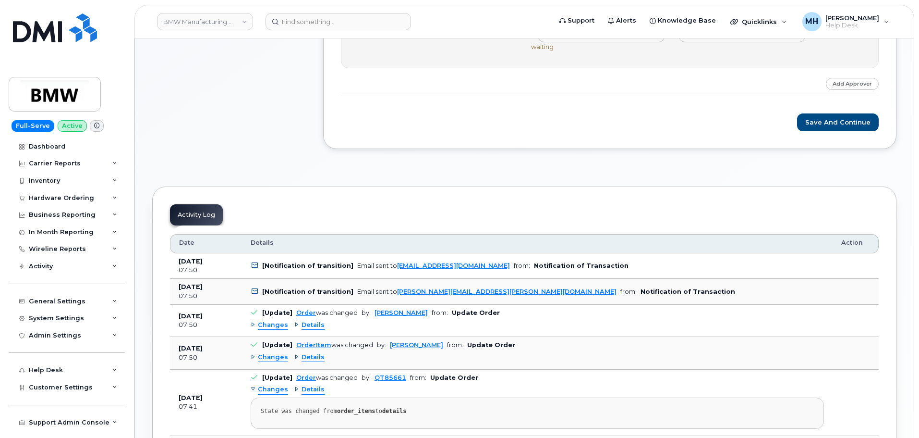
click at [802, 114] on div "Save and Continue" at bounding box center [610, 122] width 538 height 18
click at [811, 118] on button "Save and Continue" at bounding box center [838, 122] width 82 height 18
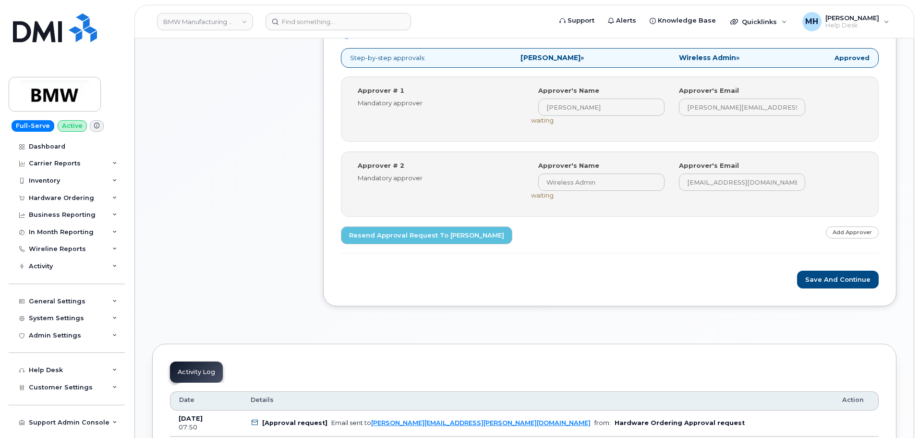
scroll to position [432, 0]
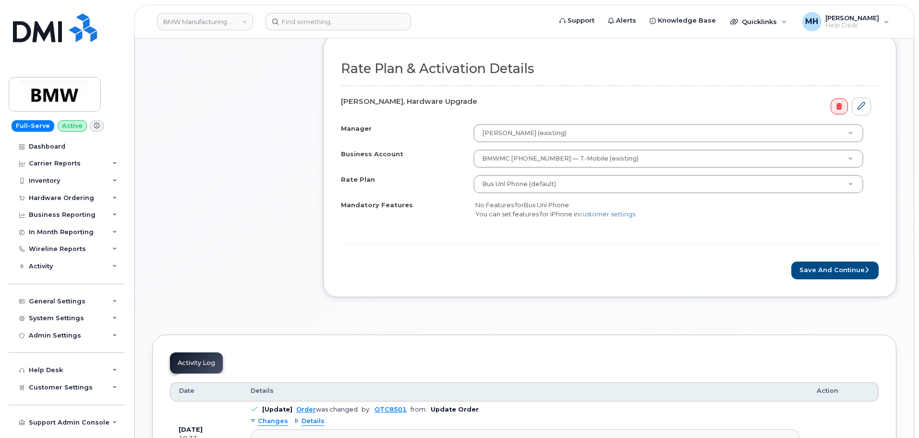
scroll to position [336, 0]
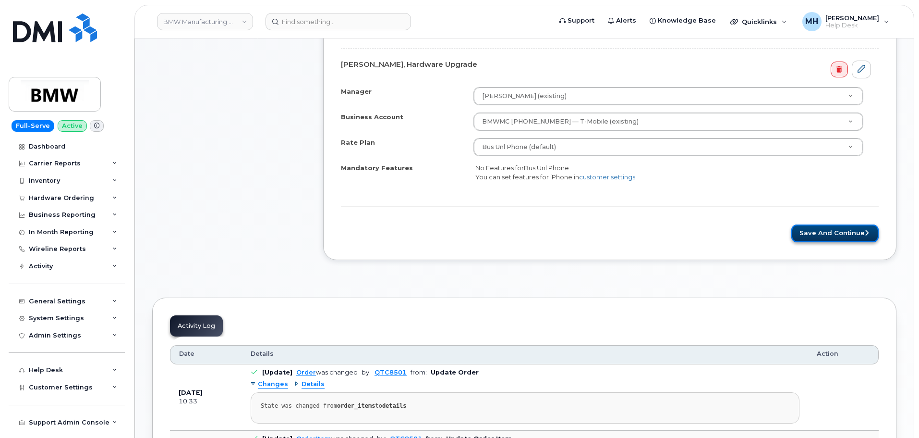
click at [871, 240] on button "Save and Continue" at bounding box center [835, 233] width 87 height 18
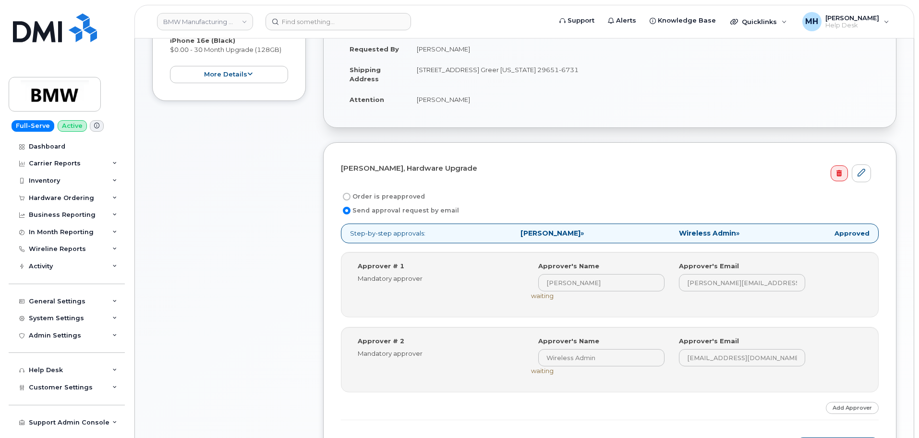
scroll to position [336, 0]
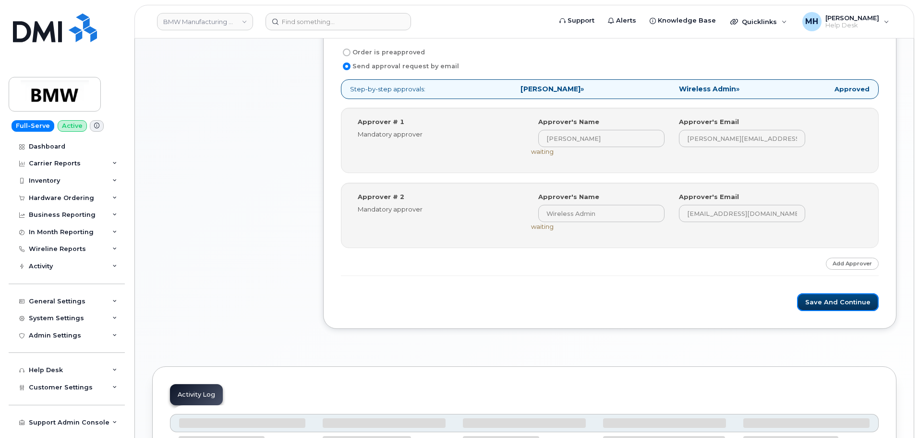
drag, startPoint x: 803, startPoint y: 303, endPoint x: 790, endPoint y: 301, distance: 13.0
click at [803, 303] on button "Save and Continue" at bounding box center [838, 302] width 82 height 18
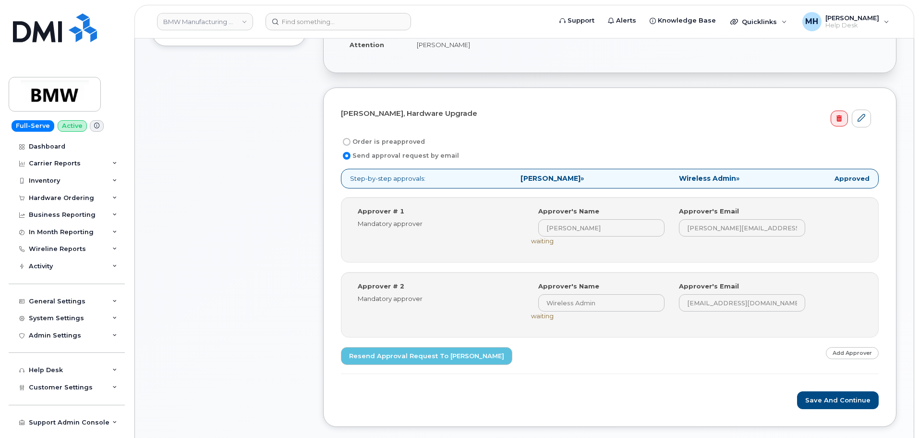
scroll to position [384, 0]
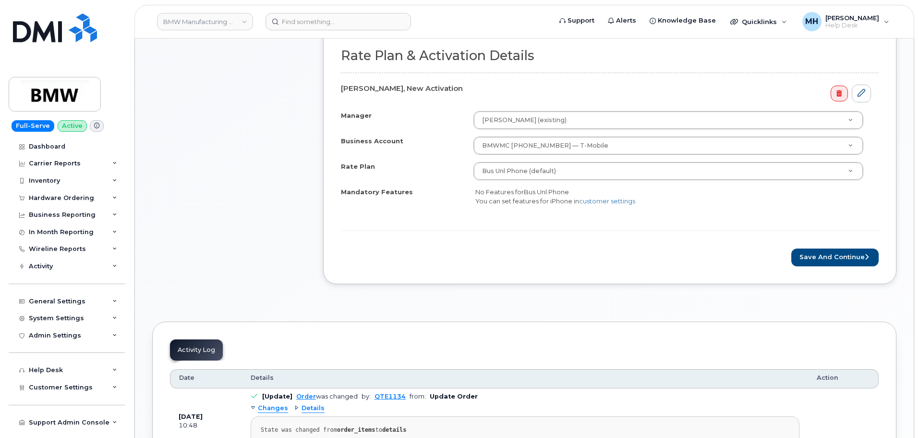
scroll to position [432, 0]
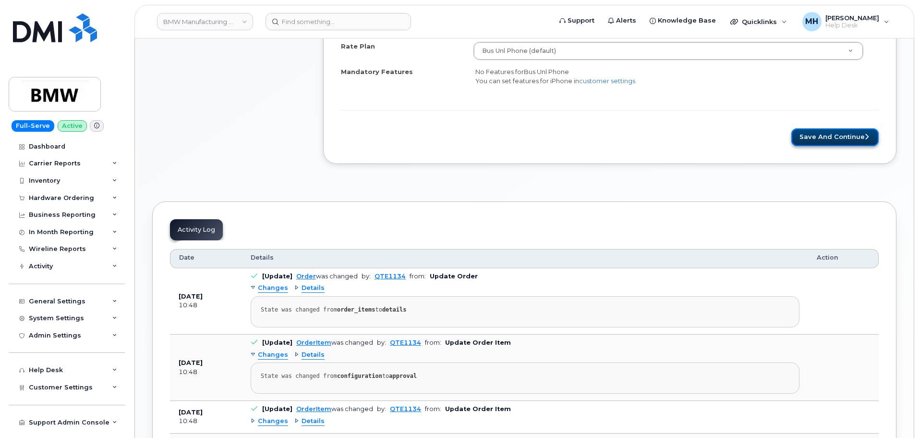
click at [858, 134] on button "Save and Continue" at bounding box center [835, 137] width 87 height 18
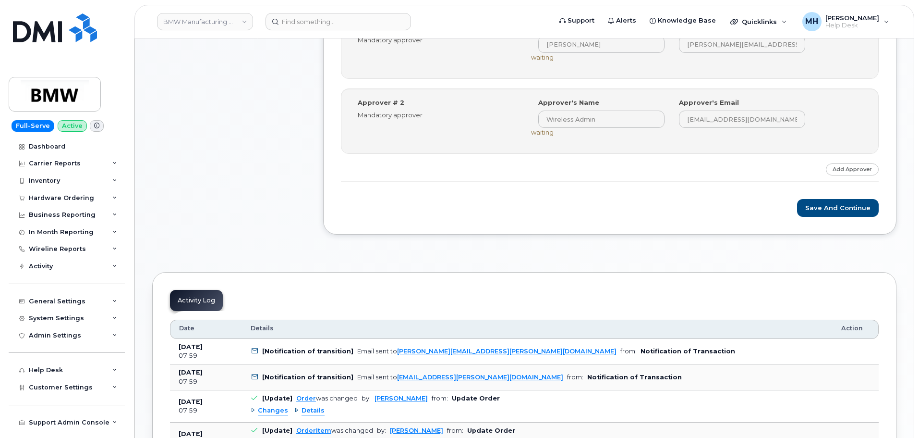
scroll to position [432, 0]
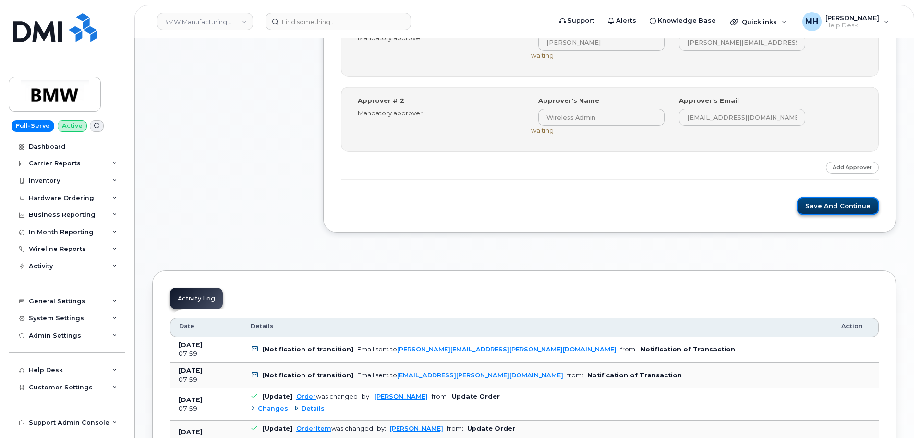
click at [822, 204] on button "Save and Continue" at bounding box center [838, 206] width 82 height 18
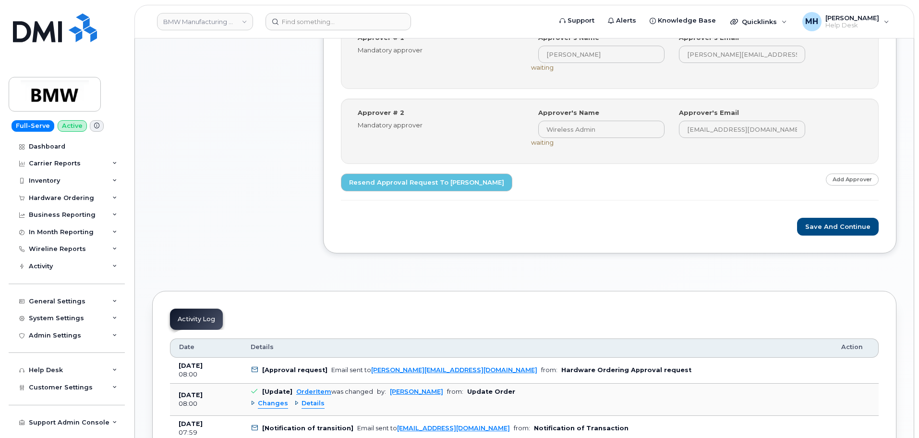
scroll to position [480, 0]
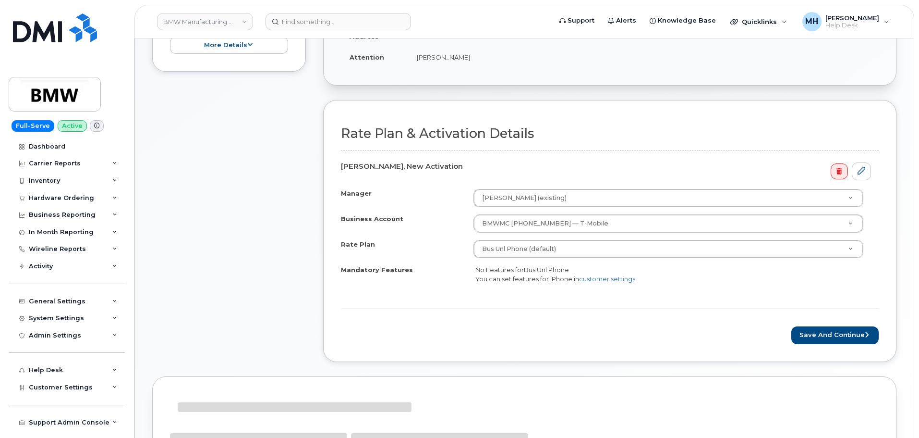
scroll to position [336, 0]
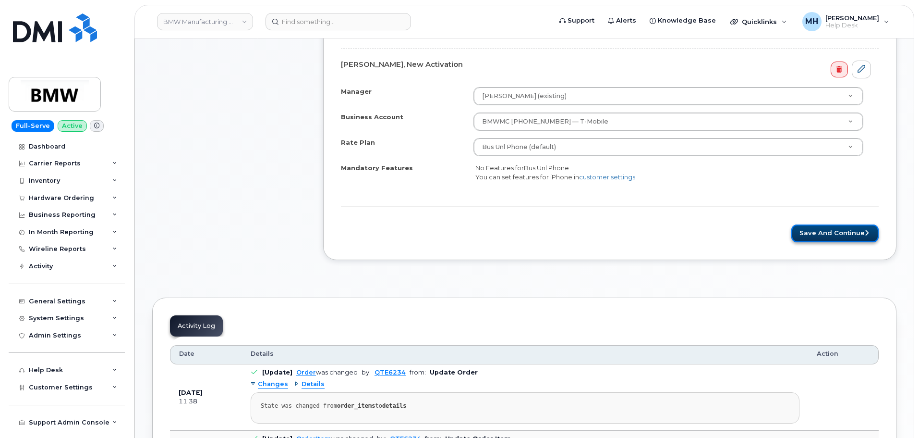
click at [811, 234] on button "Save and Continue" at bounding box center [835, 233] width 87 height 18
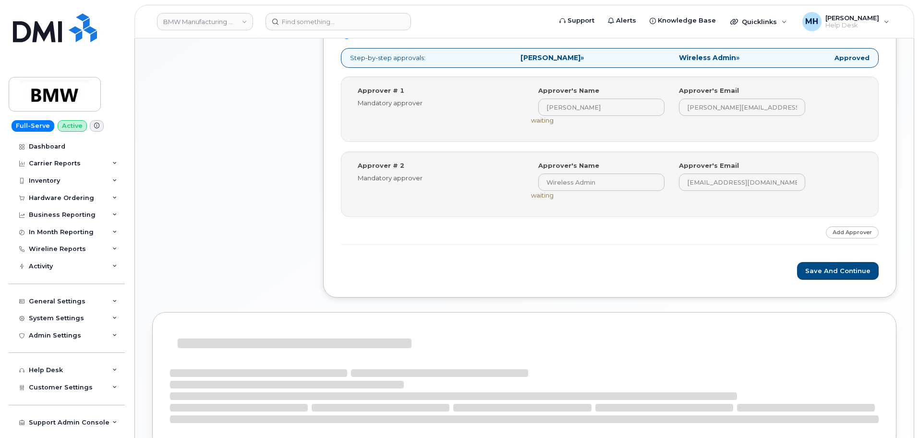
scroll to position [384, 0]
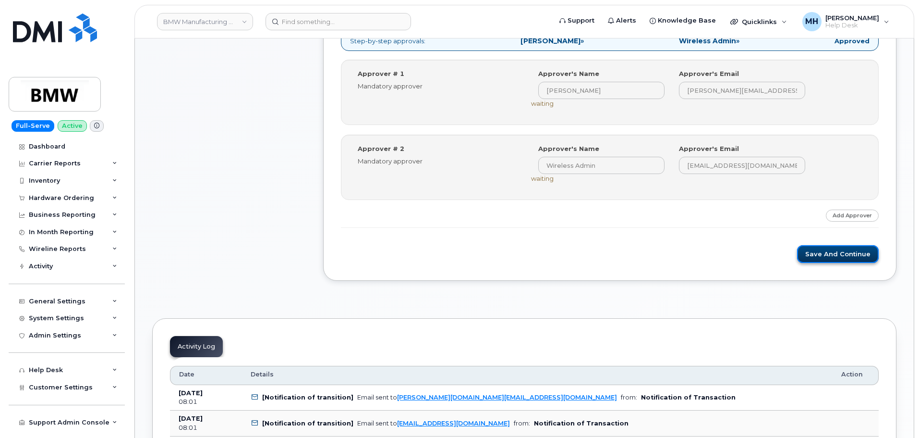
click at [812, 260] on button "Save and Continue" at bounding box center [838, 254] width 82 height 18
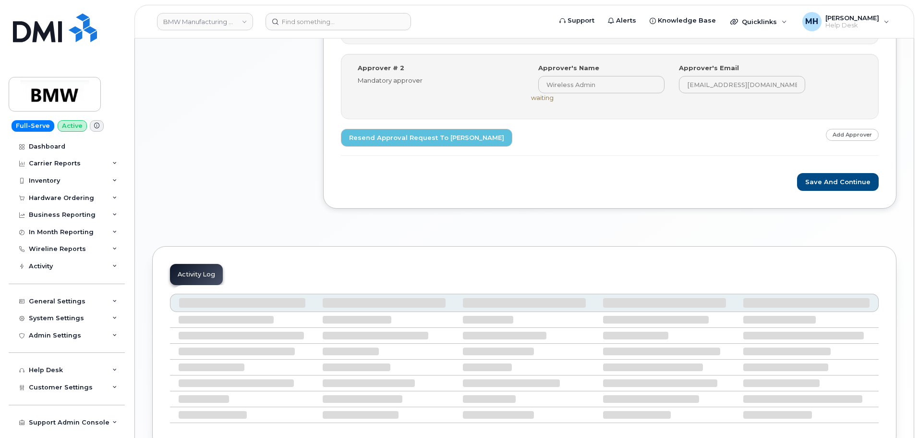
scroll to position [480, 0]
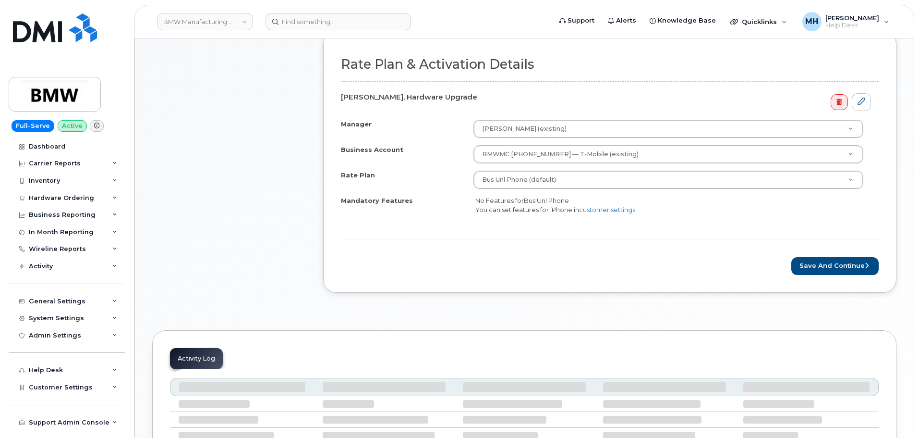
scroll to position [432, 0]
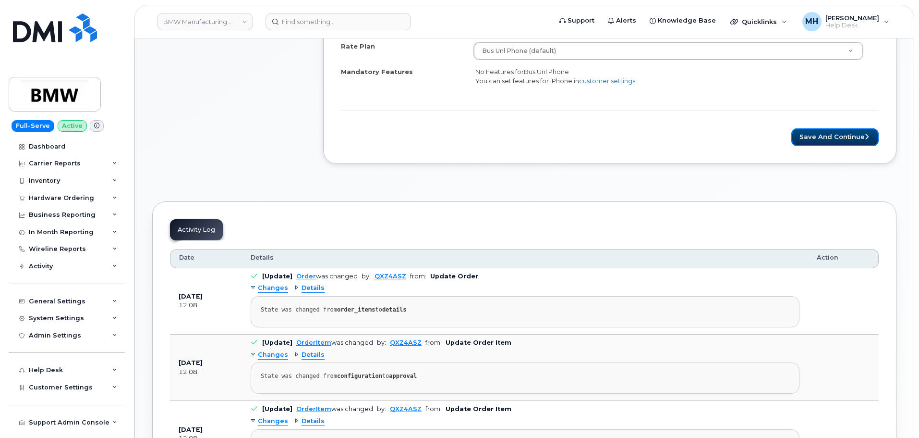
drag, startPoint x: 808, startPoint y: 139, endPoint x: 790, endPoint y: 146, distance: 19.2
click at [808, 139] on button "Save and Continue" at bounding box center [835, 137] width 87 height 18
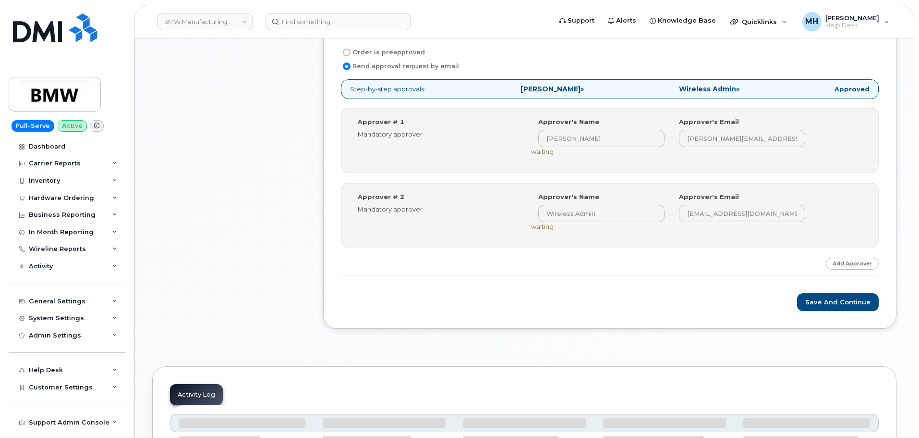
scroll to position [384, 0]
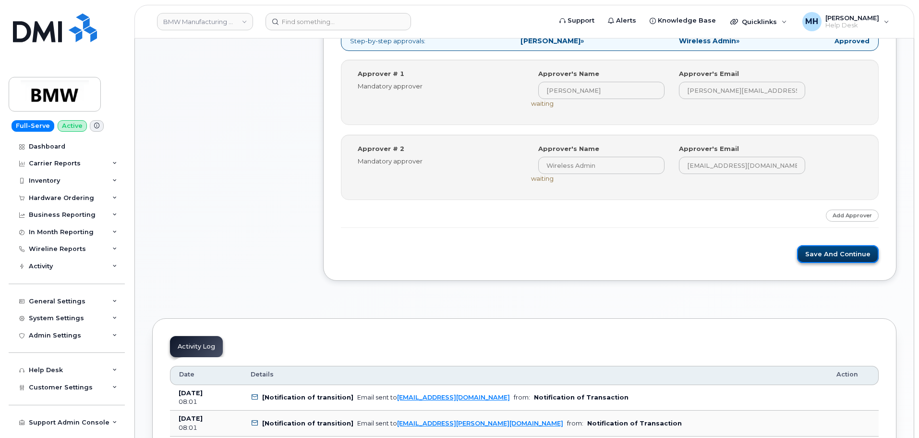
click at [809, 251] on button "Save and Continue" at bounding box center [838, 254] width 82 height 18
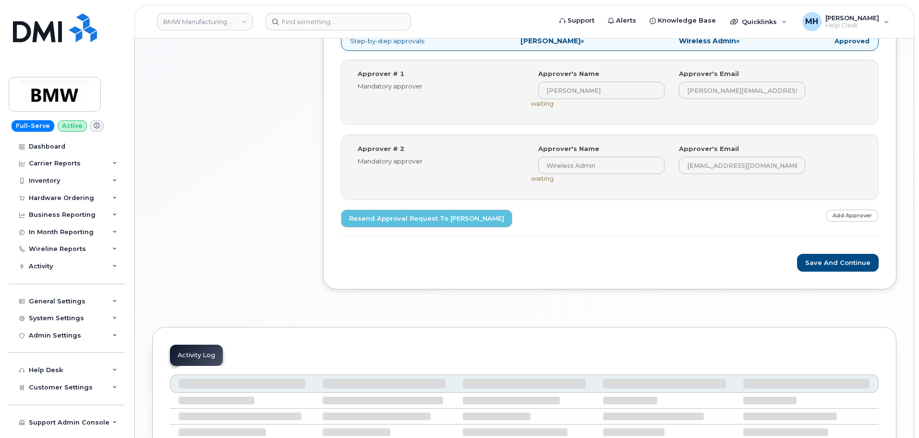
scroll to position [432, 0]
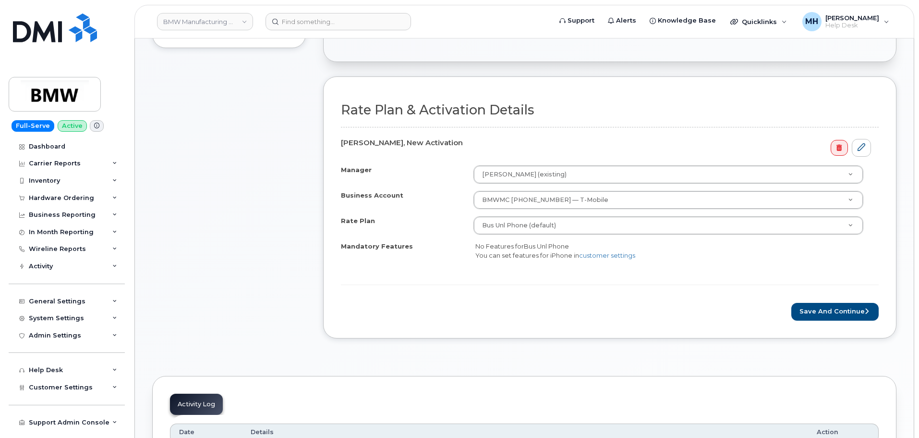
scroll to position [336, 0]
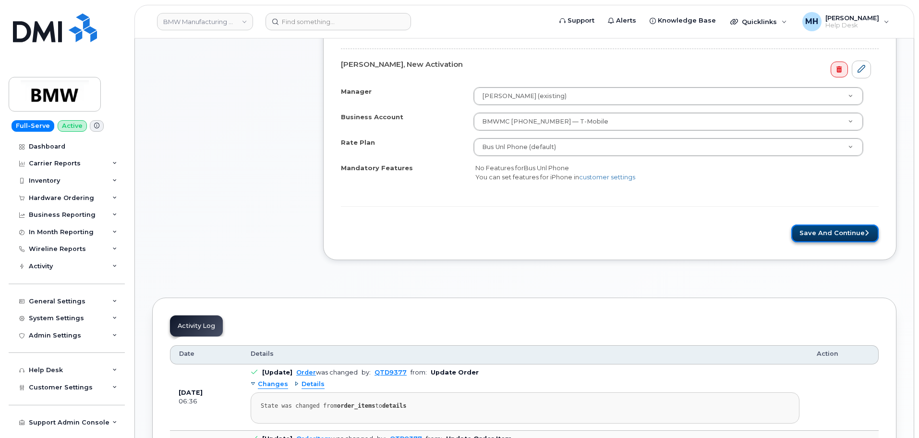
click at [811, 231] on button "Save and Continue" at bounding box center [835, 233] width 87 height 18
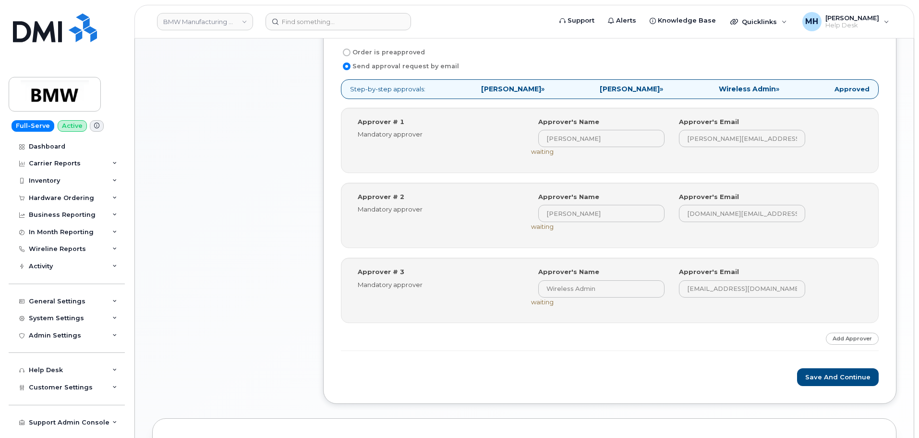
scroll to position [516, 0]
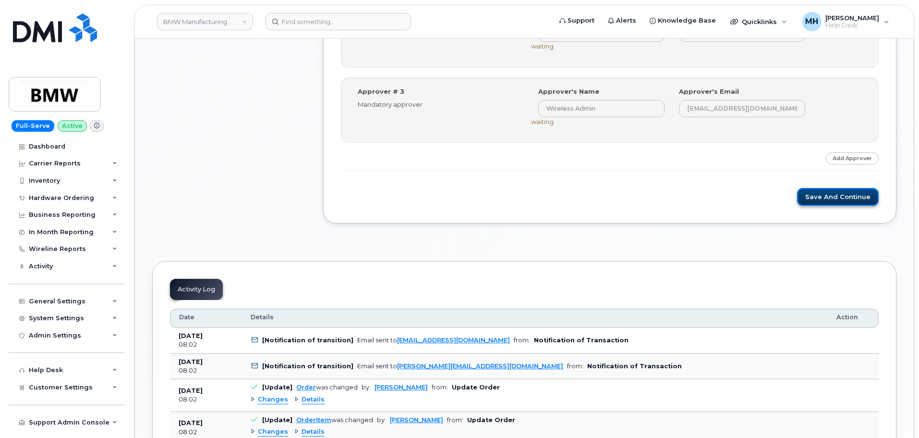
click at [827, 195] on button "Save and Continue" at bounding box center [838, 197] width 82 height 18
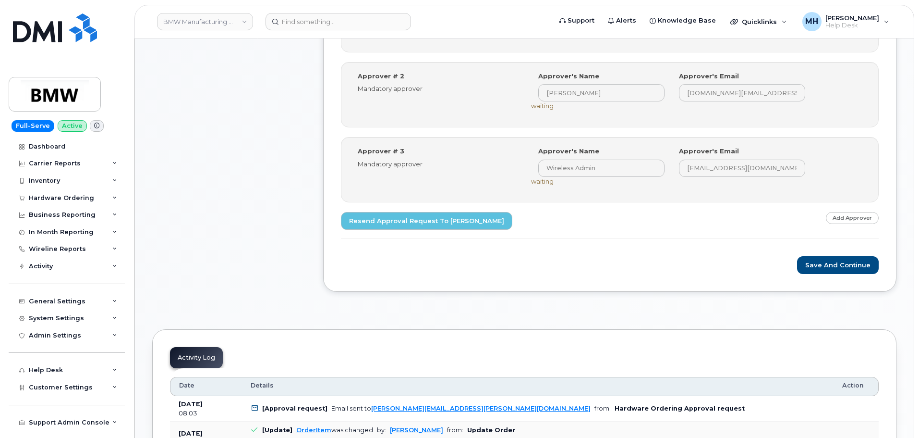
scroll to position [528, 0]
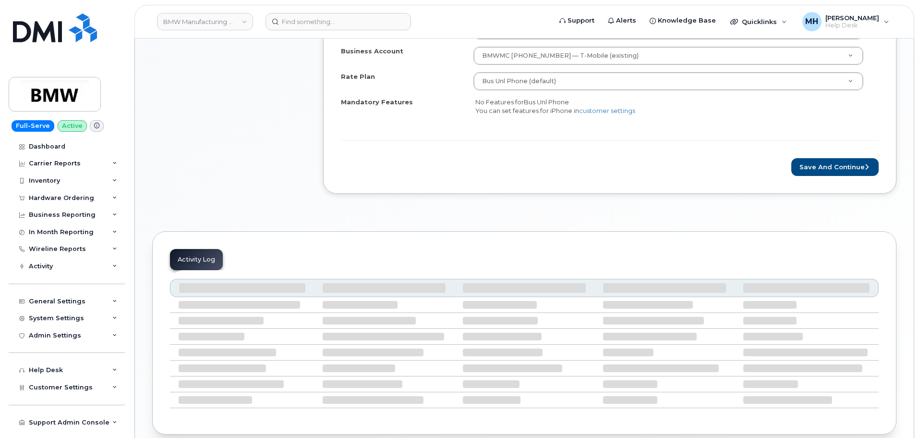
scroll to position [426, 0]
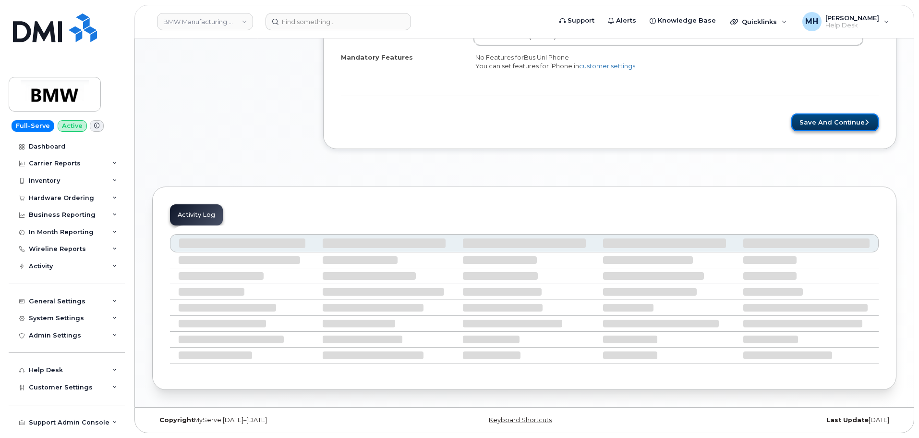
click at [811, 121] on button "Save and Continue" at bounding box center [835, 122] width 87 height 18
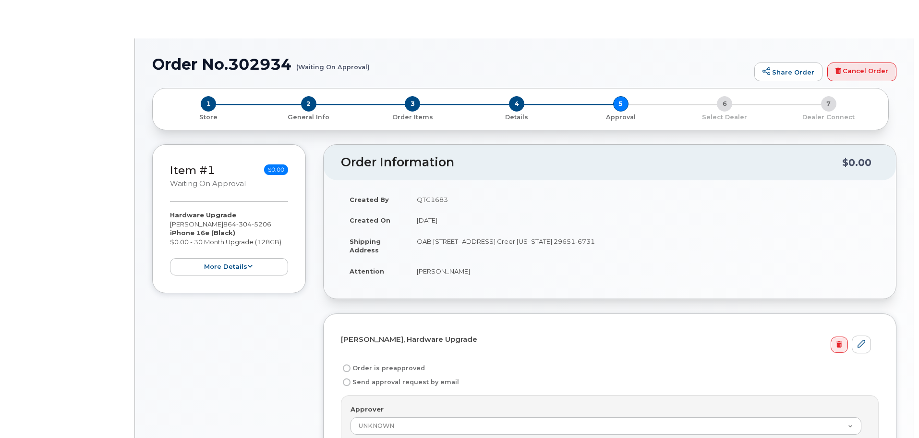
radio input "true"
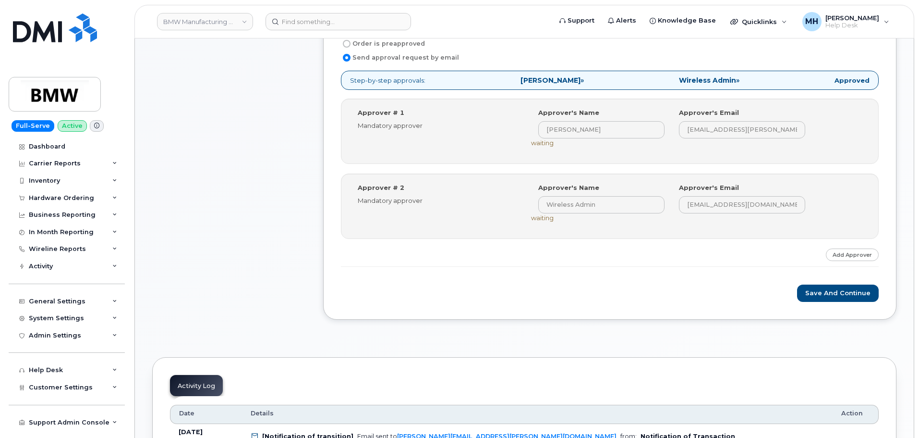
scroll to position [384, 0]
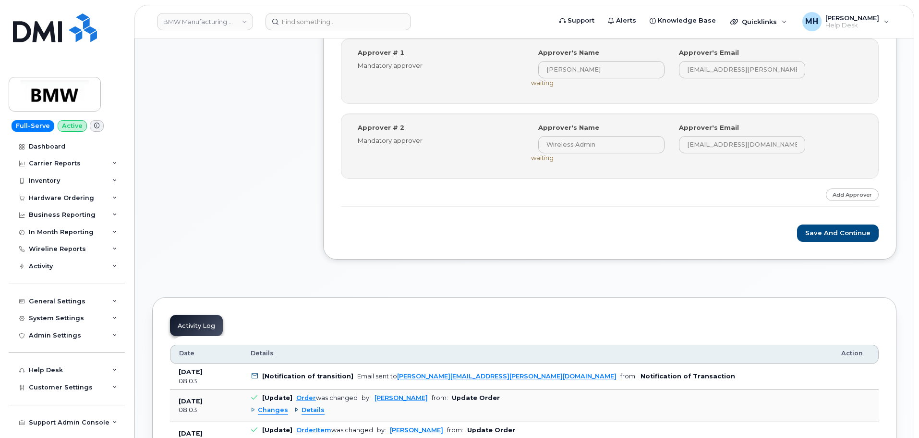
click at [795, 234] on div "Save and Continue" at bounding box center [610, 233] width 538 height 18
click at [816, 232] on button "Save and Continue" at bounding box center [838, 233] width 82 height 18
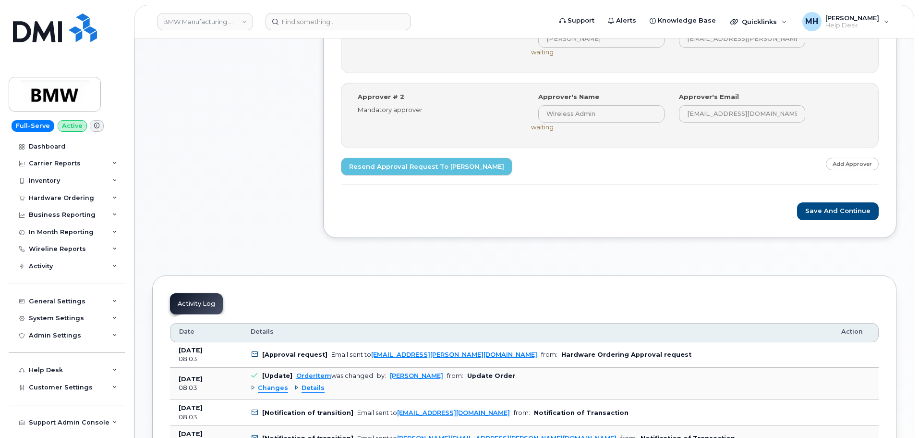
scroll to position [528, 0]
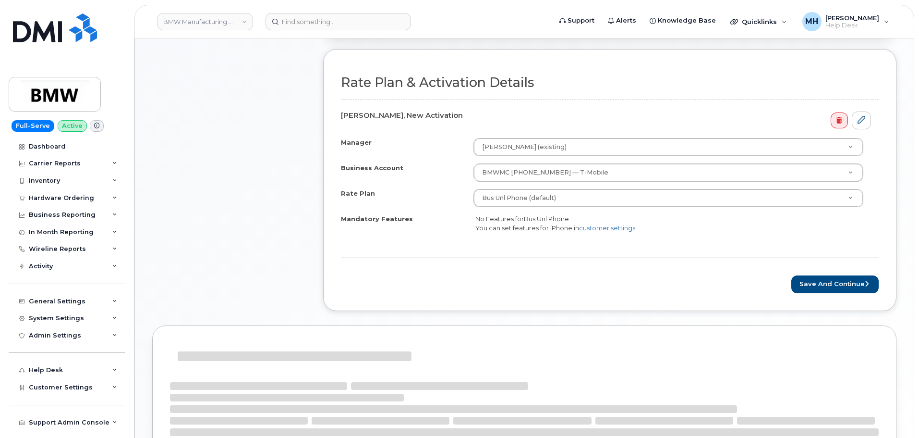
scroll to position [372, 0]
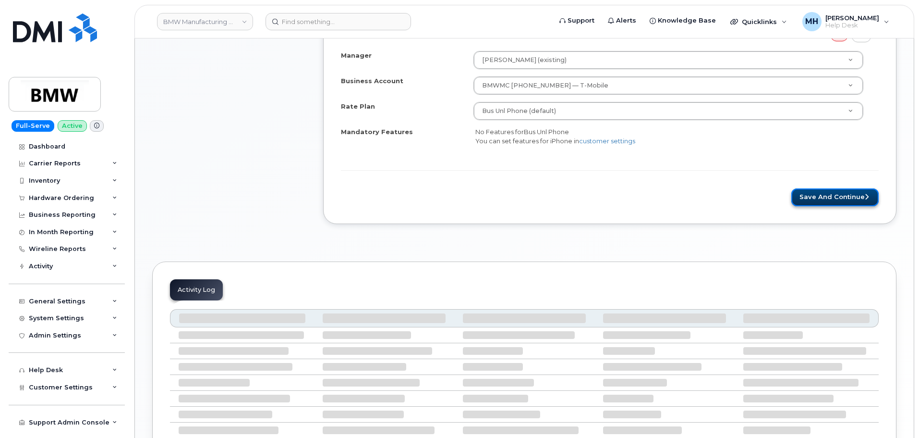
click at [807, 195] on button "Save and Continue" at bounding box center [835, 197] width 87 height 18
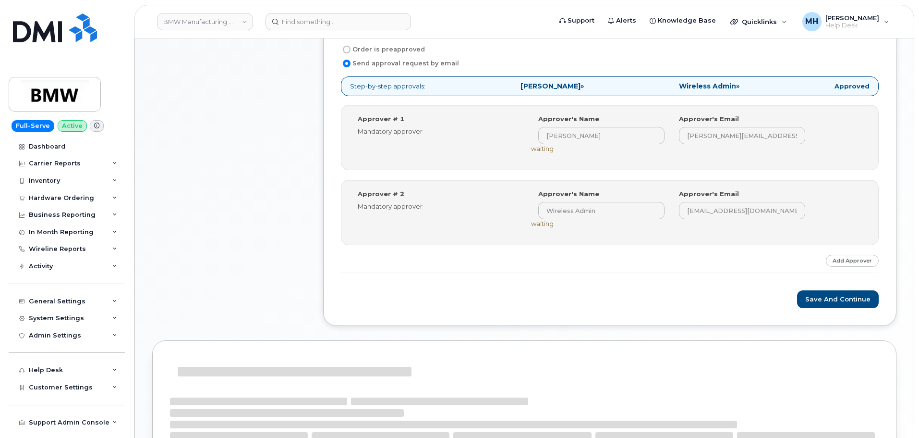
scroll to position [384, 0]
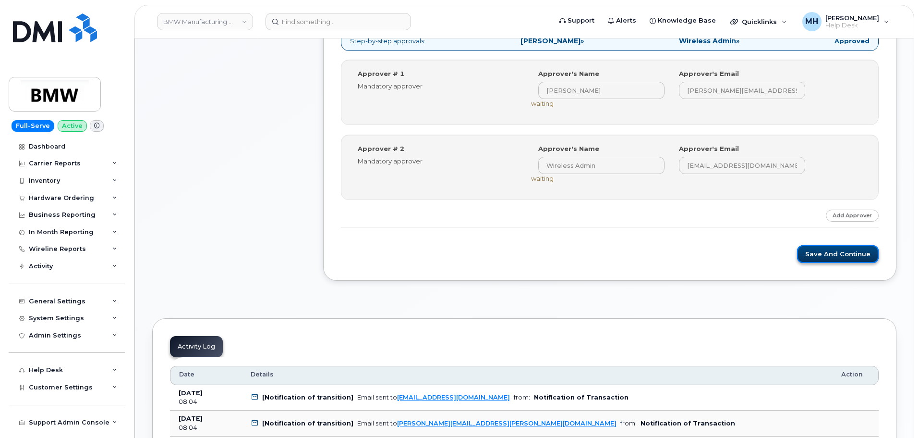
click at [830, 253] on button "Save and Continue" at bounding box center [838, 254] width 82 height 18
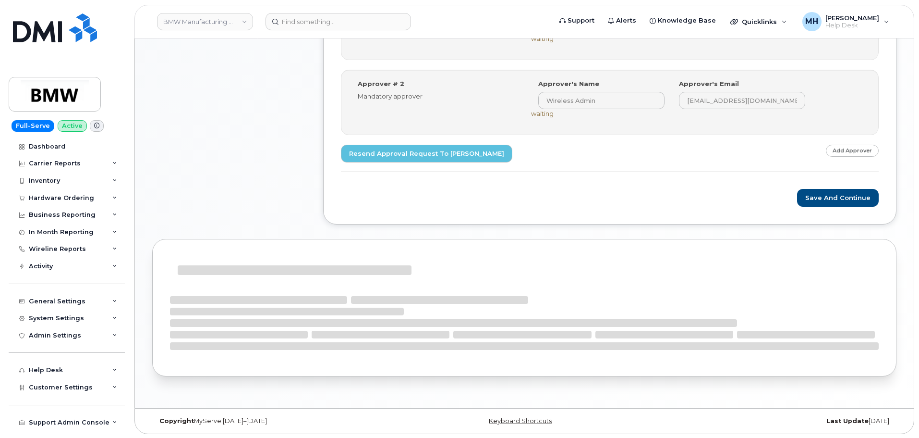
scroll to position [450, 0]
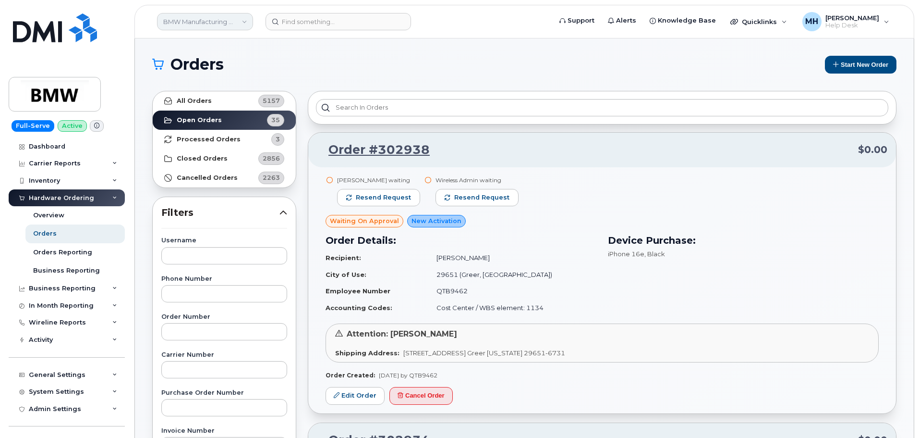
click at [182, 19] on link "BMW Manufacturing Co LLC" at bounding box center [205, 21] width 96 height 17
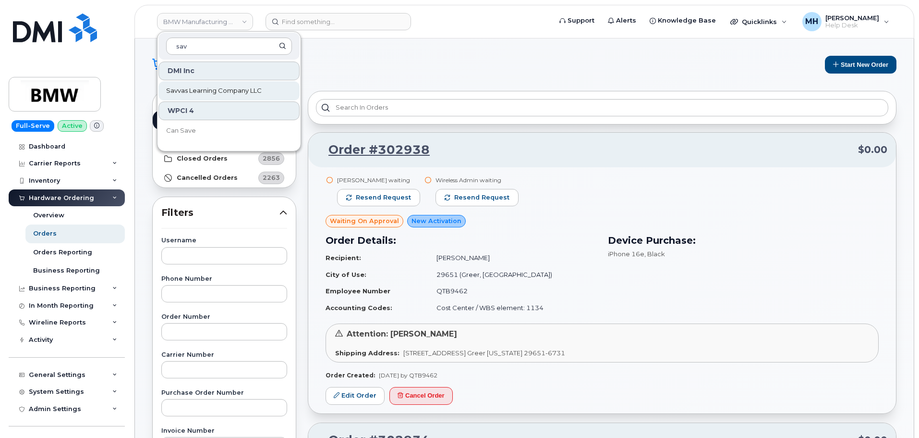
type input "sav"
click at [214, 94] on span "Savvas Learning Company LLC" at bounding box center [214, 91] width 96 height 10
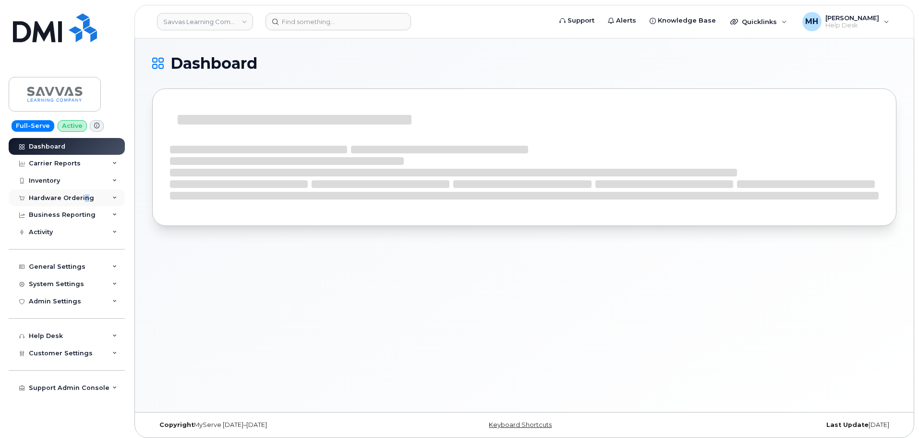
drag, startPoint x: 84, startPoint y: 195, endPoint x: 90, endPoint y: 199, distance: 7.5
click at [86, 194] on div "Hardware Ordering" at bounding box center [61, 198] width 65 height 8
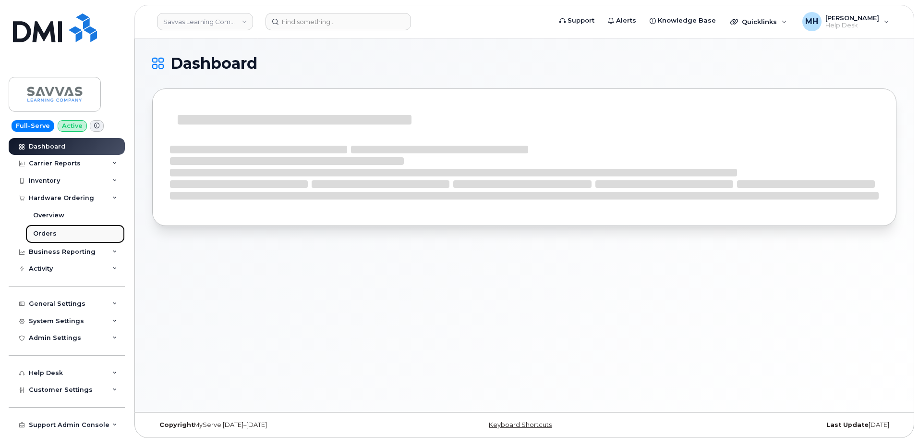
click at [69, 233] on link "Orders" at bounding box center [74, 233] width 99 height 18
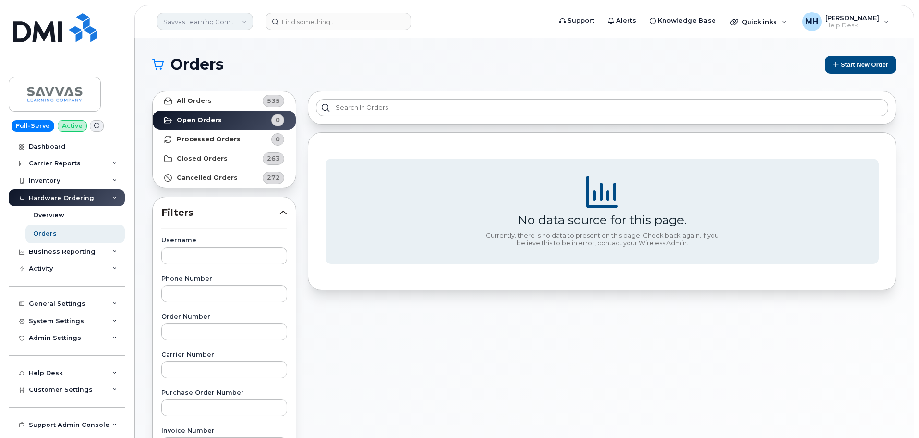
click at [192, 18] on link "Savvas Learning Company LLC" at bounding box center [205, 21] width 96 height 17
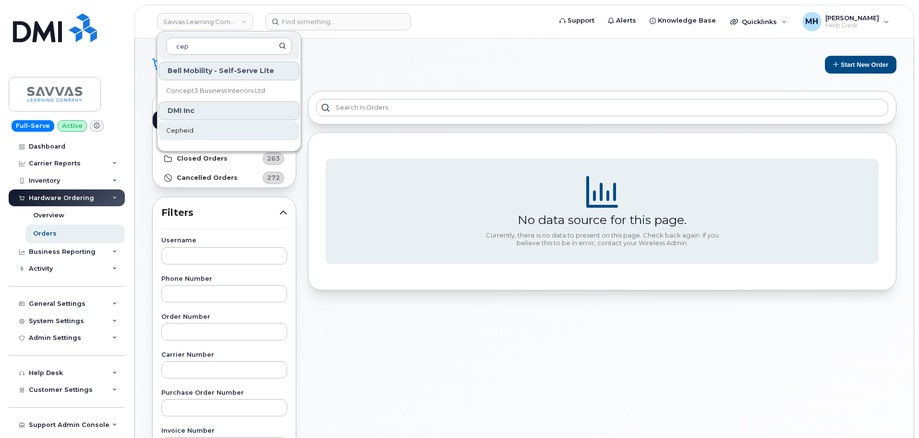
type input "cep"
click at [216, 130] on link "Cepheid" at bounding box center [228, 130] width 141 height 19
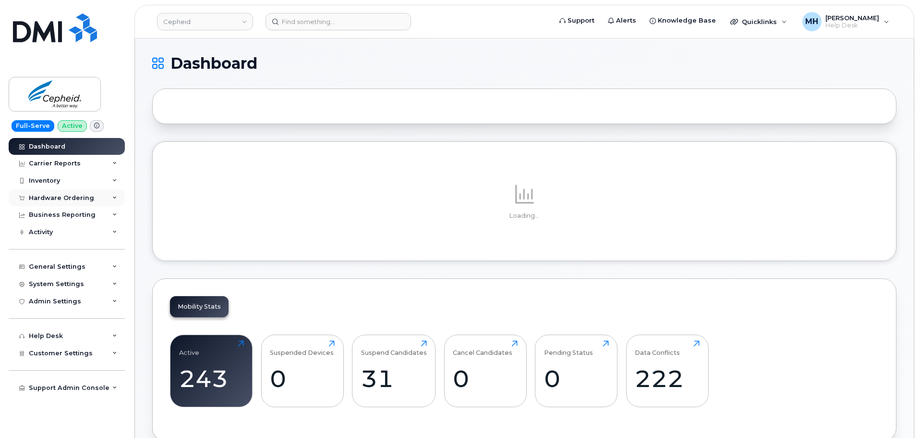
click at [52, 202] on div "Hardware Ordering" at bounding box center [67, 197] width 116 height 17
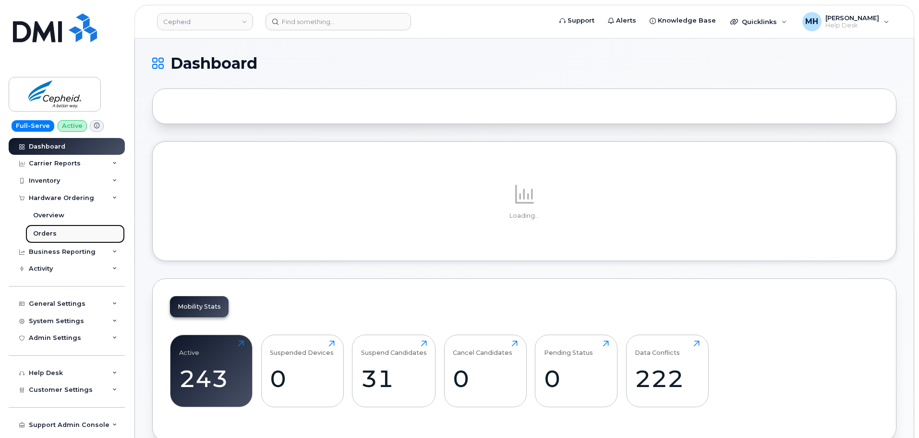
click at [48, 233] on div "Orders" at bounding box center [45, 233] width 24 height 9
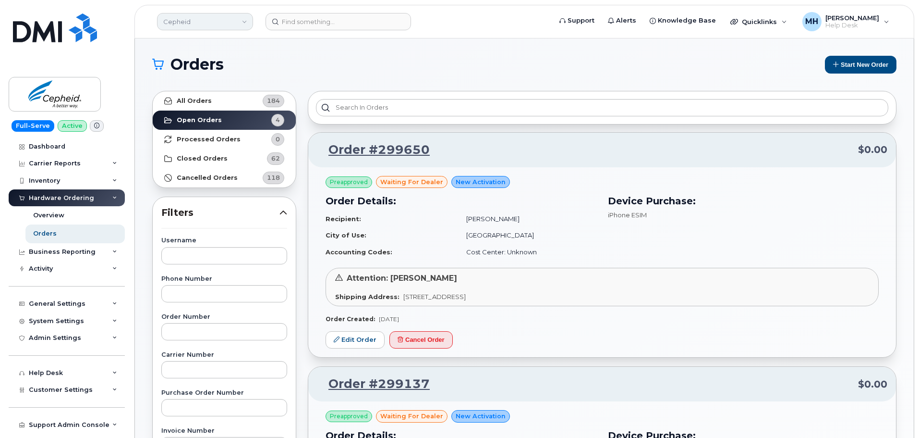
click at [190, 17] on link "Cepheid" at bounding box center [205, 21] width 96 height 17
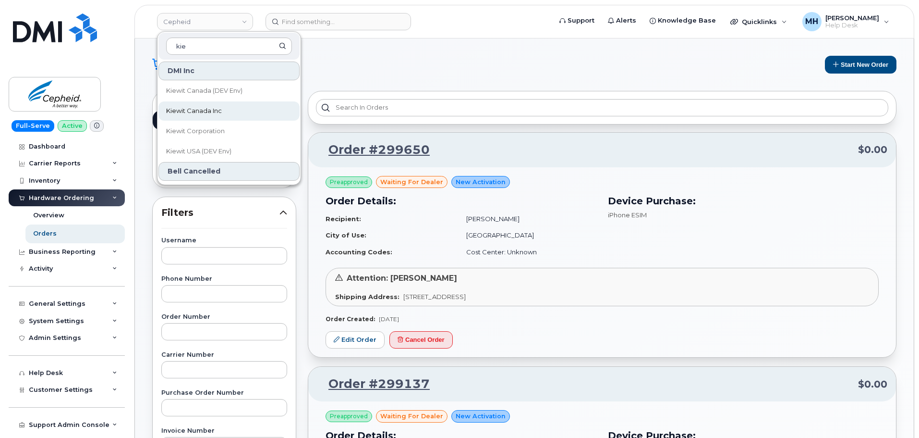
type input "kie"
click at [231, 108] on link "Kiewit Canada Inc" at bounding box center [228, 110] width 141 height 19
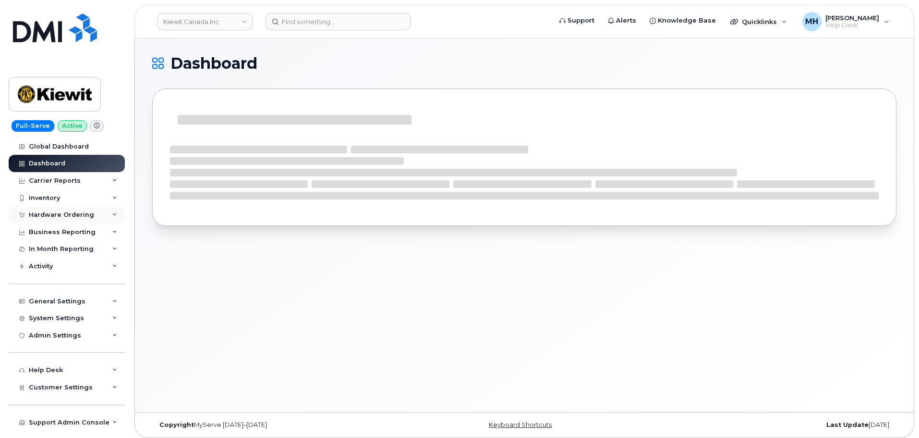
click at [82, 214] on div "Hardware Ordering" at bounding box center [61, 215] width 65 height 8
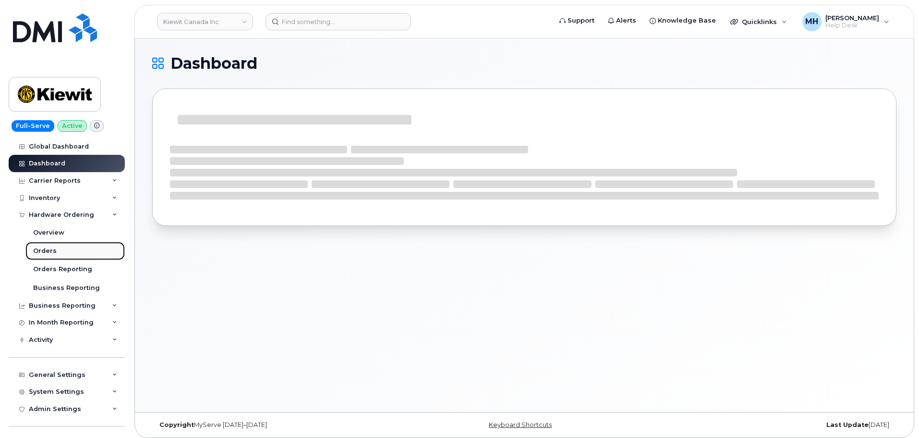
click at [60, 249] on link "Orders" at bounding box center [74, 251] width 99 height 18
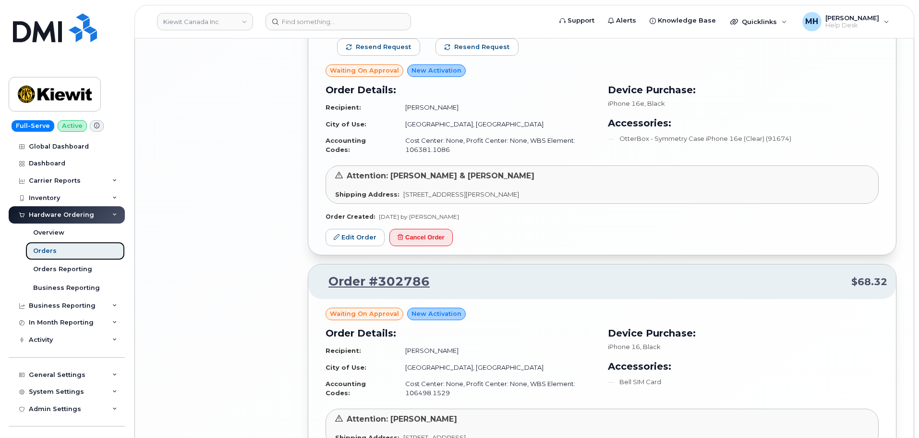
scroll to position [1871, 0]
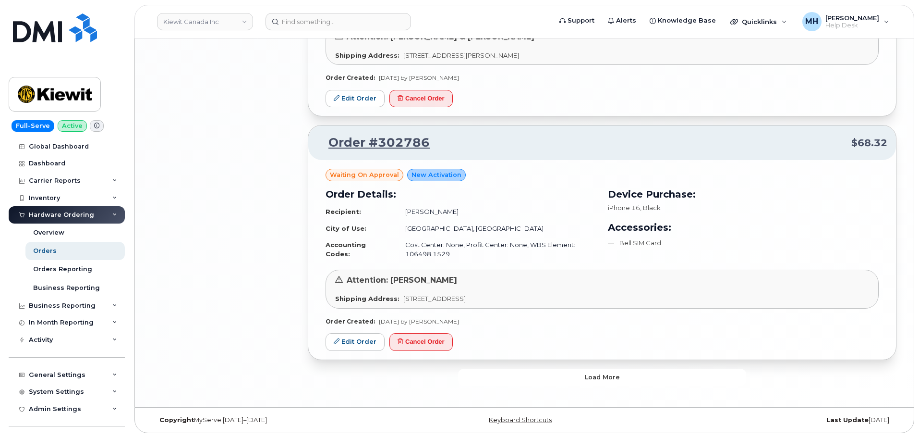
click at [519, 370] on button "Load more" at bounding box center [602, 376] width 288 height 17
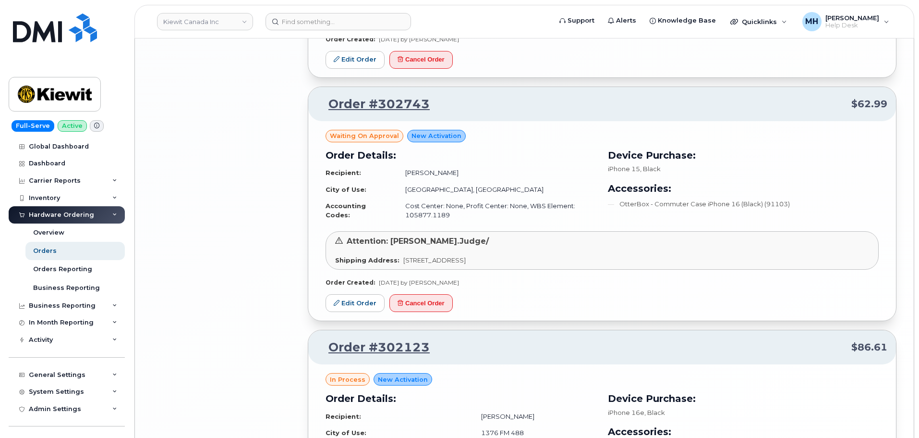
scroll to position [2231, 0]
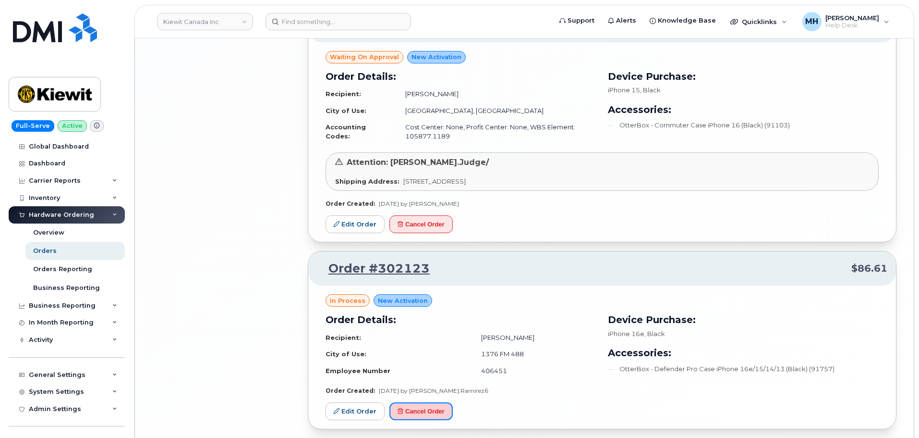
drag, startPoint x: 428, startPoint y: 409, endPoint x: 505, endPoint y: 32, distance: 384.8
click at [428, 409] on button "Cancel Order" at bounding box center [421, 411] width 63 height 18
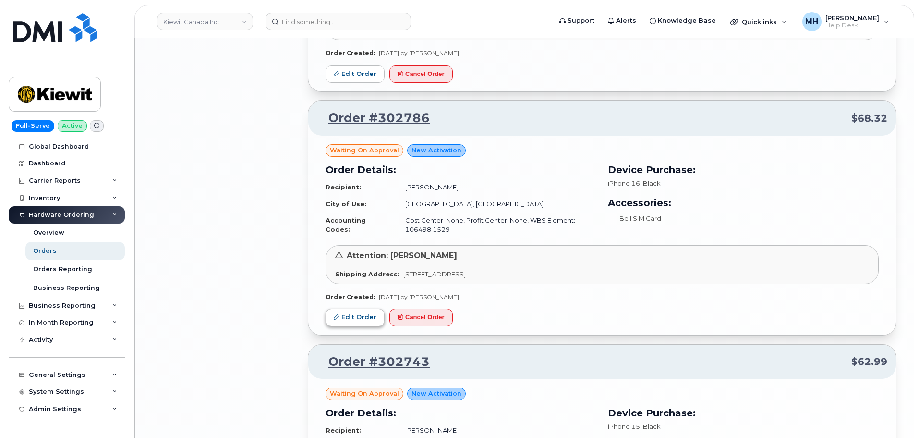
scroll to position [1894, 0]
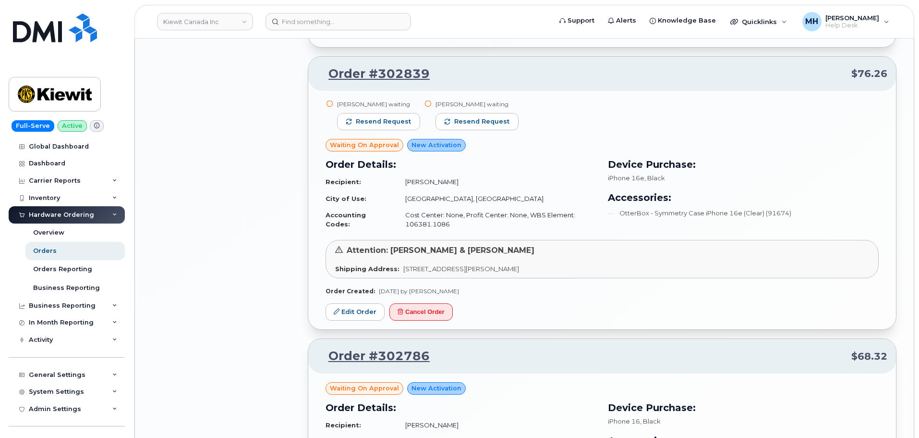
scroll to position [1606, 0]
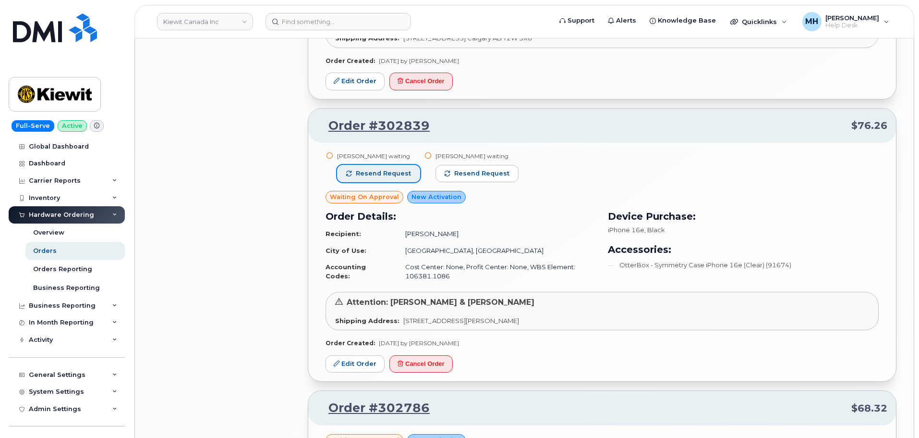
click at [390, 177] on span "Resend request" at bounding box center [383, 173] width 55 height 9
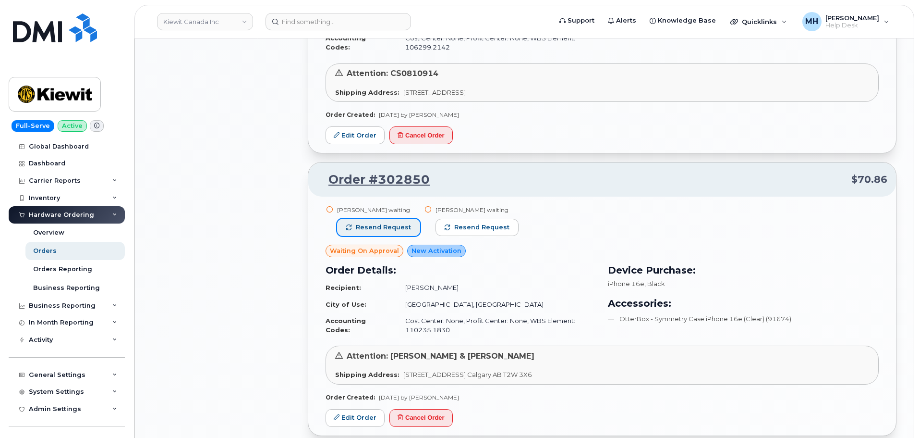
click at [408, 226] on button "Resend request" at bounding box center [378, 227] width 83 height 17
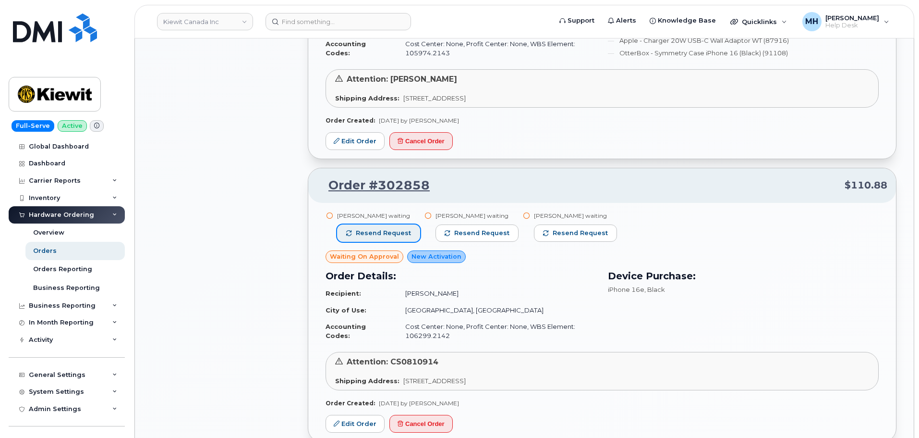
click at [410, 232] on button "Resend request" at bounding box center [378, 232] width 83 height 17
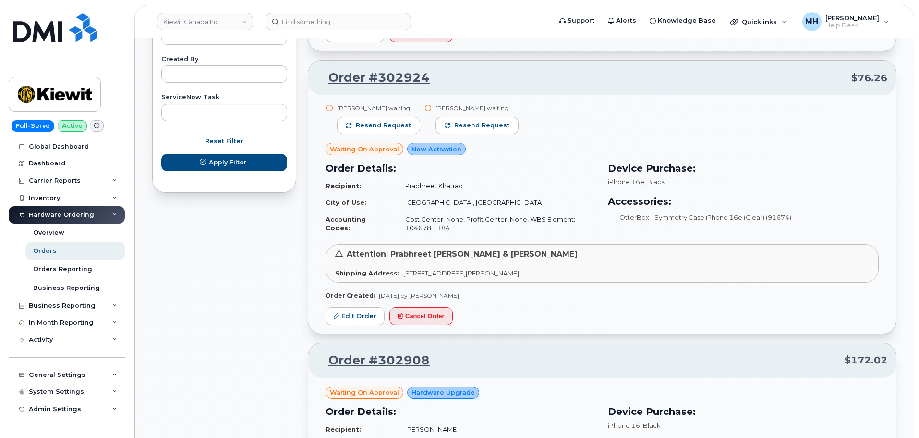
scroll to position [453, 0]
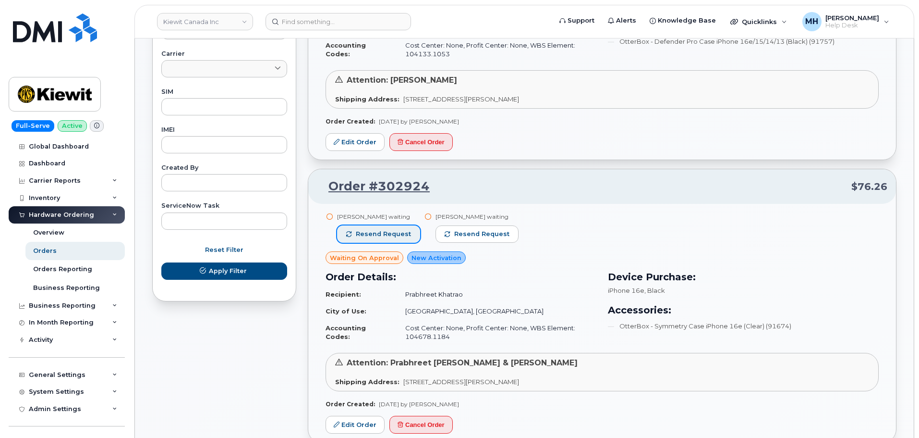
click at [390, 236] on span "Resend request" at bounding box center [383, 234] width 55 height 9
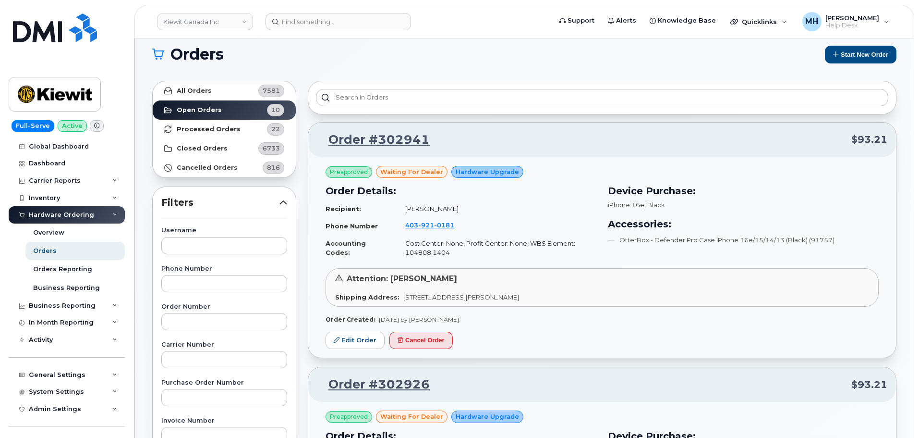
scroll to position [0, 0]
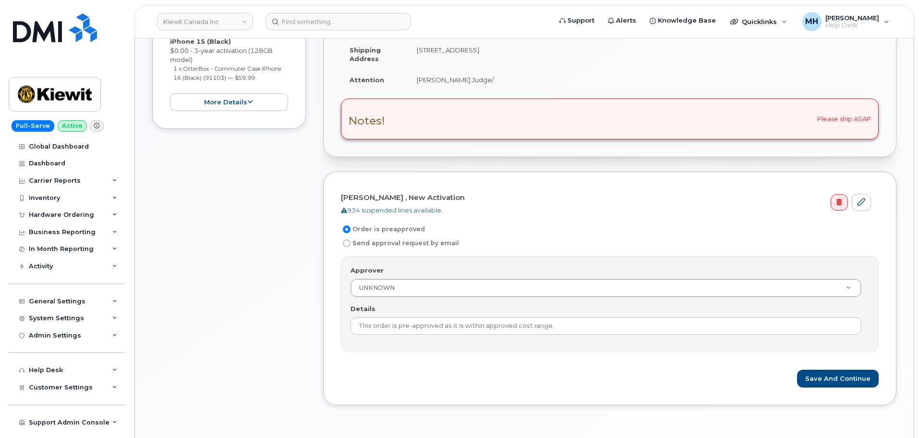
scroll to position [288, 0]
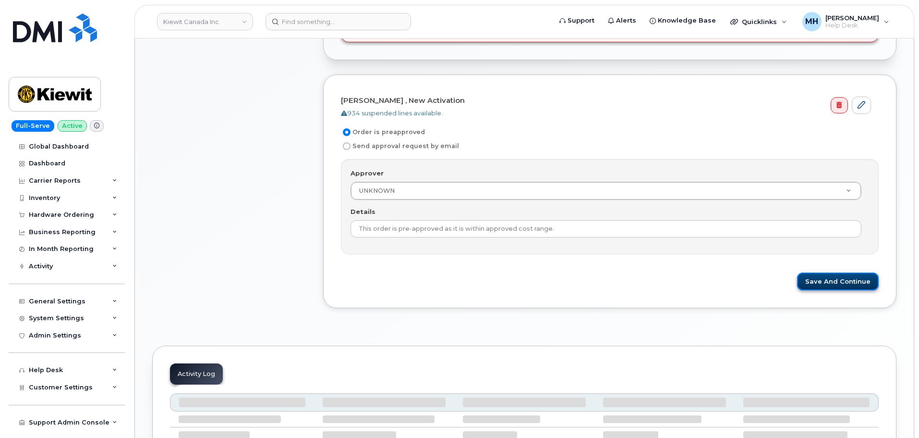
click at [817, 282] on button "Save and Continue" at bounding box center [838, 281] width 82 height 18
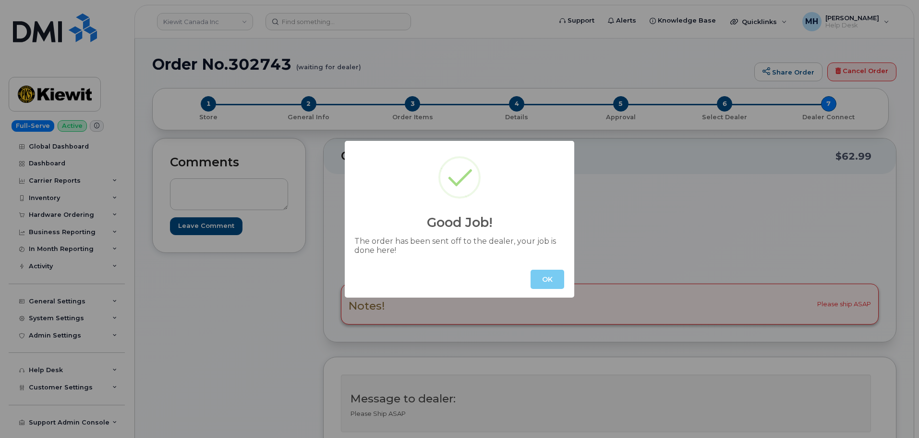
click at [550, 277] on button "OK" at bounding box center [548, 278] width 34 height 19
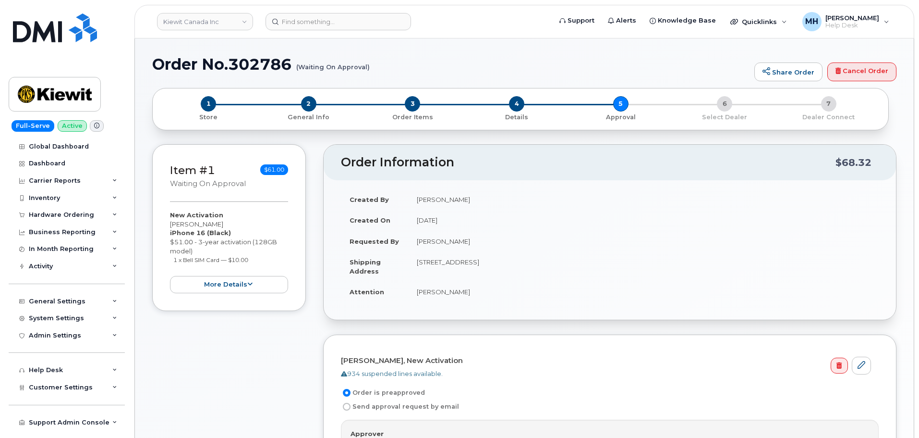
scroll to position [192, 0]
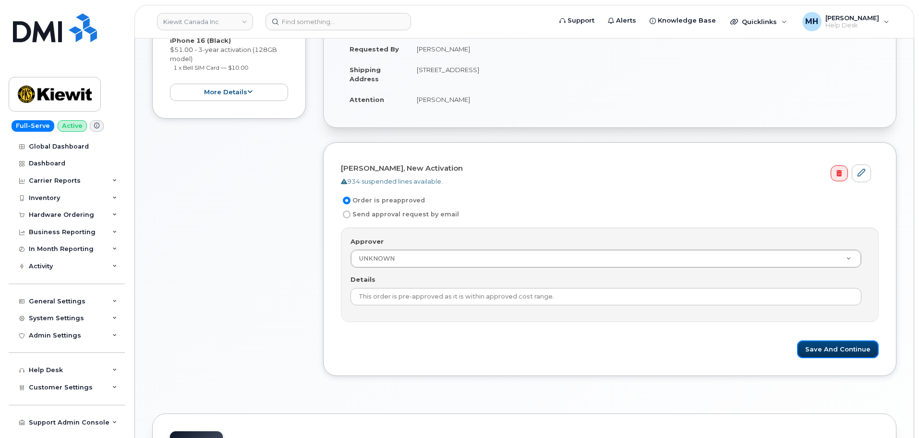
click at [852, 349] on button "Save and Continue" at bounding box center [838, 349] width 82 height 18
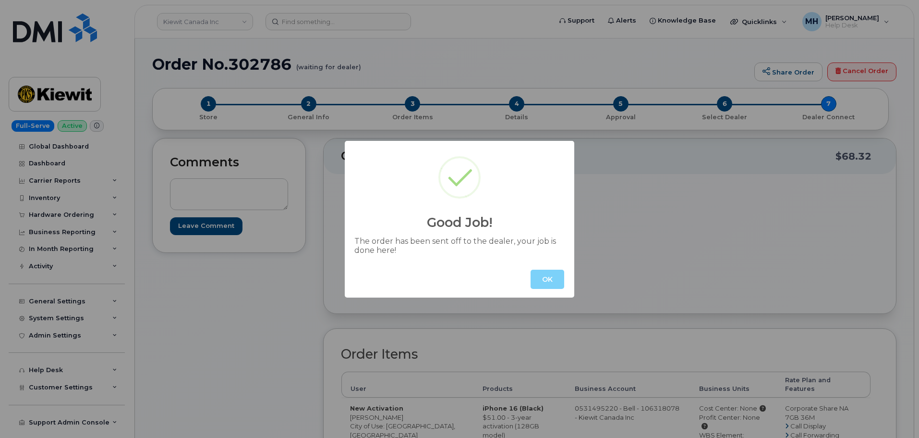
drag, startPoint x: 538, startPoint y: 282, endPoint x: 551, endPoint y: 283, distance: 13.0
click at [549, 284] on button "OK" at bounding box center [548, 278] width 34 height 19
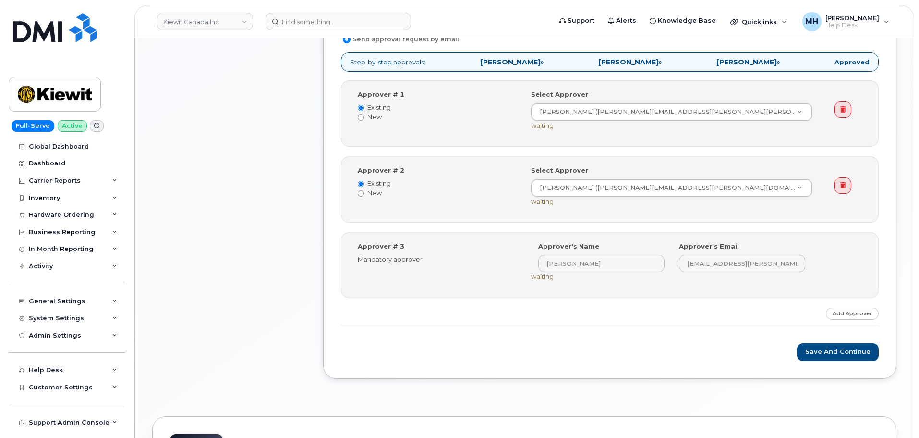
scroll to position [384, 0]
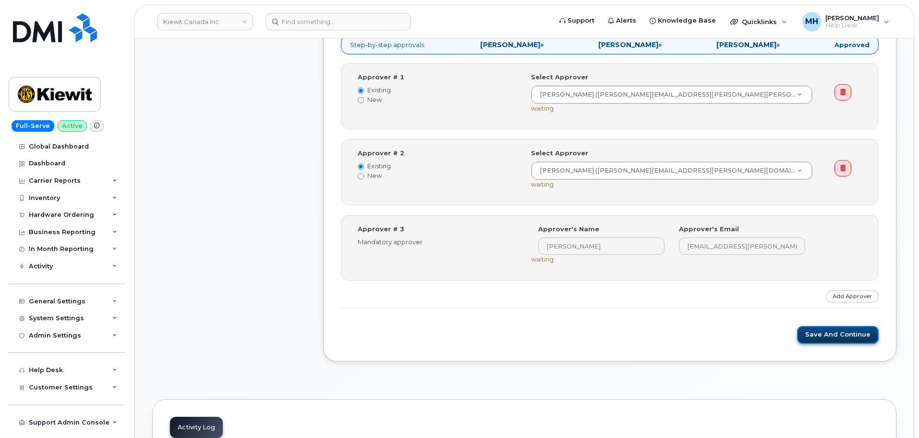
click at [812, 337] on button "Save and Continue" at bounding box center [838, 335] width 82 height 18
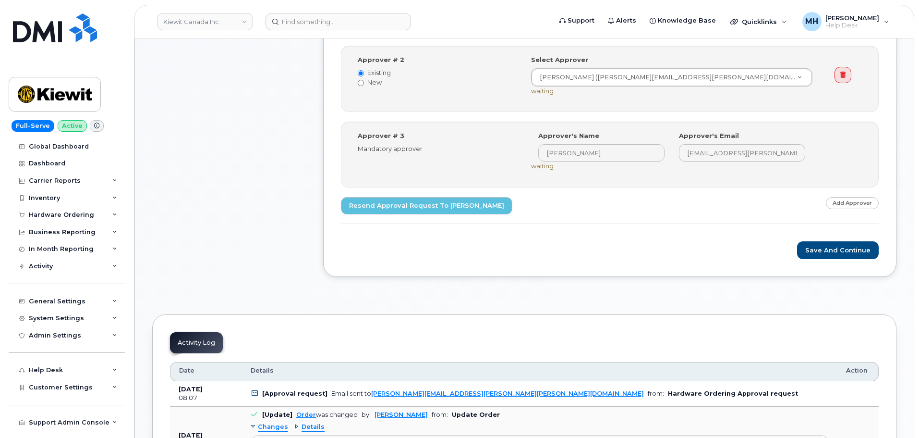
scroll to position [576, 0]
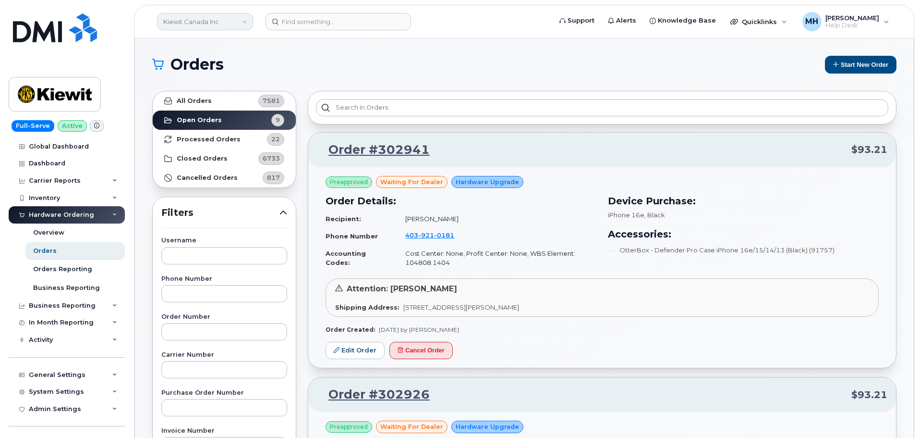
click at [201, 14] on link "Kiewit Canada Inc" at bounding box center [205, 21] width 96 height 17
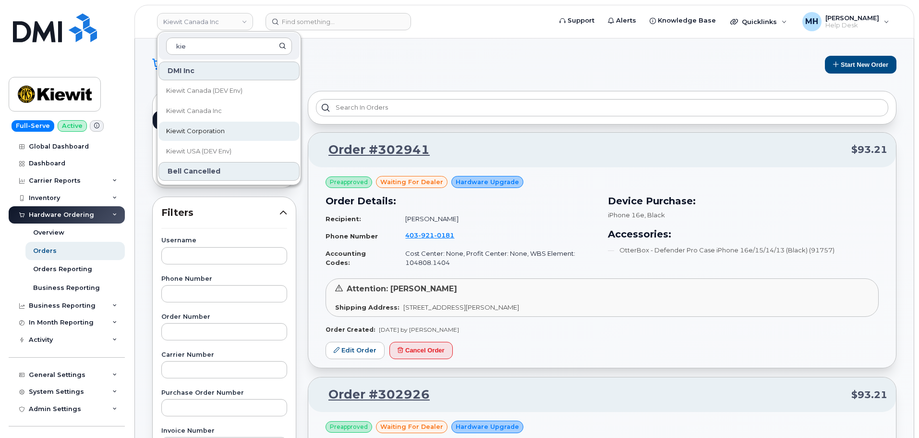
type input "kie"
click at [211, 132] on span "Kiewit Corporation" at bounding box center [195, 131] width 59 height 10
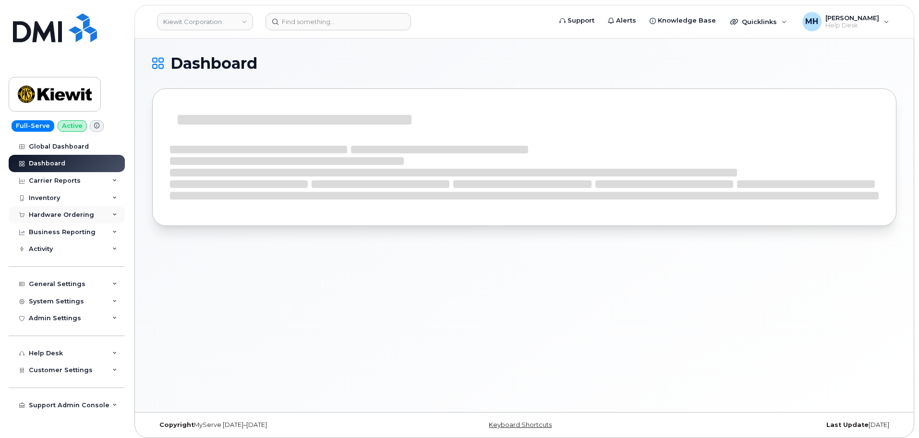
click at [96, 216] on div "Hardware Ordering" at bounding box center [67, 214] width 116 height 17
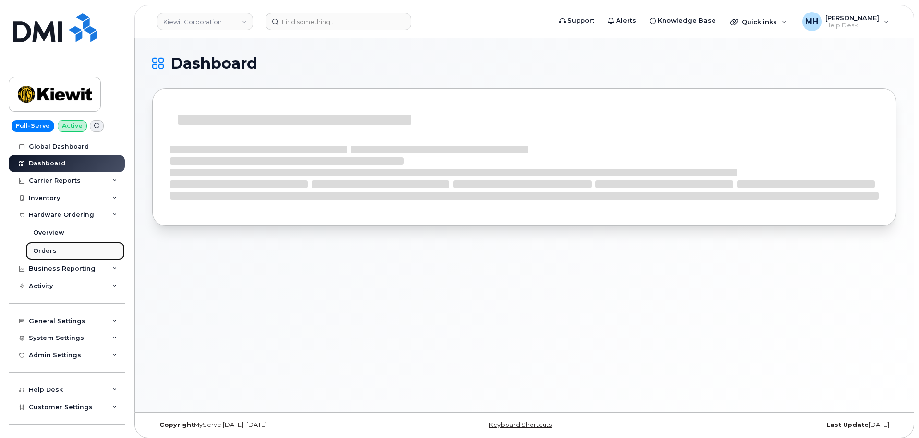
click at [62, 248] on link "Orders" at bounding box center [74, 251] width 99 height 18
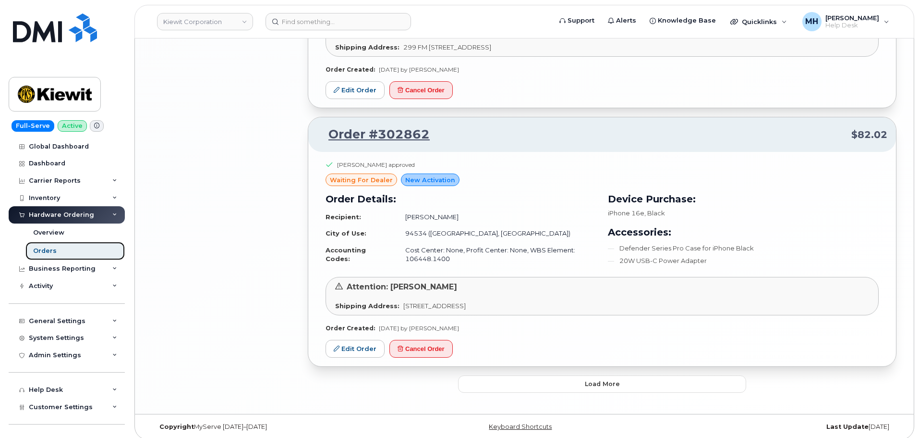
scroll to position [1832, 0]
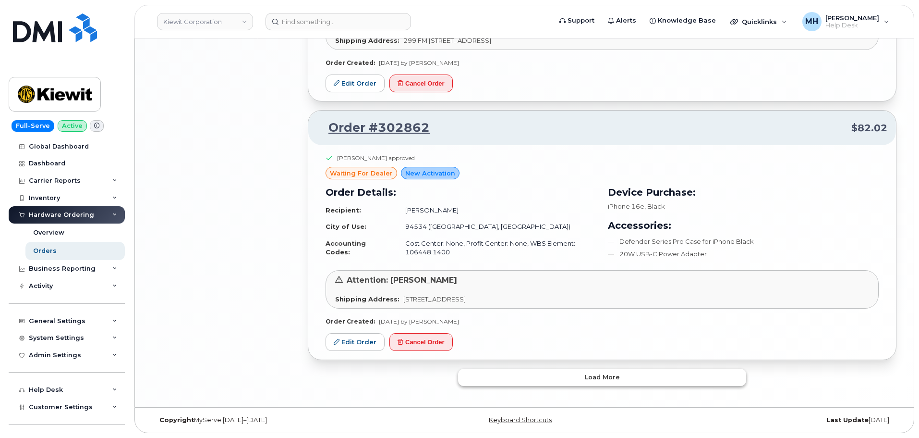
click at [554, 385] on button "Load more" at bounding box center [602, 376] width 288 height 17
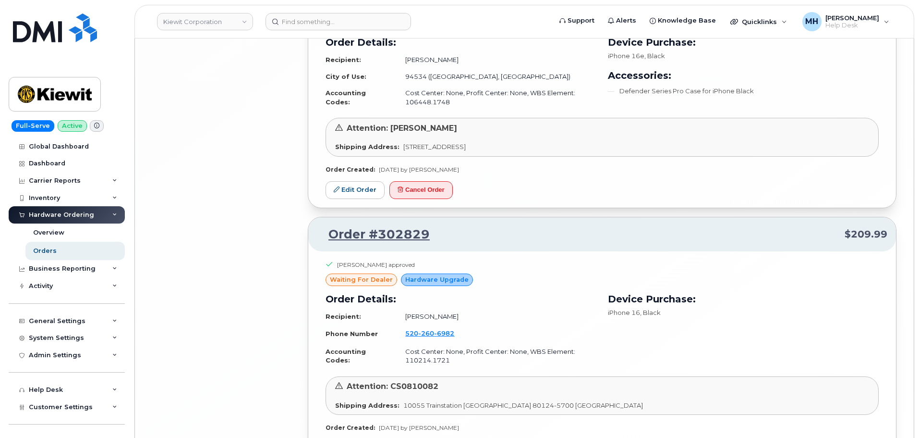
scroll to position [3905, 0]
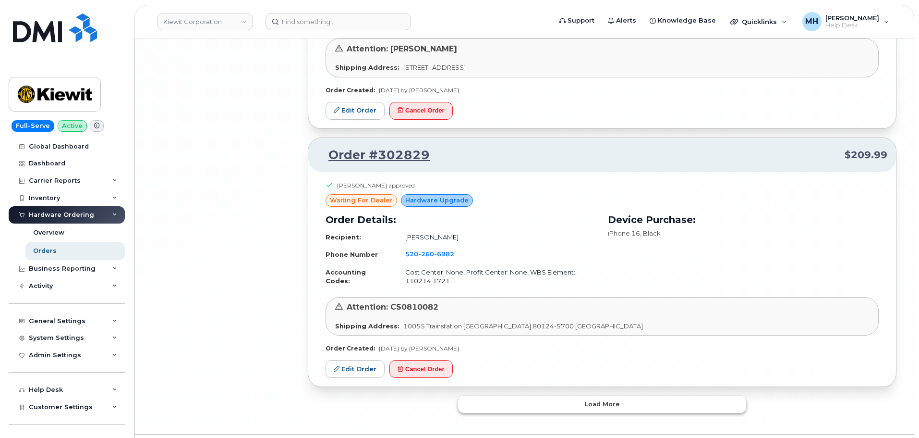
click at [545, 395] on button "Load more" at bounding box center [602, 403] width 288 height 17
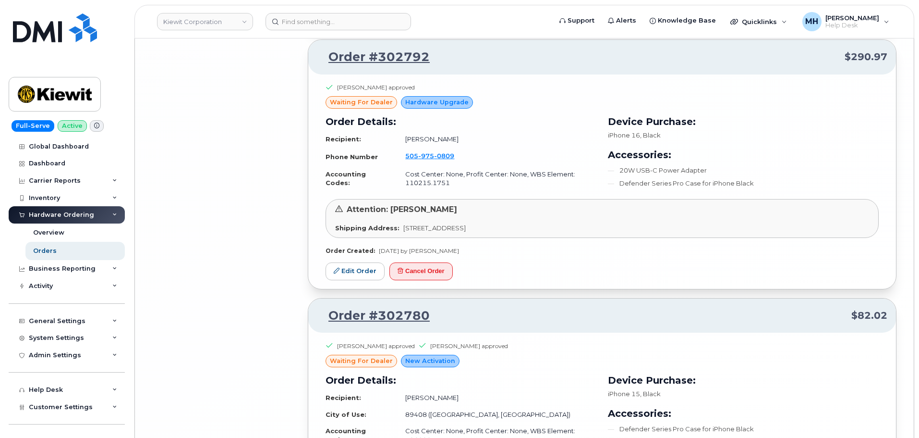
scroll to position [5939, 0]
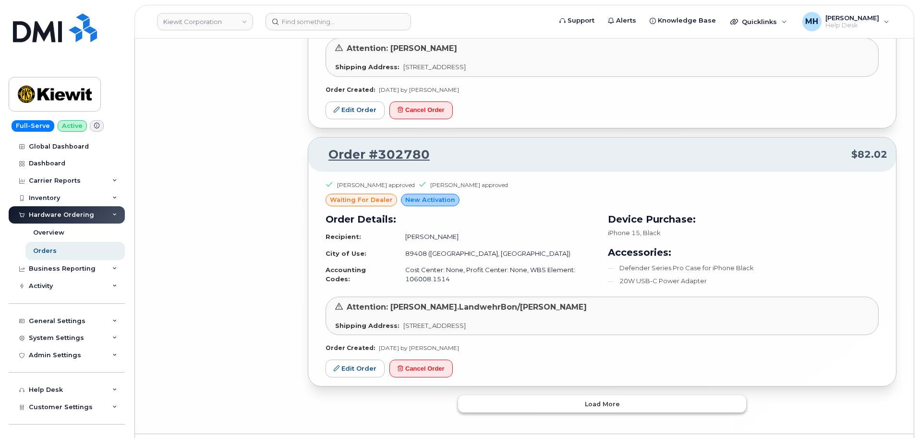
click at [552, 395] on button "Load more" at bounding box center [602, 403] width 288 height 17
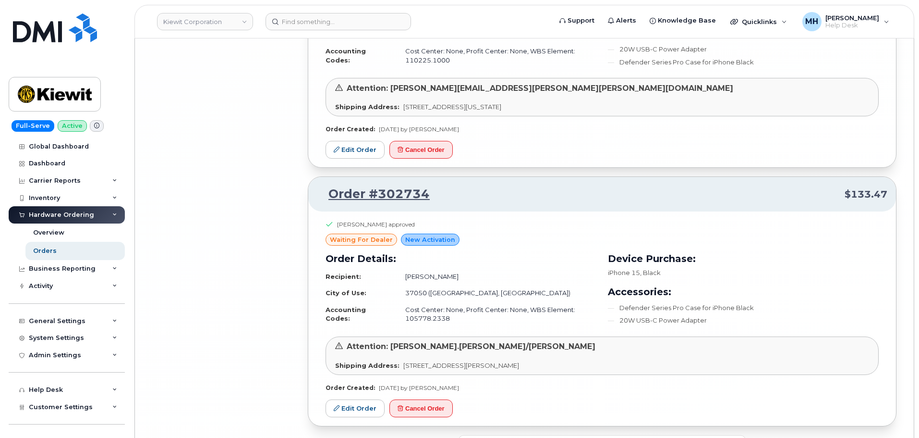
scroll to position [7905, 0]
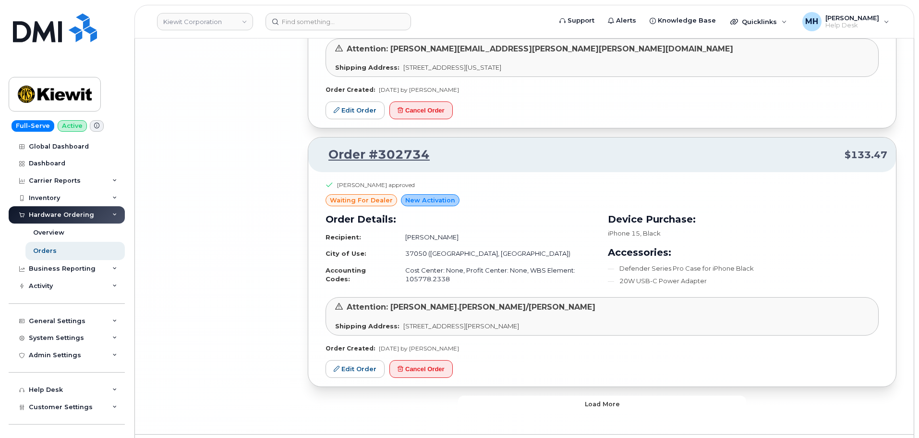
click at [669, 395] on button "Load more" at bounding box center [602, 403] width 288 height 17
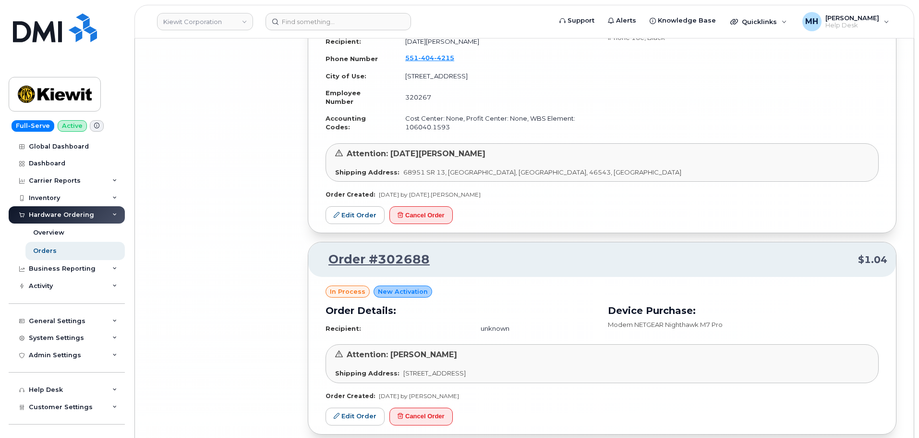
scroll to position [9942, 0]
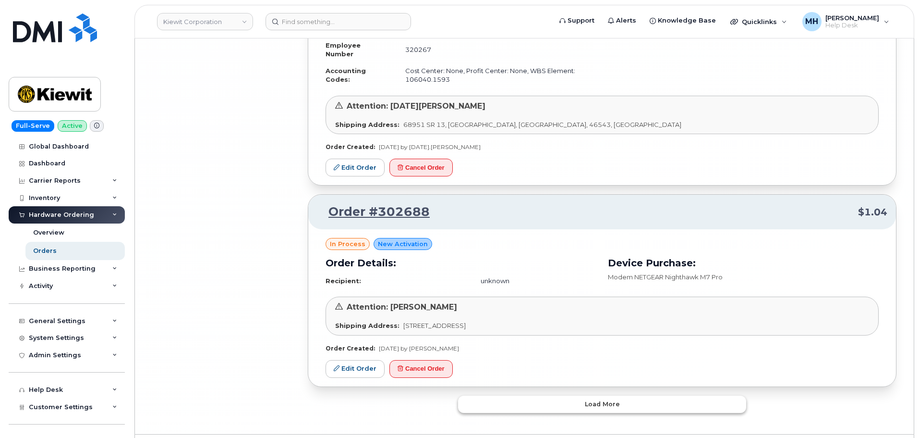
click at [516, 395] on button "Load more" at bounding box center [602, 403] width 288 height 17
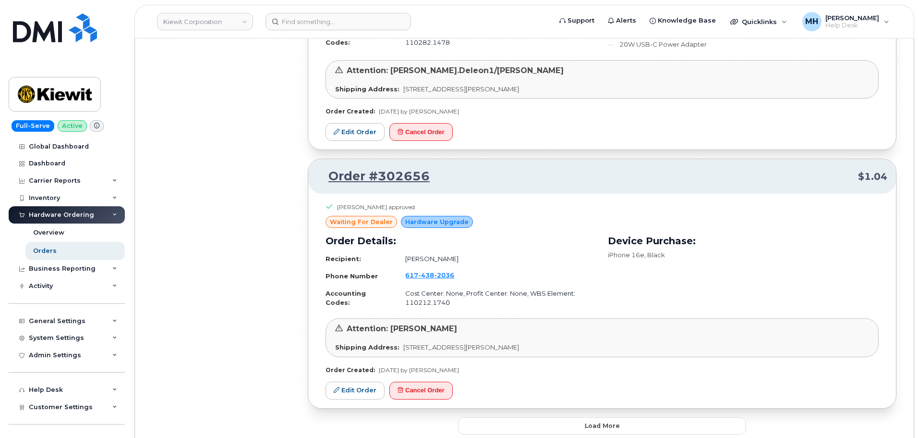
scroll to position [12120, 0]
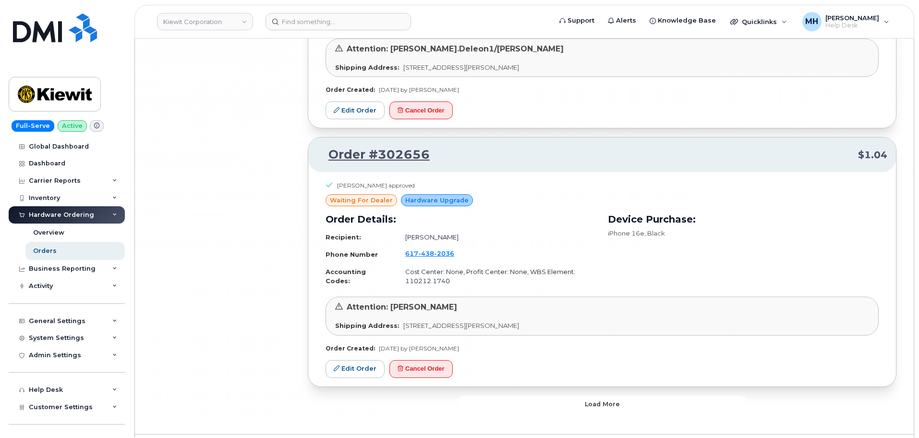
click at [547, 395] on button "Load more" at bounding box center [602, 403] width 288 height 17
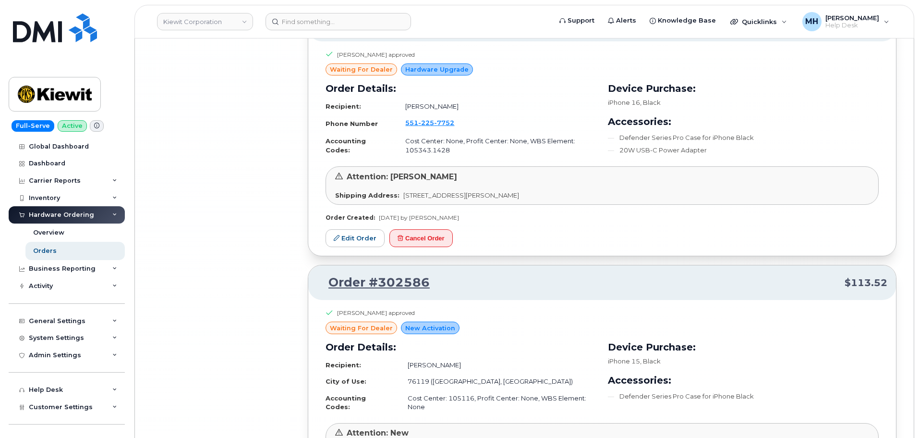
scroll to position [14187, 0]
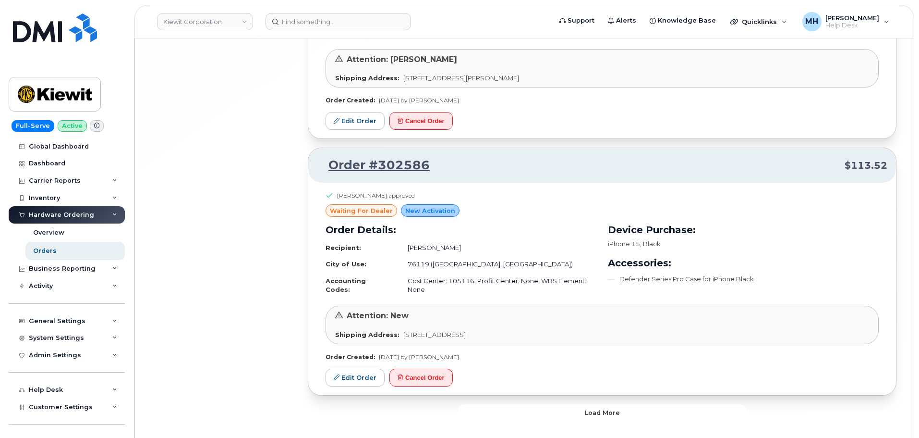
click at [570, 404] on button "Load more" at bounding box center [602, 412] width 288 height 17
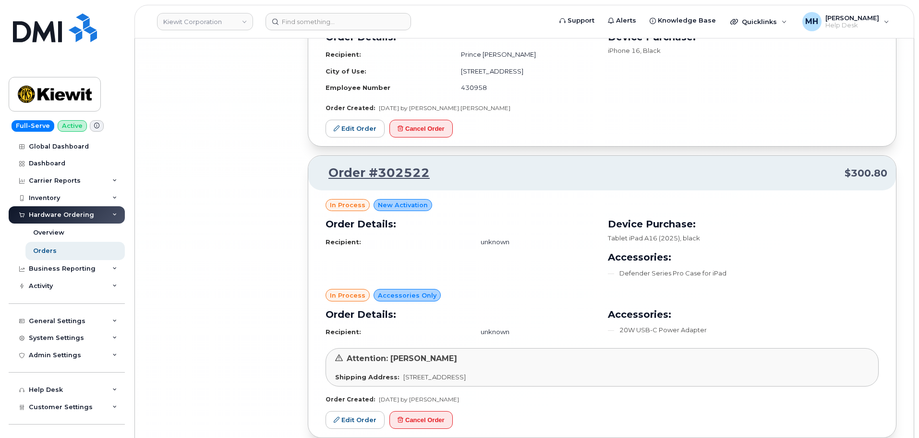
scroll to position [16203, 0]
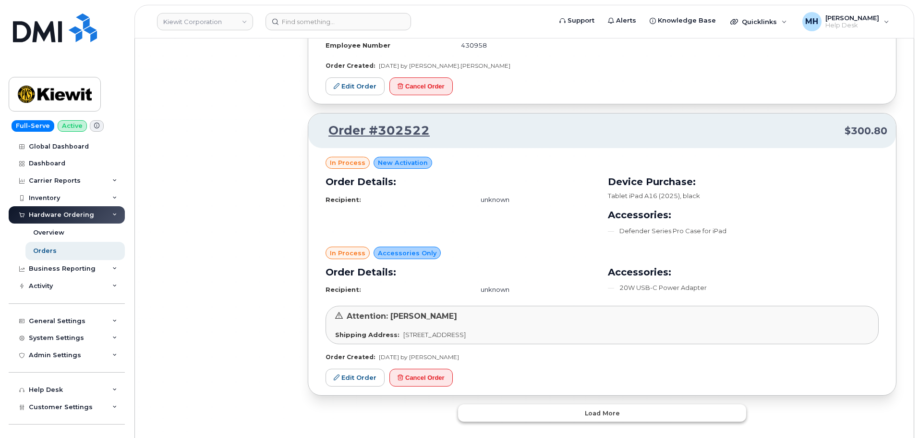
click at [573, 404] on button "Load more" at bounding box center [602, 412] width 288 height 17
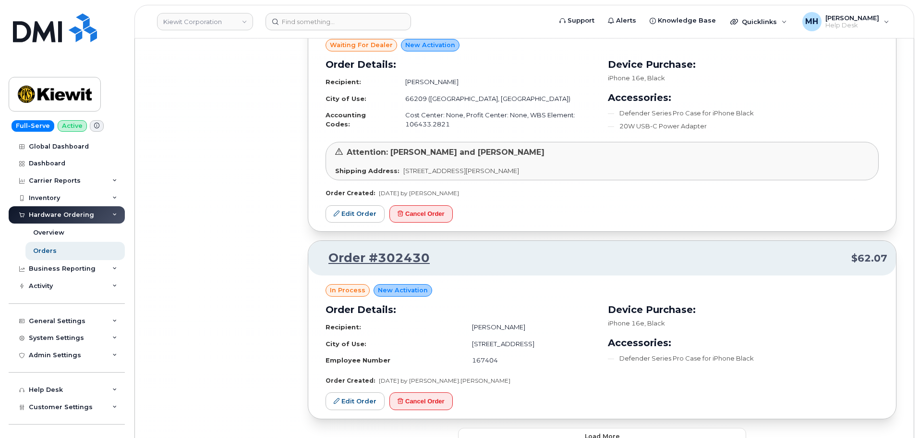
scroll to position [18471, 0]
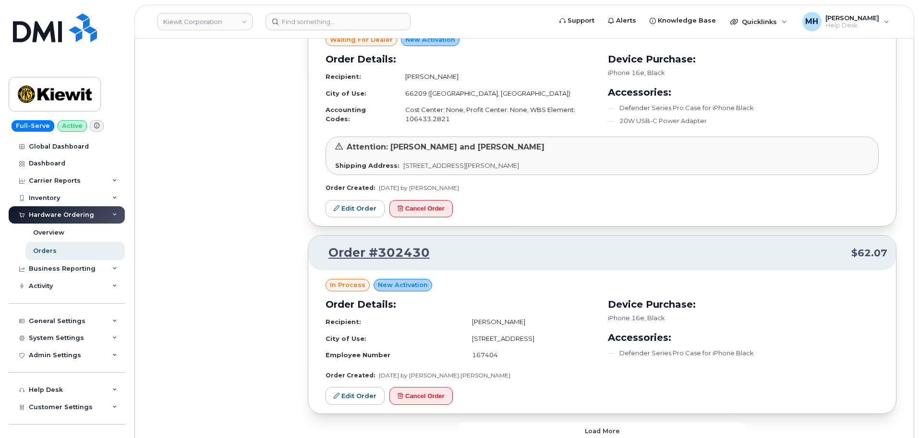
click at [496, 422] on button "Load more" at bounding box center [602, 430] width 288 height 17
click at [496, 422] on div "Loading..." at bounding box center [602, 430] width 288 height 17
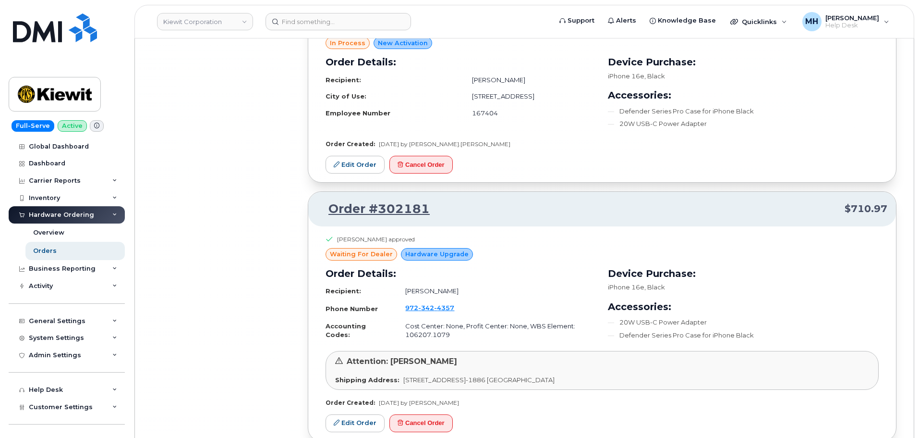
scroll to position [20640, 0]
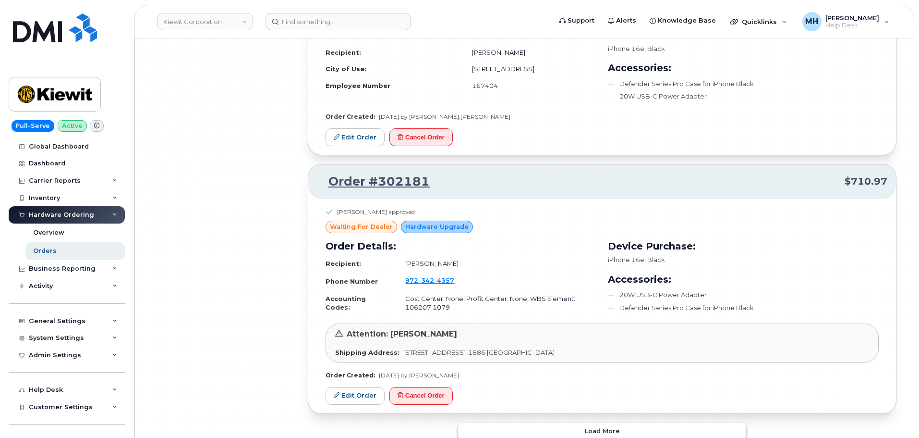
click at [569, 422] on button "Load more" at bounding box center [602, 430] width 288 height 17
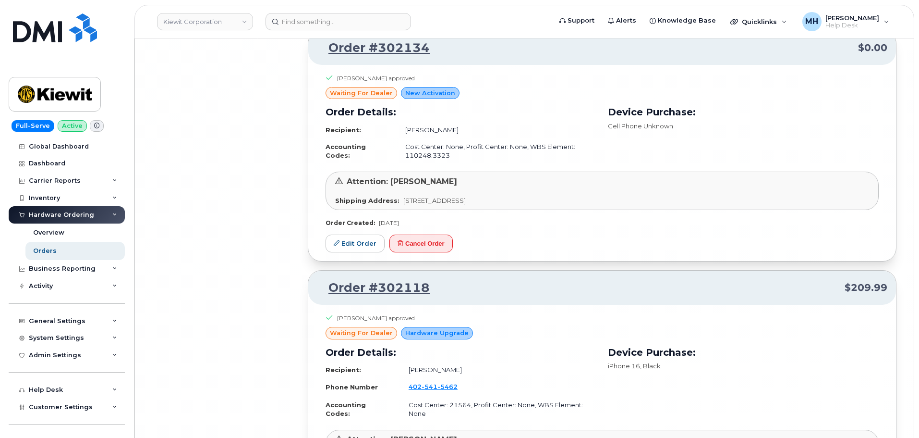
scroll to position [22696, 0]
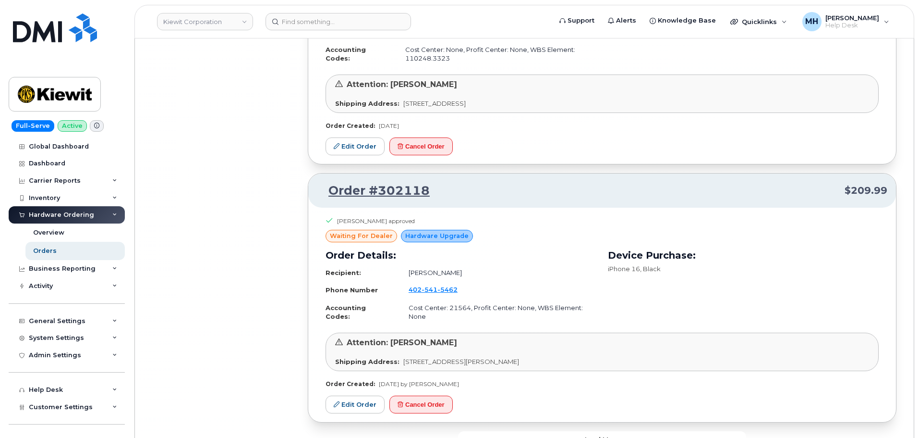
click at [538, 431] on button "Load more" at bounding box center [602, 439] width 288 height 17
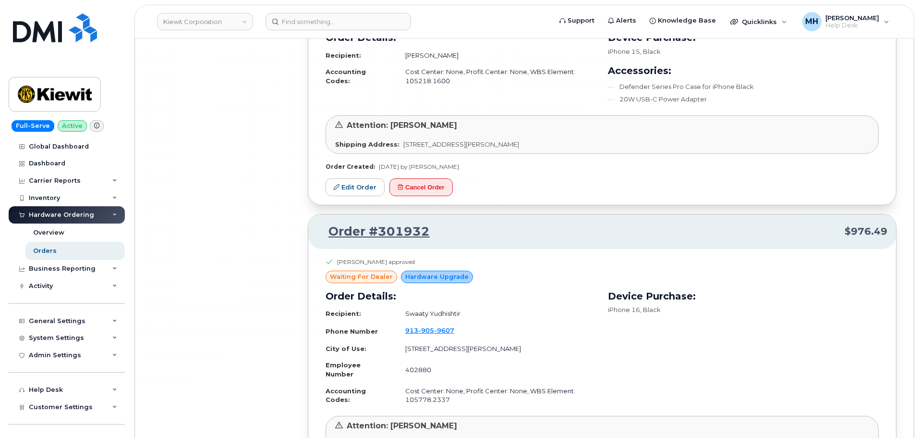
scroll to position [24762, 0]
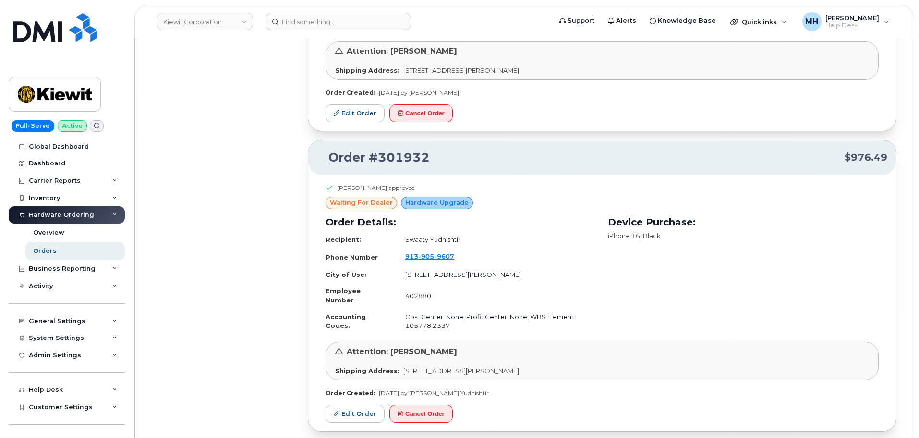
drag, startPoint x: 516, startPoint y: 369, endPoint x: 521, endPoint y: 371, distance: 5.2
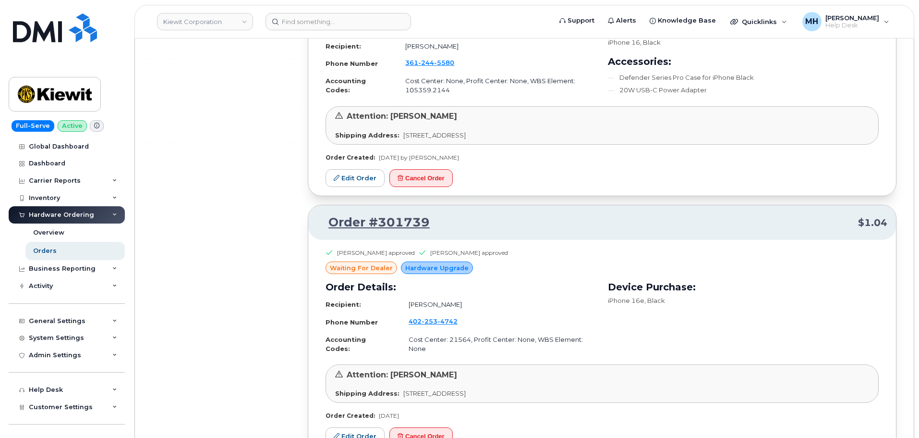
scroll to position [26819, 0]
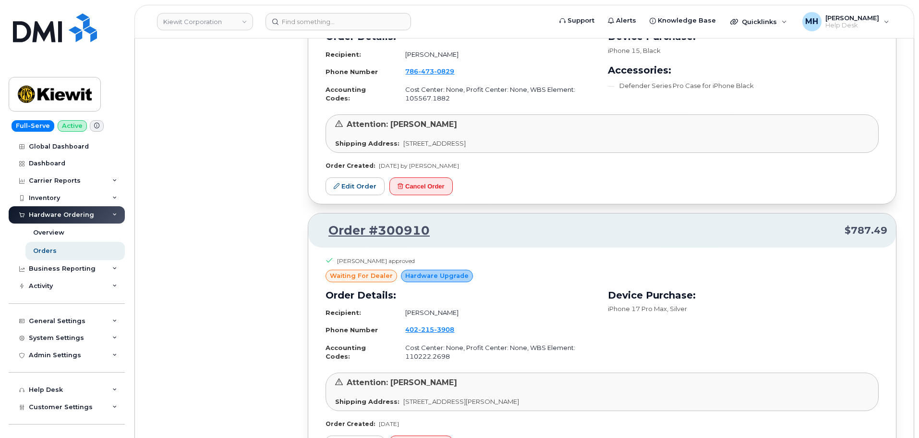
scroll to position [29028, 0]
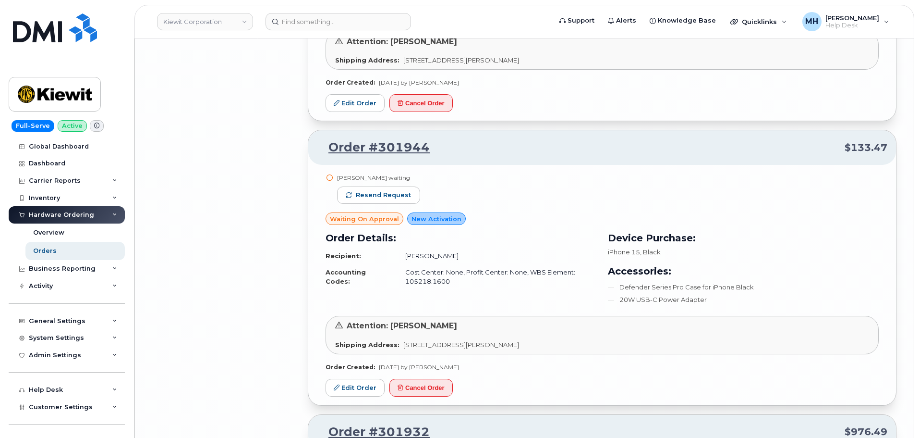
scroll to position [24505, 0]
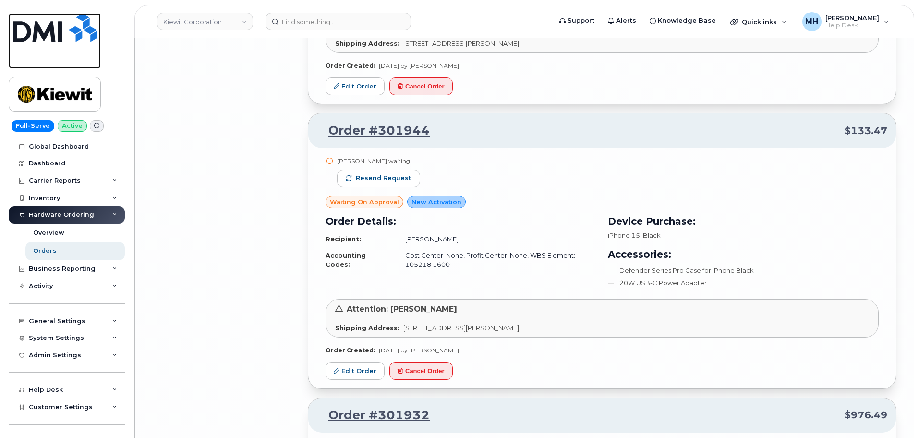
drag, startPoint x: 40, startPoint y: 55, endPoint x: 84, endPoint y: 54, distance: 43.7
click at [40, 55] on link at bounding box center [55, 40] width 92 height 55
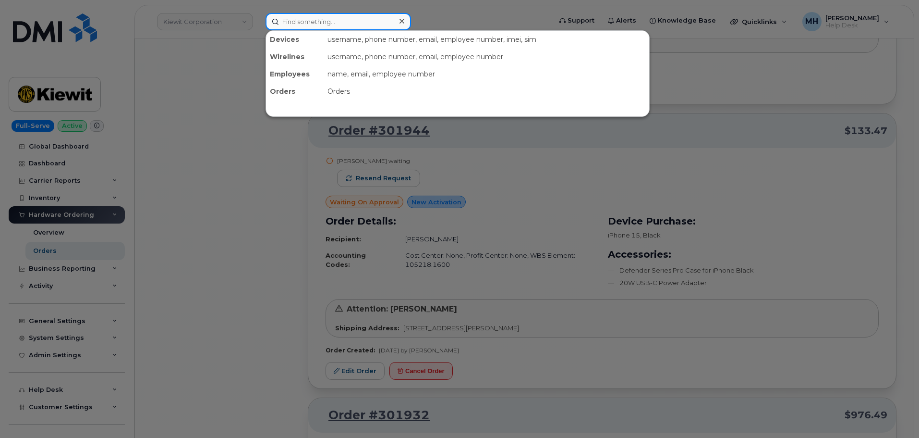
click at [301, 16] on input at bounding box center [339, 21] width 146 height 17
paste input "358713099968824"
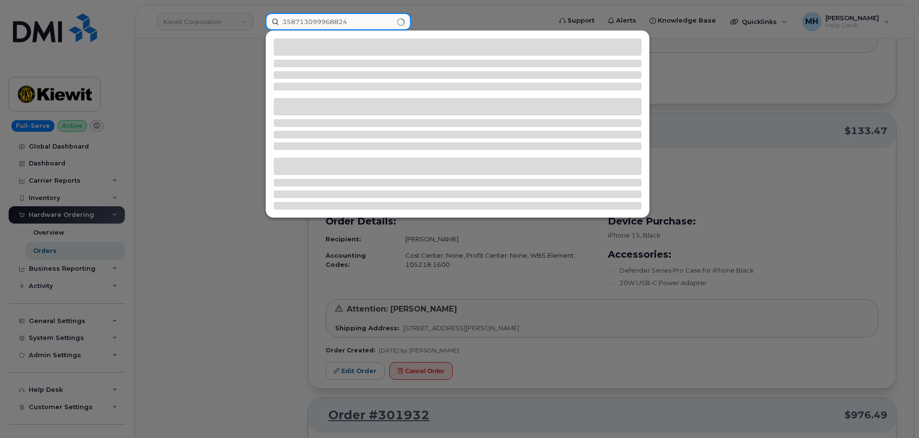
type input "358713099968824"
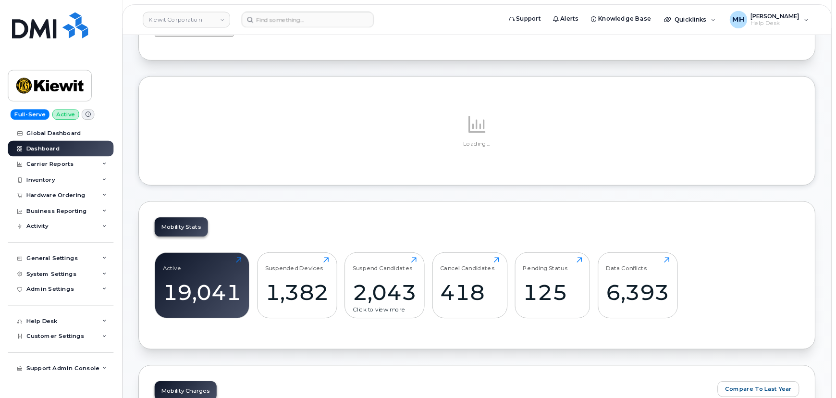
scroll to position [48, 0]
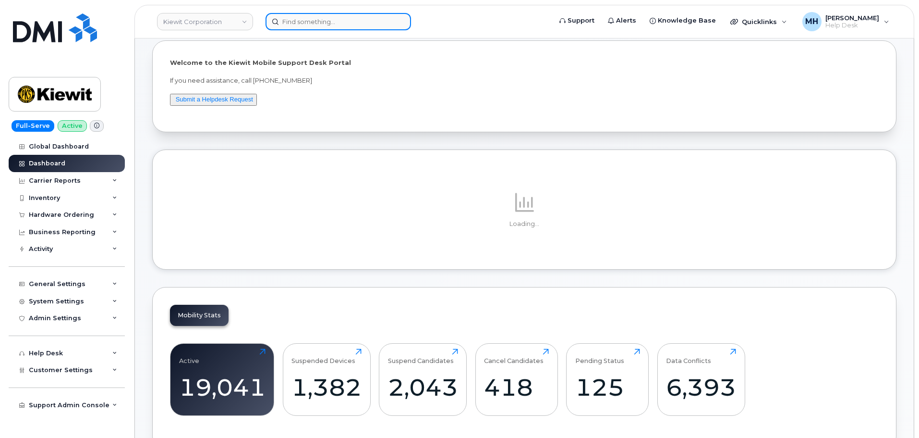
click at [353, 18] on input at bounding box center [339, 21] width 146 height 17
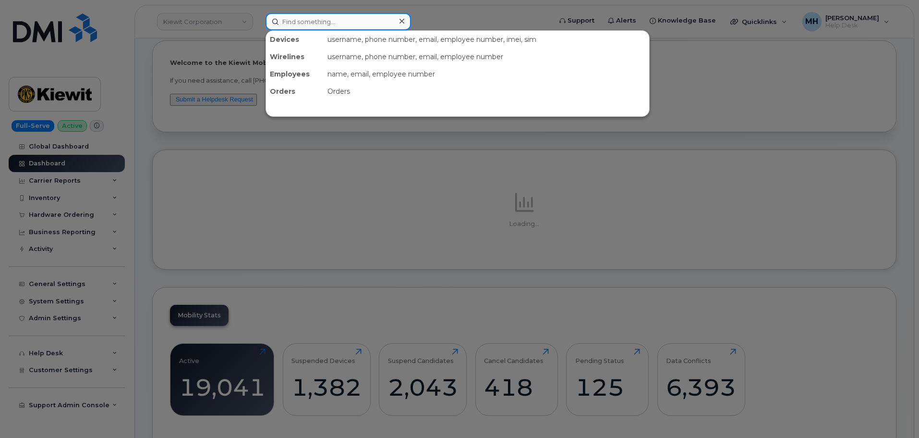
paste input "358713099968824"
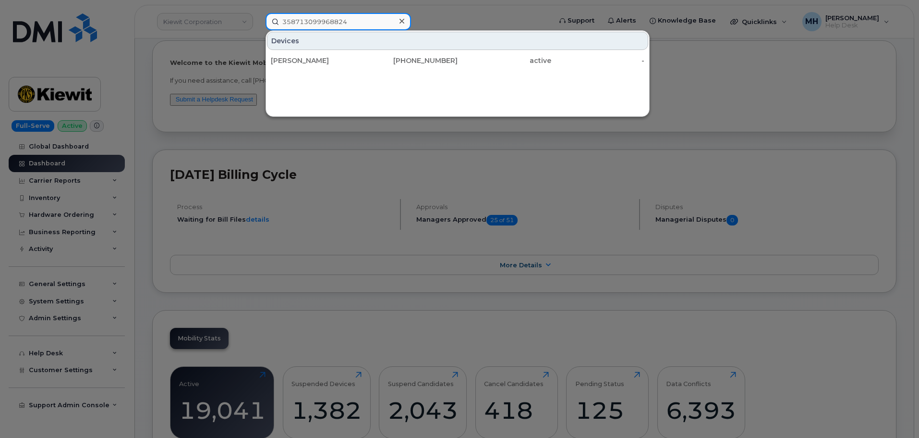
type input "358713099968824"
click at [348, 58] on div "[PERSON_NAME]" at bounding box center [318, 61] width 94 height 10
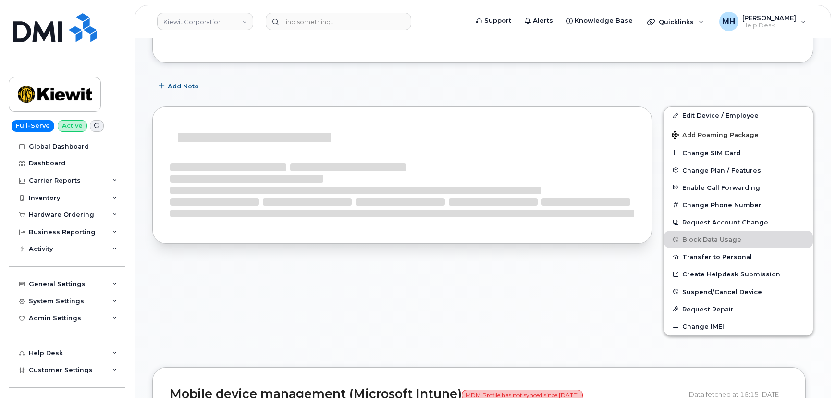
scroll to position [259, 0]
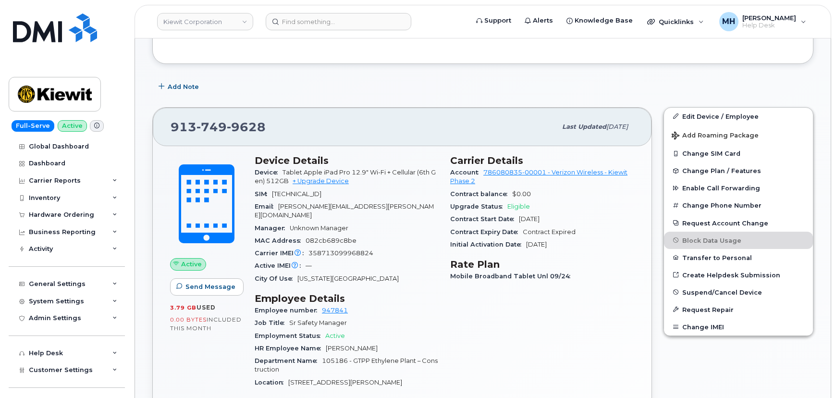
click at [321, 192] on span "[TECHNICAL_ID]" at bounding box center [296, 193] width 49 height 7
copy span "[TECHNICAL_ID]"
click at [701, 393] on div "Edit Device / Employee Add Roaming Package Change SIM Card Change Plan / Featur…" at bounding box center [738, 349] width 161 height 496
click at [73, 208] on div "Hardware Ordering" at bounding box center [67, 214] width 116 height 17
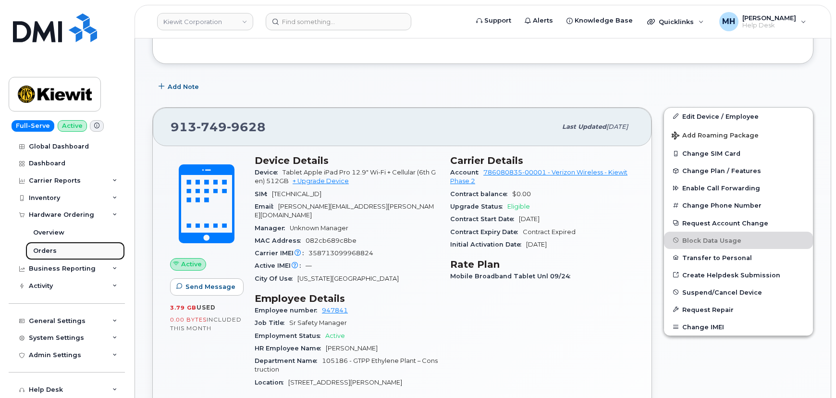
click at [46, 253] on div "Orders" at bounding box center [45, 250] width 24 height 9
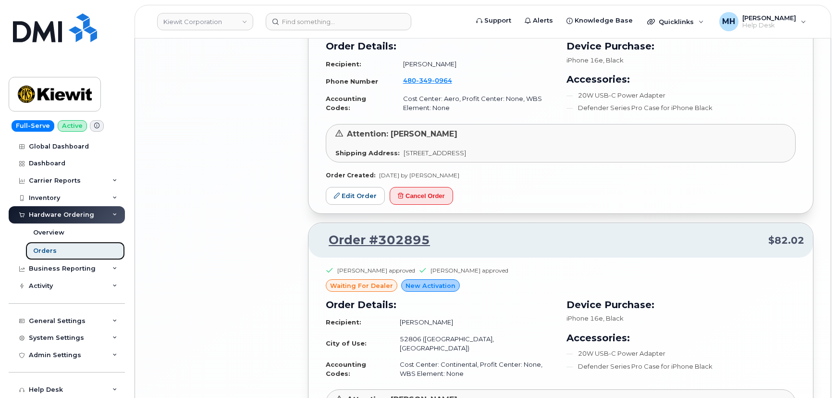
scroll to position [1913, 0]
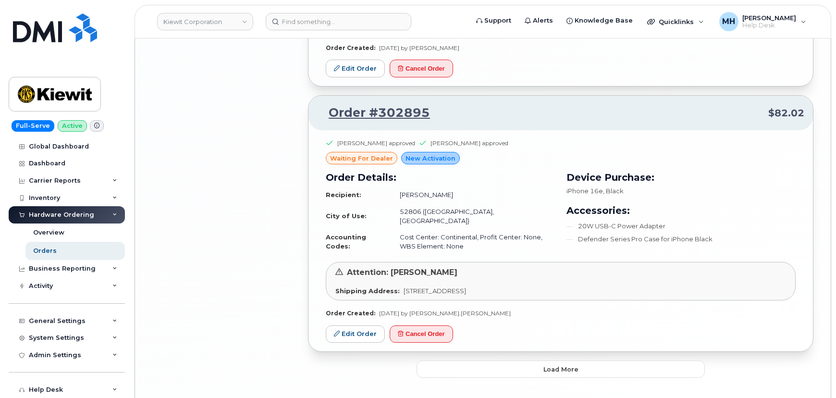
click at [489, 360] on button "Load more" at bounding box center [560, 368] width 288 height 17
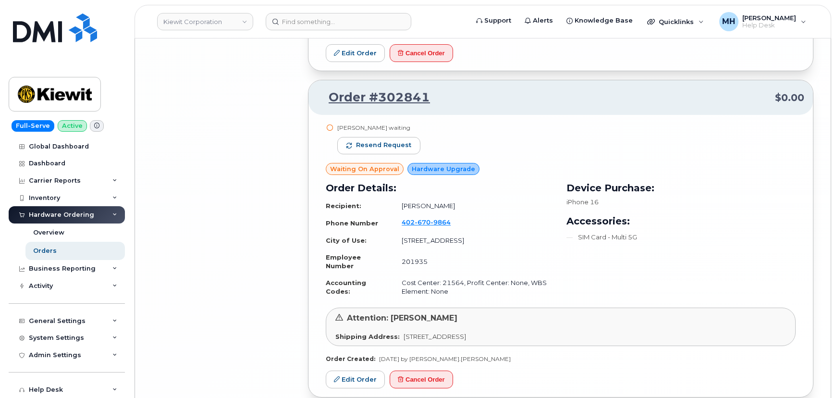
scroll to position [4047, 0]
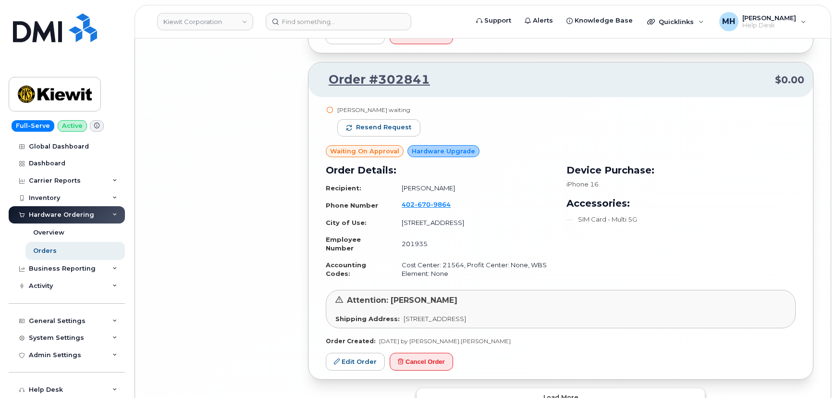
click at [516, 388] on button "Load more" at bounding box center [560, 396] width 288 height 17
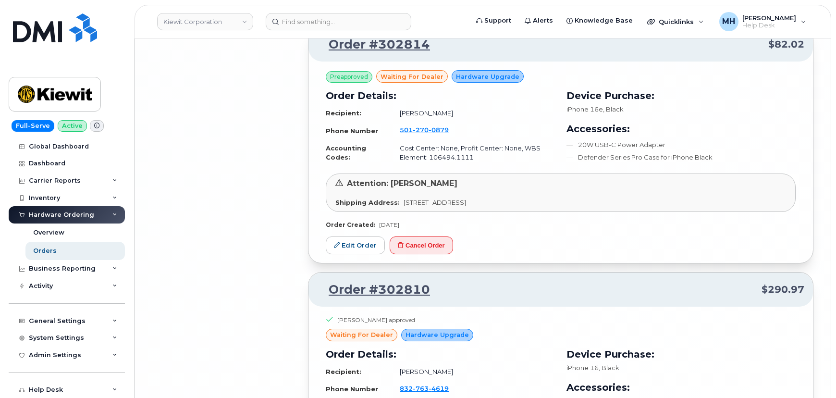
scroll to position [6053, 0]
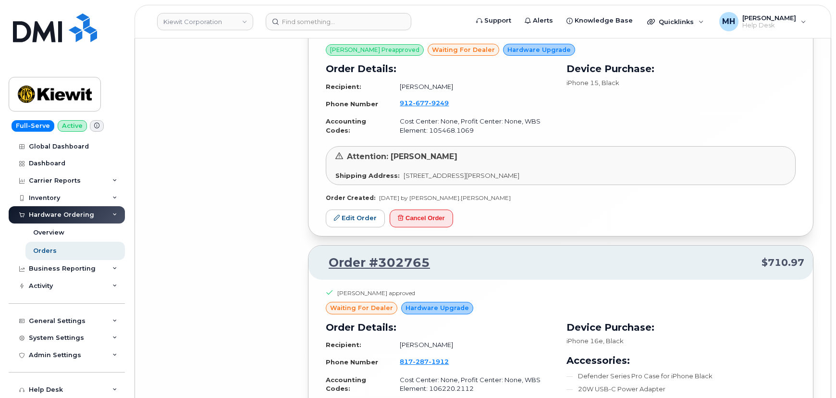
scroll to position [8110, 0]
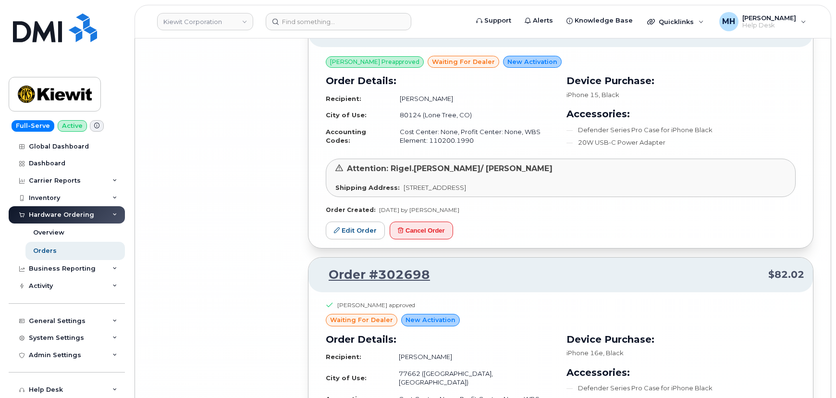
scroll to position [10102, 0]
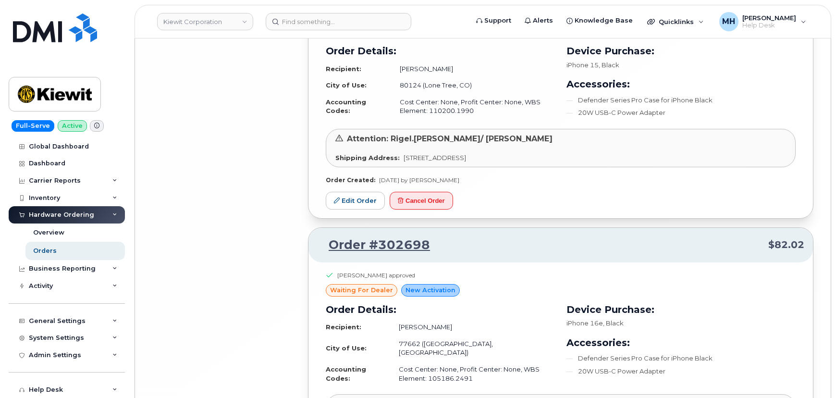
drag, startPoint x: 516, startPoint y: 341, endPoint x: 517, endPoint y: 336, distance: 4.9
